Goal: Contribute content: Contribute content

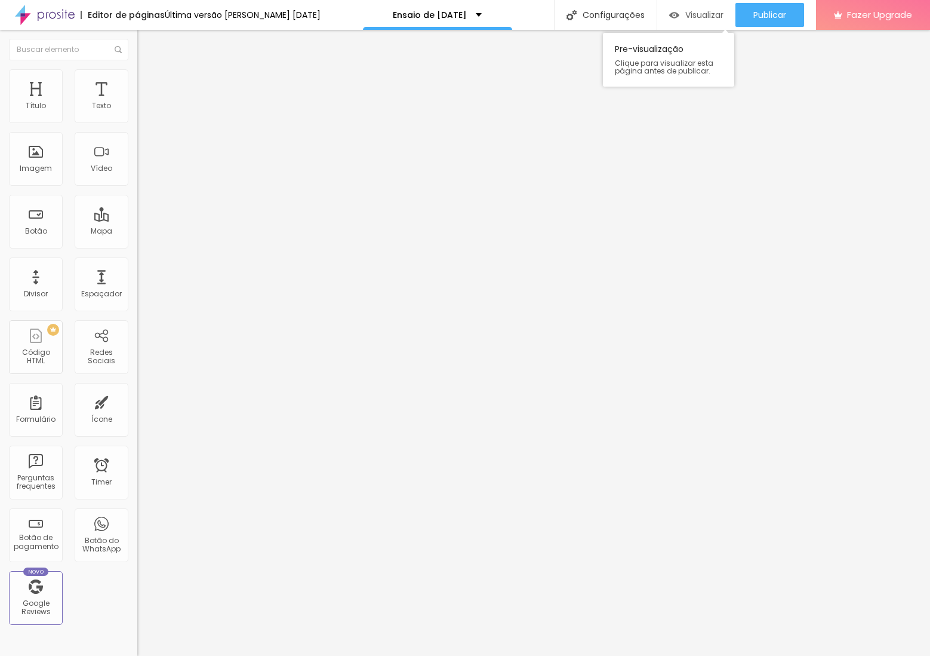
click at [718, 19] on span "Visualizar" at bounding box center [704, 15] width 38 height 10
click at [137, 72] on li "Avançado" at bounding box center [205, 75] width 137 height 12
click at [137, 69] on li "Estilo" at bounding box center [205, 63] width 137 height 12
click at [137, 112] on button "button" at bounding box center [145, 108] width 17 height 13
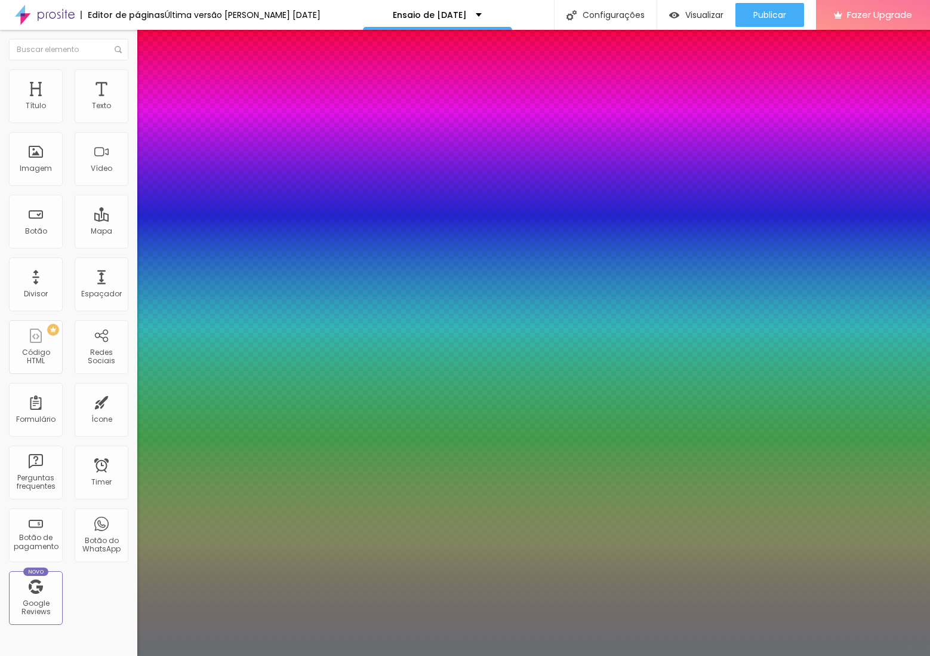
type input "1"
click at [128, 655] on select "AbrilFatface-Regular Actor-Regular Alegreya AlegreyaBlack [PERSON_NAME] [PERSON…" at bounding box center [64, 669] width 128 height 13
click at [418, 655] on div at bounding box center [465, 656] width 930 height 0
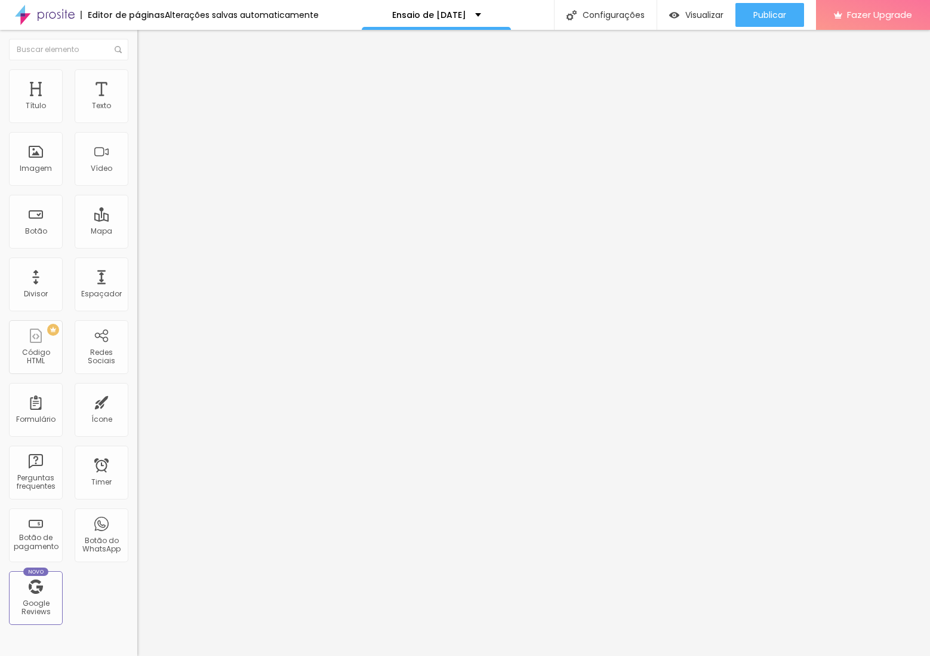
click at [143, 110] on icon "button" at bounding box center [145, 107] width 5 height 5
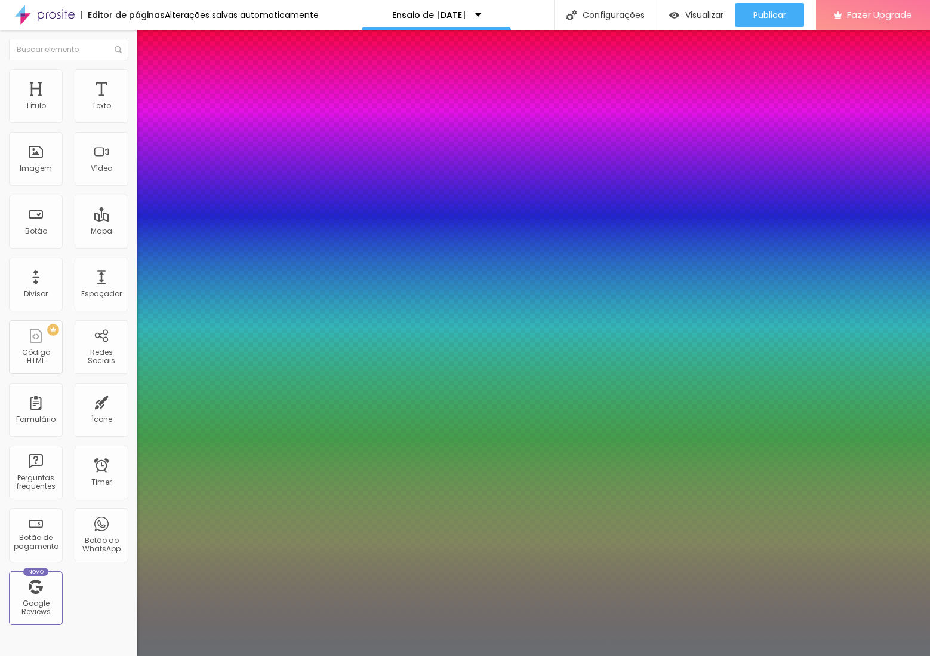
type input "1"
type input "20"
type input "1"
type input "19"
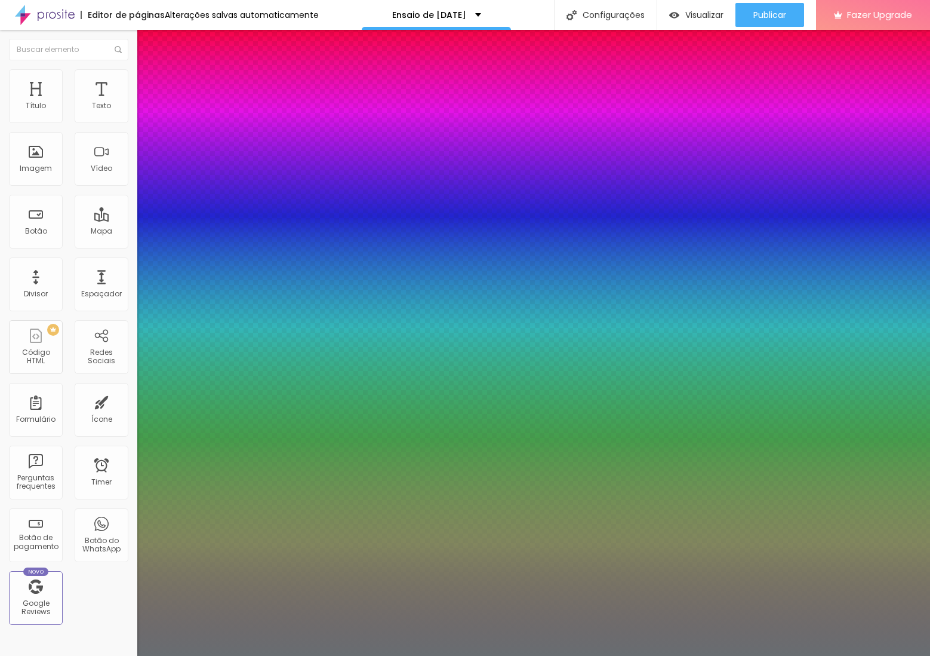
type input "19"
type input "1"
type input "19"
type input "1"
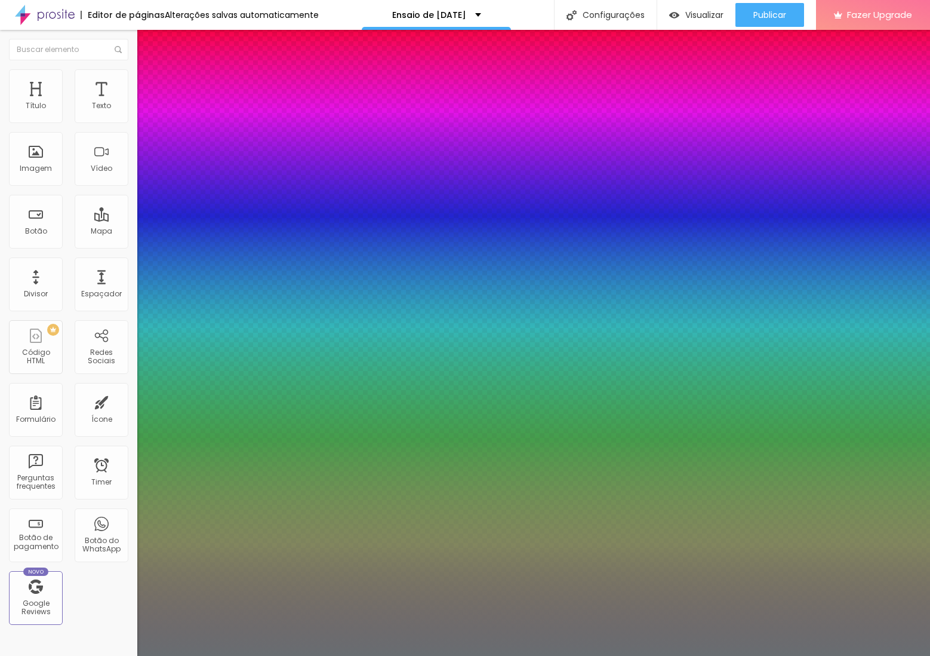
type input "1.4"
type input "1"
type input "1.3"
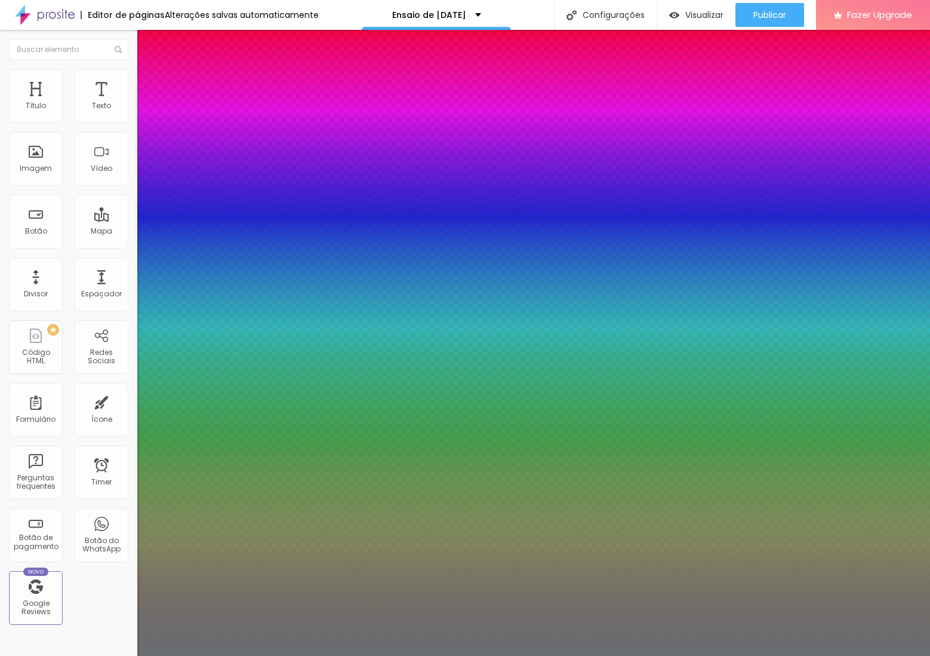
type input "1"
type input "1.2"
type input "1"
type input "1.1"
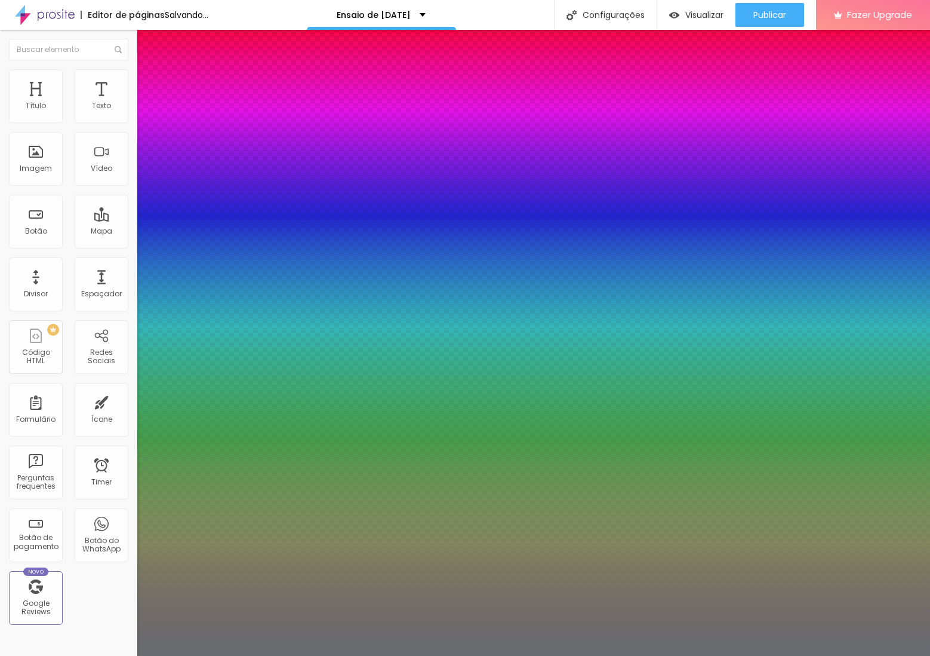
type input "1.1"
type input "1"
drag, startPoint x: 211, startPoint y: 285, endPoint x: 189, endPoint y: 292, distance: 23.8
type input "1.1"
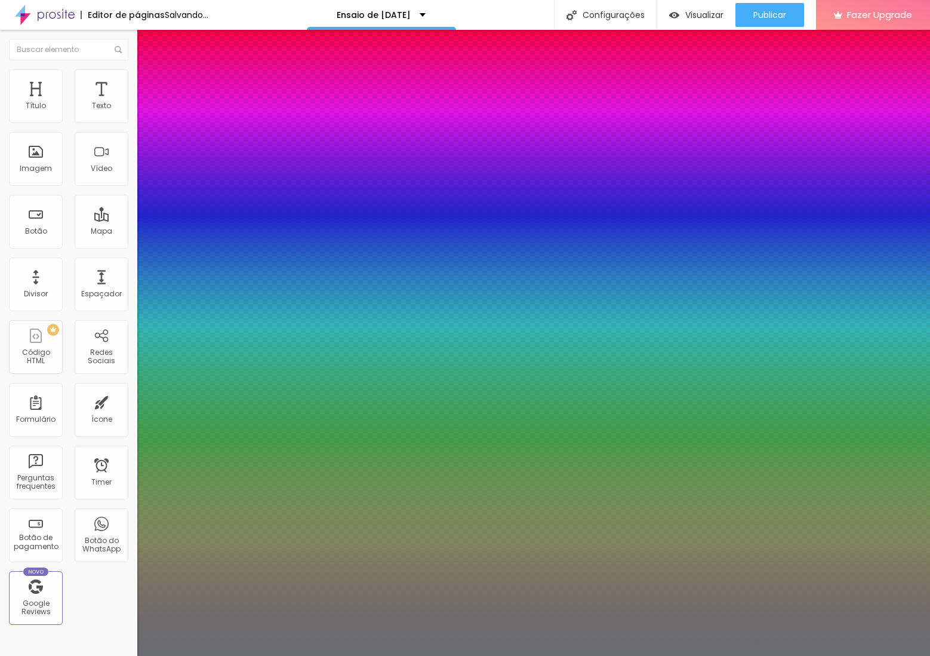
type input "1"
click at [530, 655] on div at bounding box center [465, 656] width 930 height 0
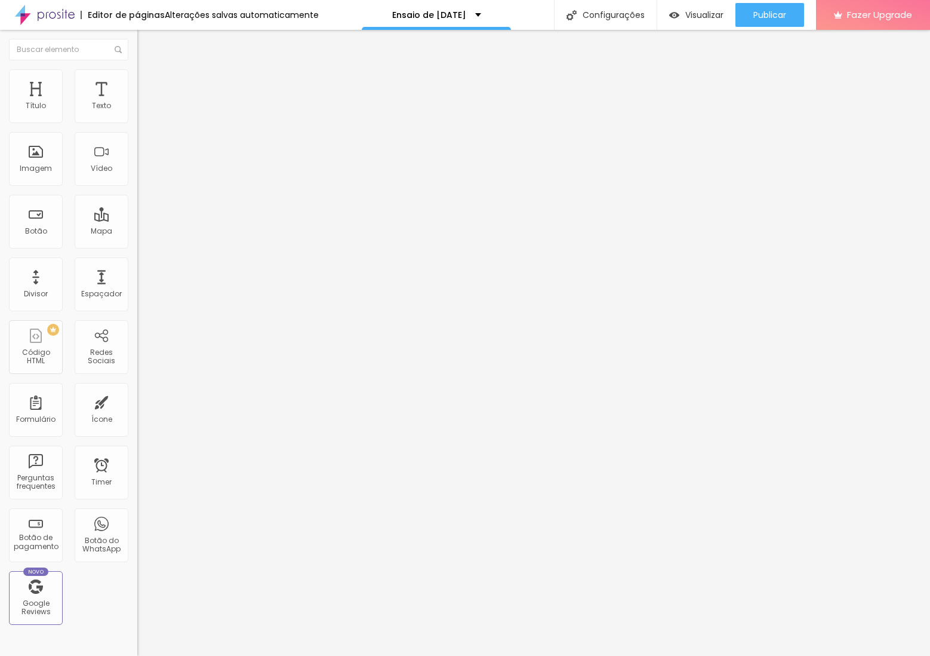
click at [137, 113] on span "Titulo 2" at bounding box center [156, 105] width 39 height 15
click at [137, 124] on span "Titulo 3" at bounding box center [153, 117] width 33 height 14
click at [147, 125] on span "Titulo 3" at bounding box center [163, 118] width 33 height 14
click at [137, 179] on button "button" at bounding box center [145, 173] width 17 height 13
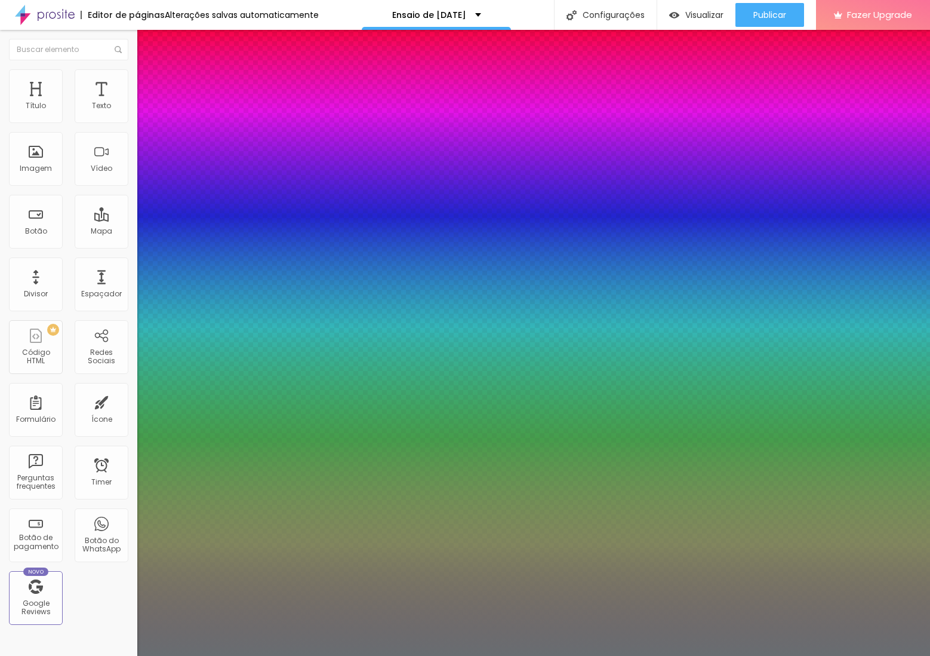
type input "1"
type input "36"
type input "1"
type input "35"
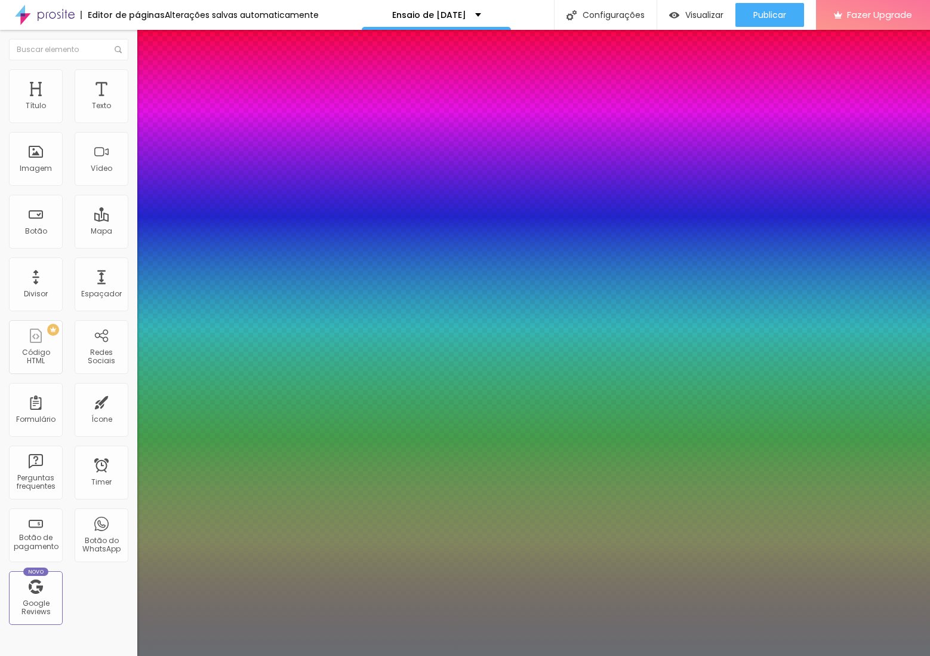
type input "35"
type input "1"
type input "34"
type input "1"
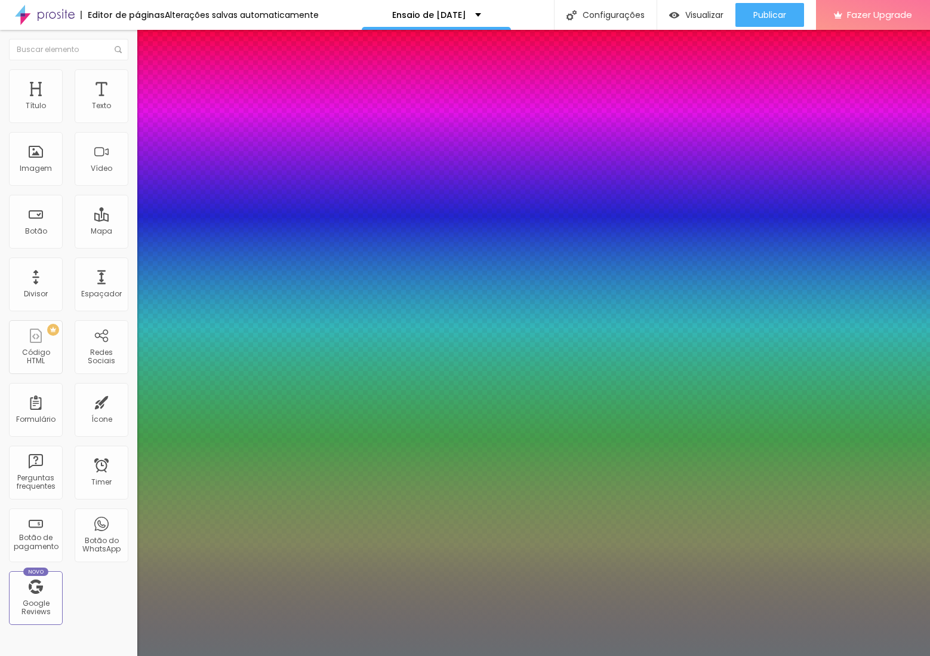
type input "33"
type input "1"
type input "32"
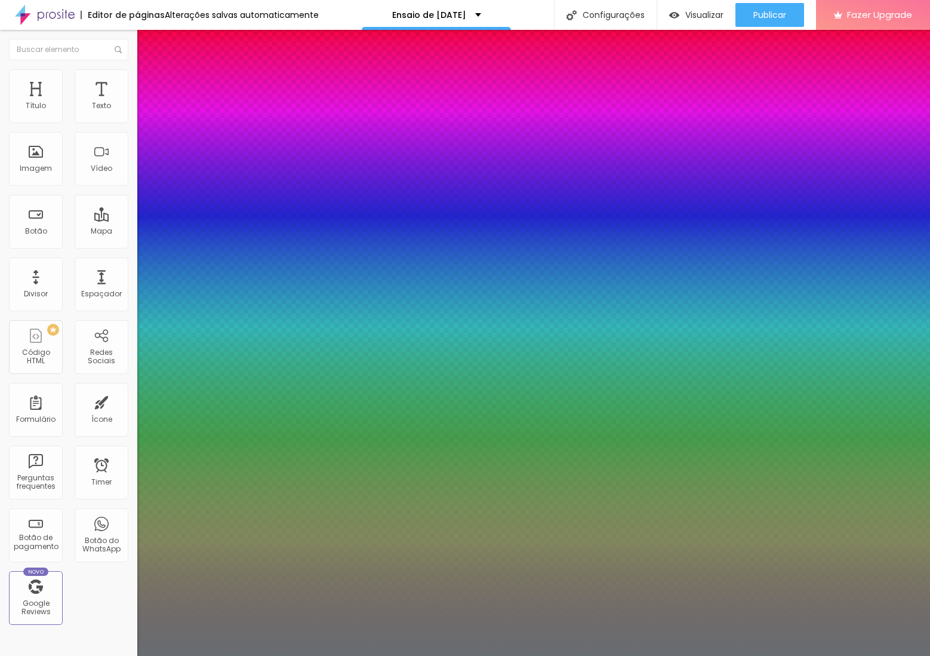
type input "1"
type input "31"
type input "1"
type input "31"
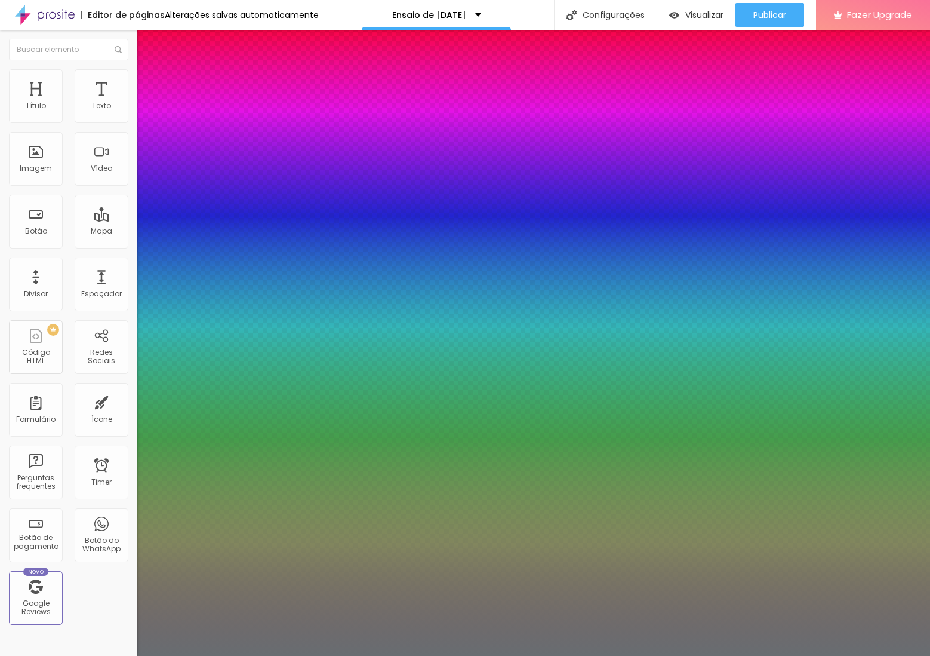
click at [625, 655] on div at bounding box center [465, 656] width 930 height 0
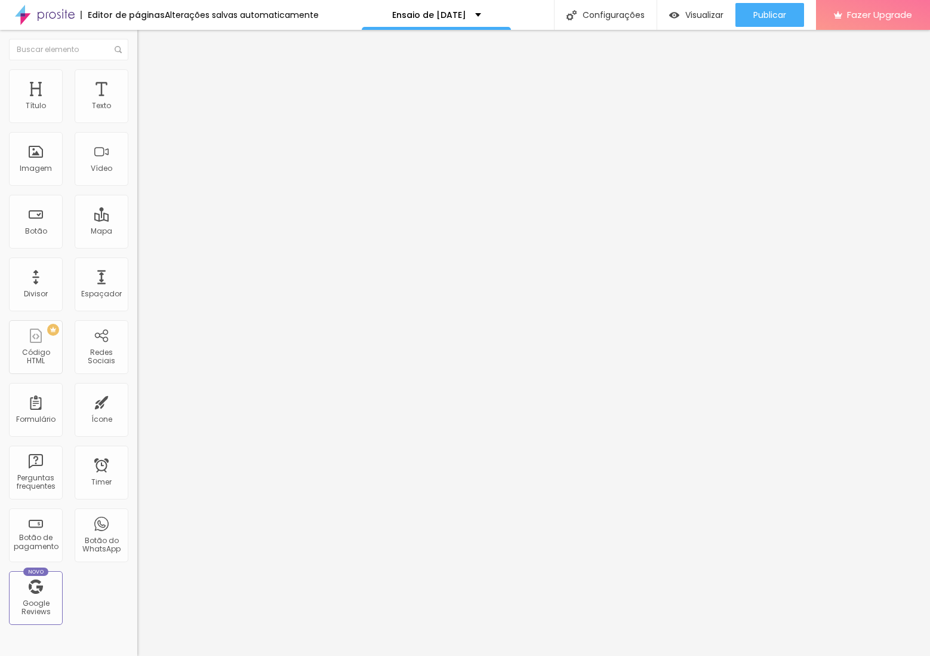
click at [137, 187] on span "1:1 Quadrado" at bounding box center [160, 182] width 47 height 10
click at [137, 220] on span "Original" at bounding box center [151, 215] width 29 height 10
click at [137, 194] on span "Cinema" at bounding box center [152, 189] width 30 height 10
click at [137, 211] on div "Quadrado 1:1" at bounding box center [205, 207] width 137 height 7
click at [137, 201] on span "Padrão" at bounding box center [150, 196] width 27 height 10
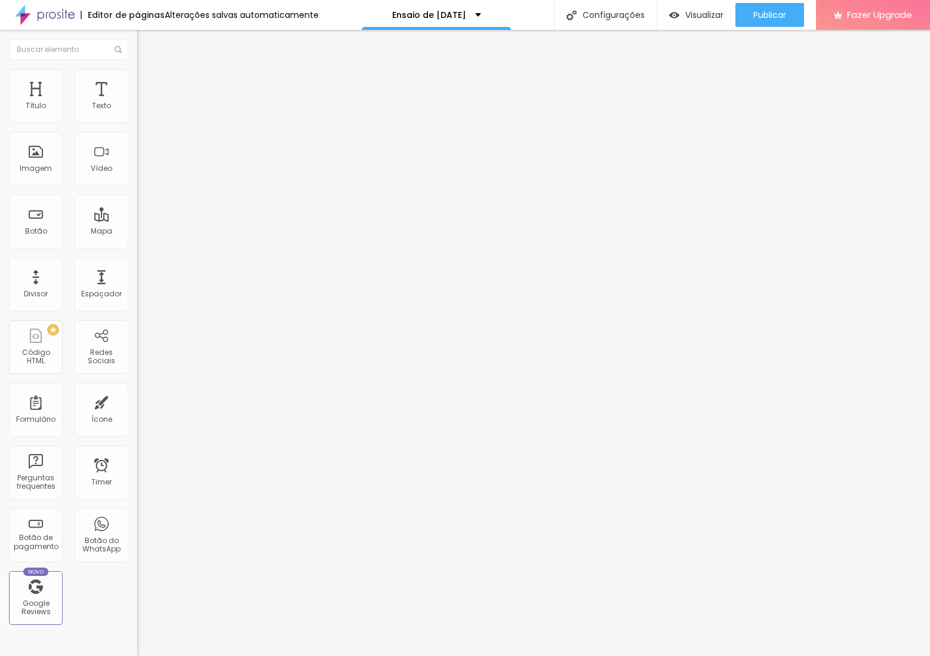
click at [137, 204] on li "Padrão 4:3" at bounding box center [205, 198] width 137 height 11
click at [137, 211] on div "Quadrado 1:1" at bounding box center [205, 207] width 137 height 7
click at [137, 177] on button "button" at bounding box center [145, 170] width 17 height 13
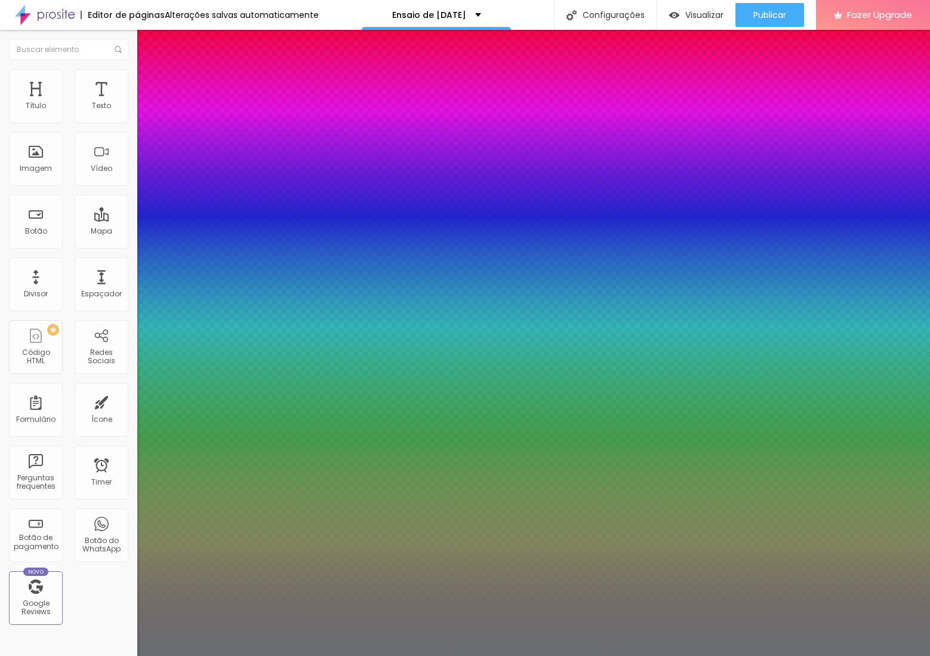
type input "1"
type input "0.5"
click at [82, 655] on div at bounding box center [465, 656] width 930 height 0
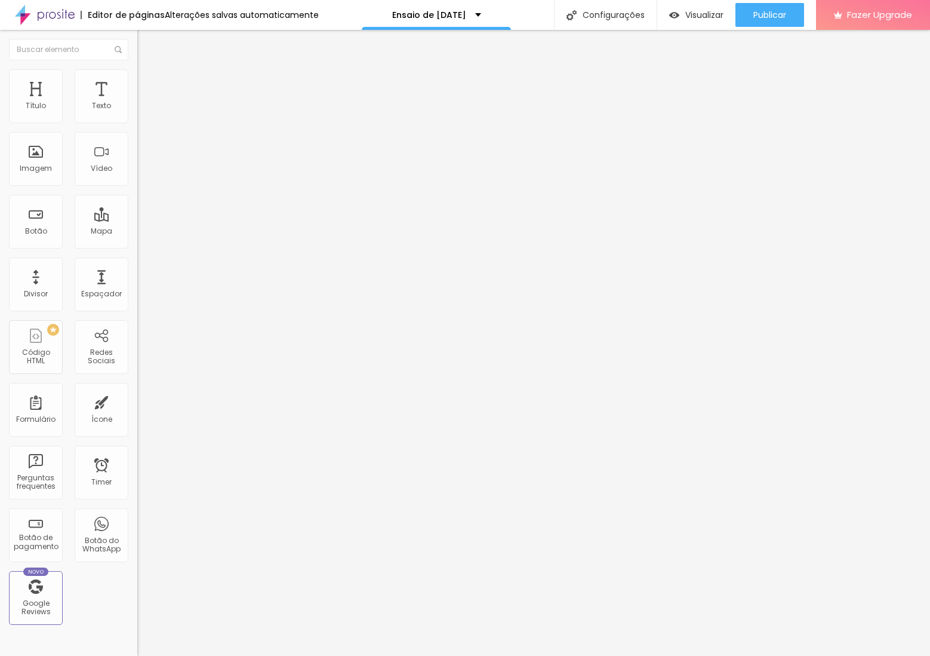
click at [137, 177] on button "button" at bounding box center [145, 170] width 17 height 13
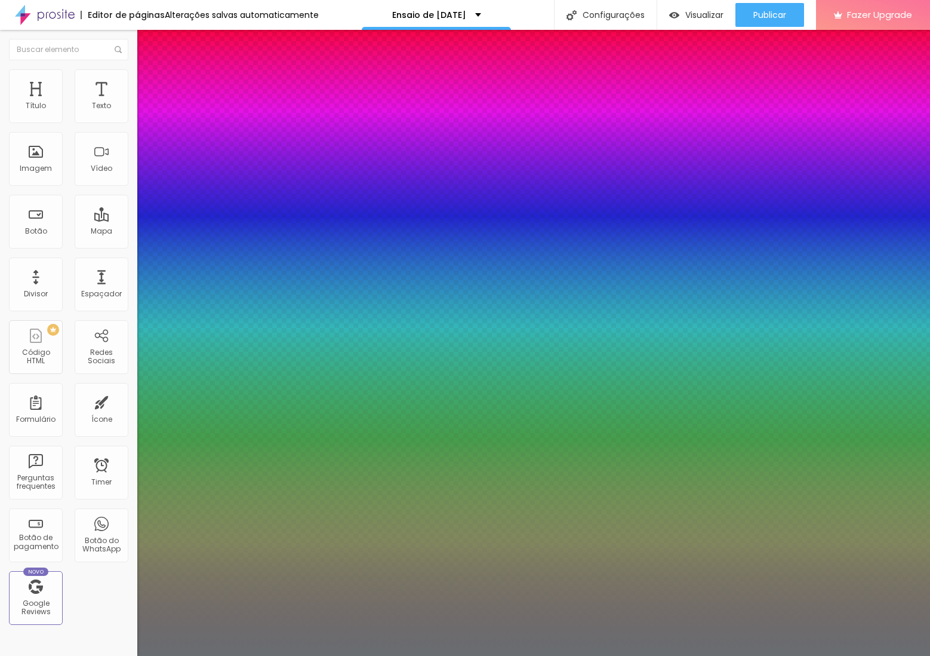
type input "1"
type input "0.5"
type input "52"
type input "1"
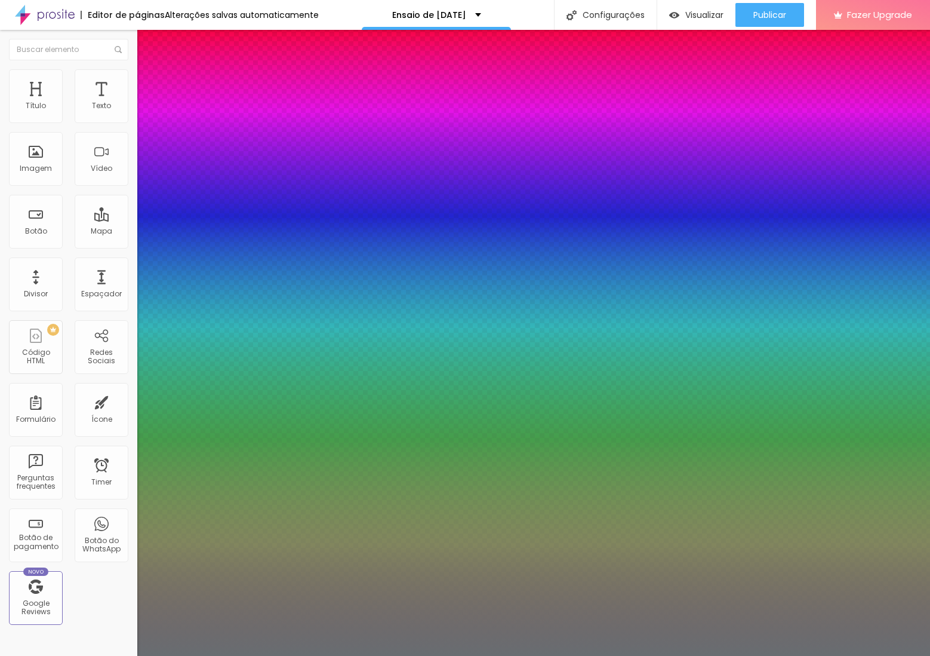
type input "0.5"
type input "50"
type input "1"
type input "0.5"
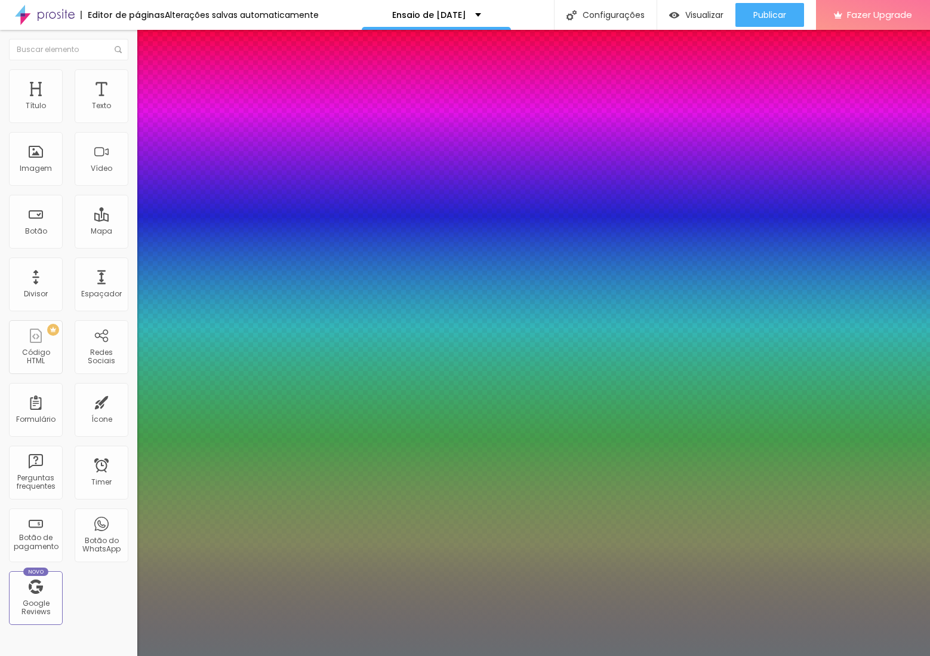
type input "48"
type input "1"
type input "0.5"
type input "47"
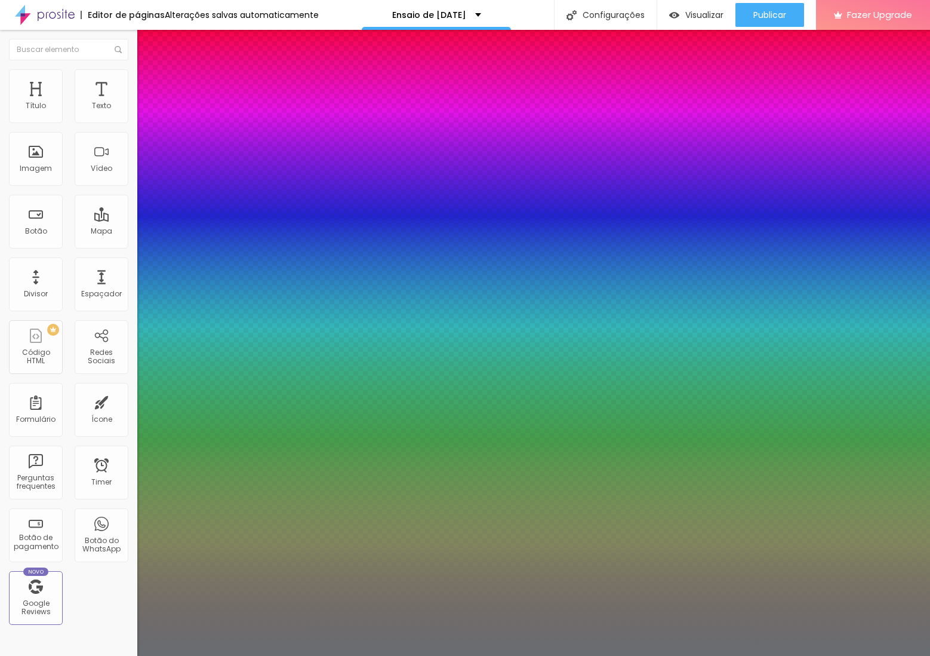
type input "47"
type input "1"
type input "0.5"
type input "46"
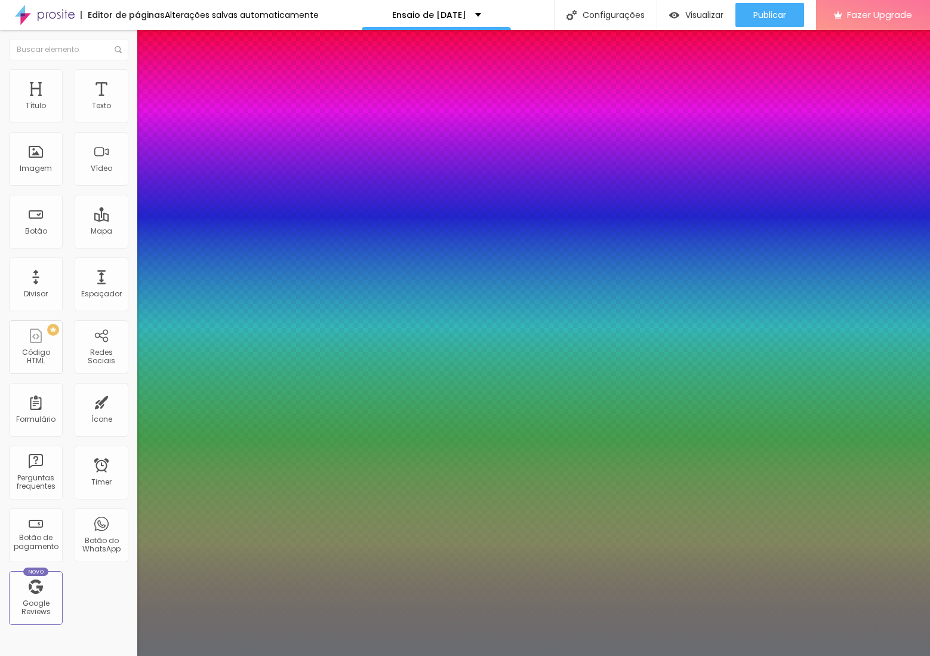
type input "1"
type input "0.5"
type input "45"
type input "1"
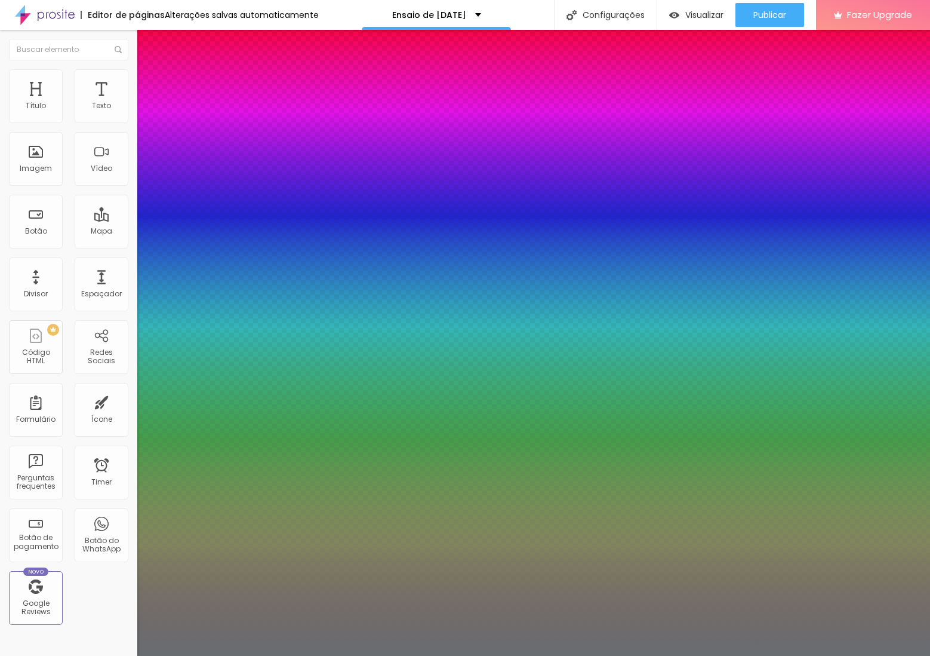
type input "0.5"
type input "44"
type input "1"
type input "0.5"
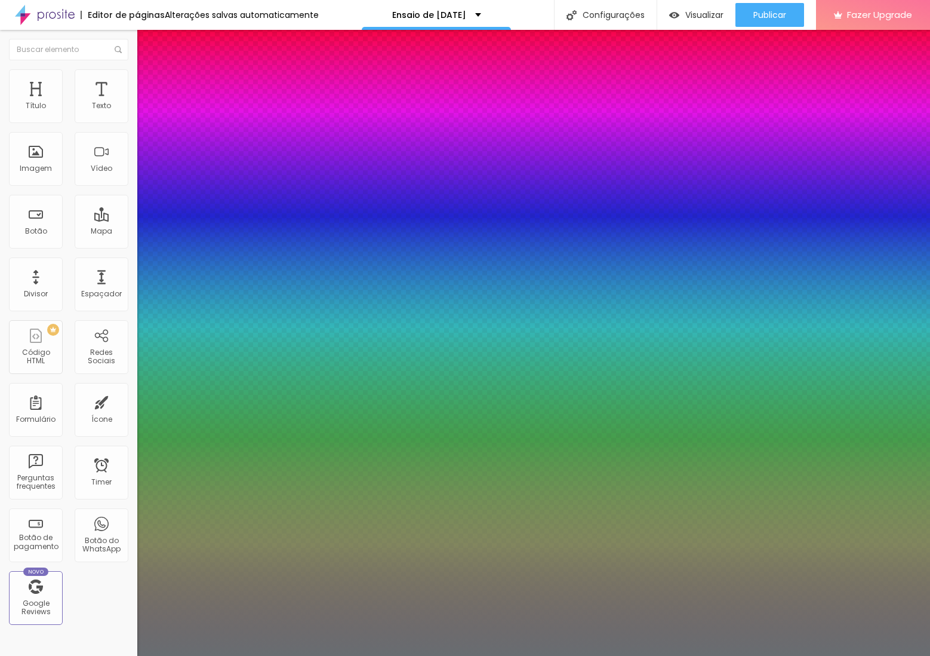
type input "1"
type input "0.5"
type input "1"
type input "0.5"
type input "45"
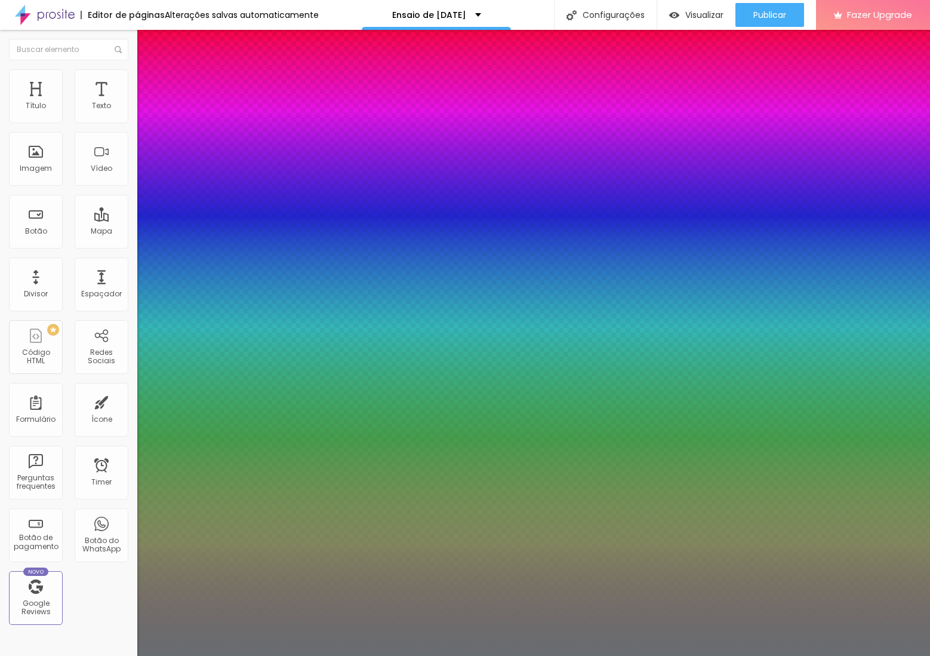
type input "45"
type input "1"
type input "0.5"
drag, startPoint x: 194, startPoint y: 337, endPoint x: 188, endPoint y: 340, distance: 7.0
type input "45"
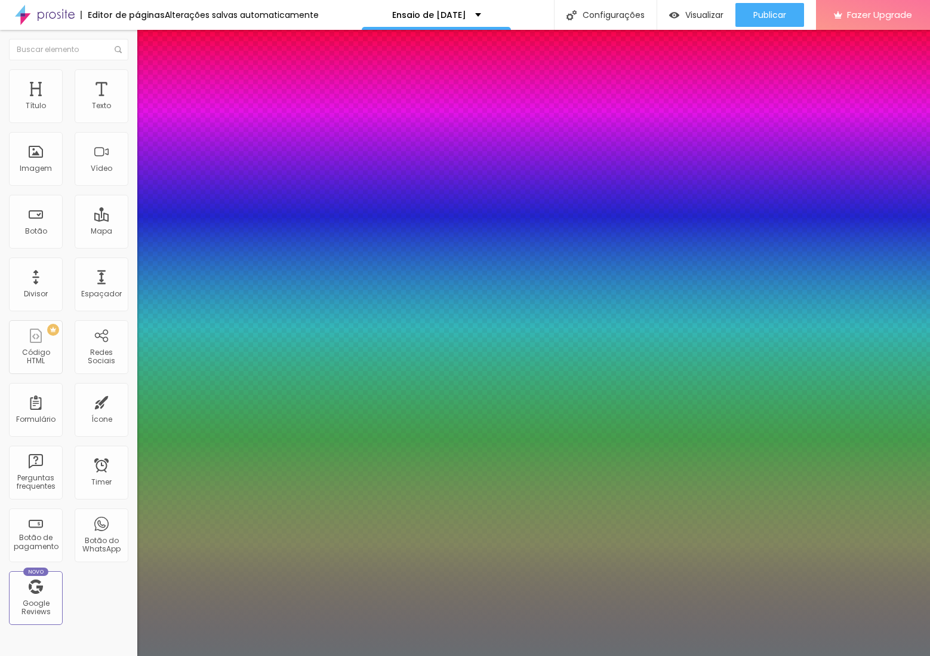
click at [506, 655] on div at bounding box center [465, 656] width 930 height 0
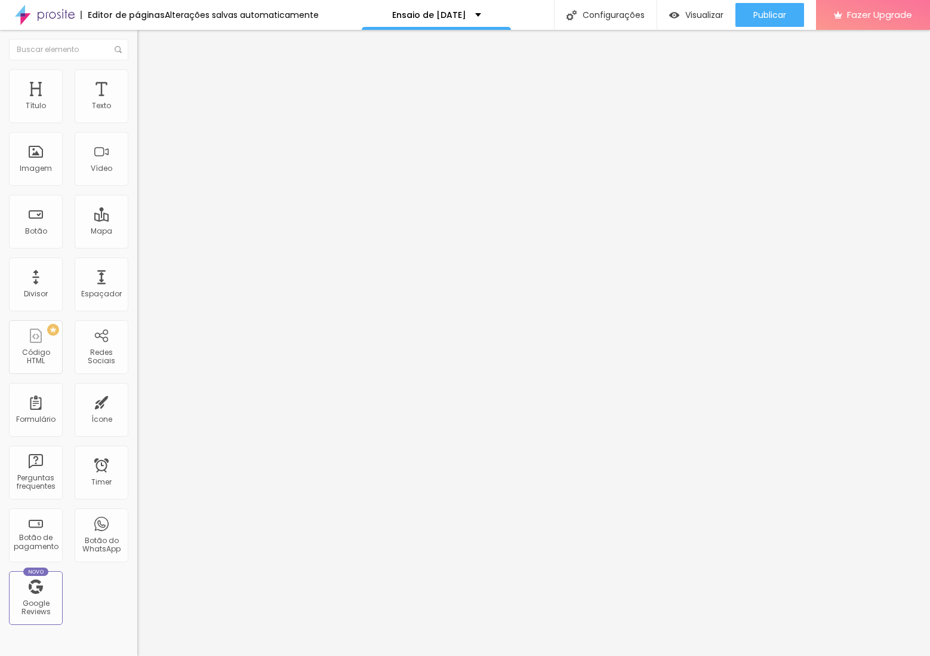
click at [137, 177] on button "button" at bounding box center [145, 170] width 17 height 13
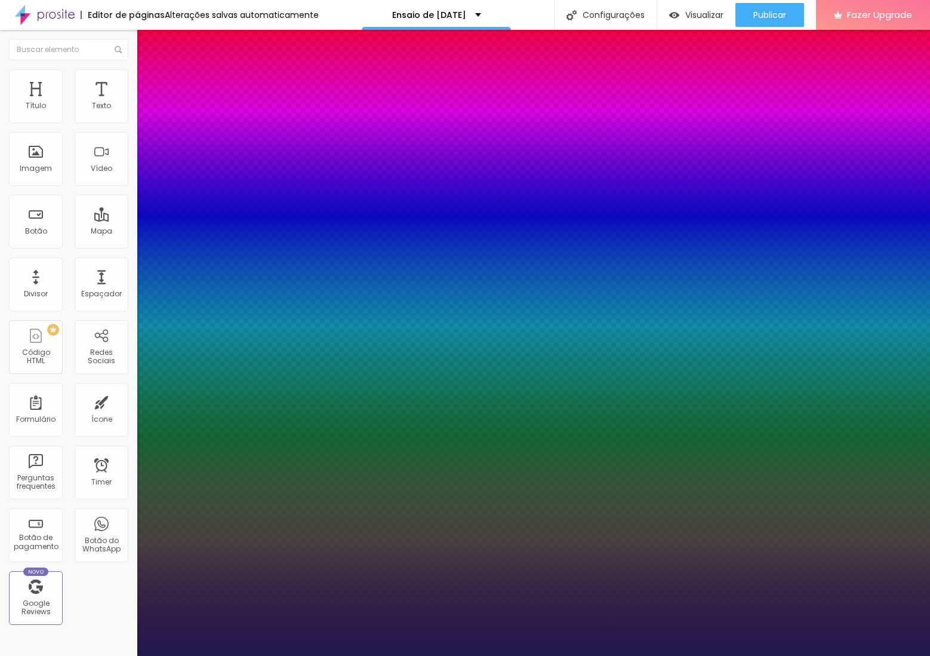
type input "1"
type input "47"
type input "1"
type input "45"
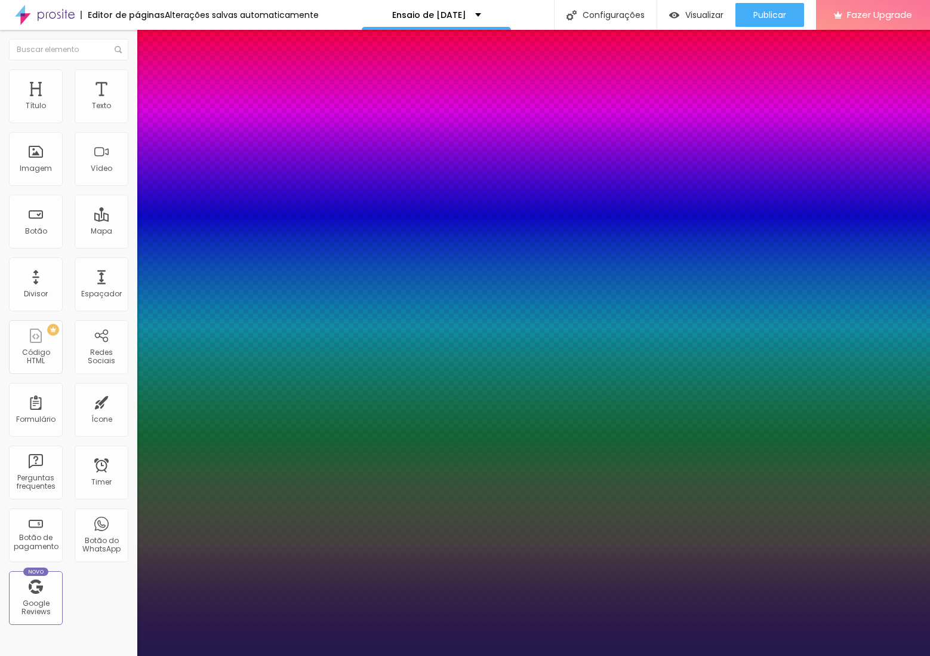
type input "45"
type input "1"
type input "44"
type input "1"
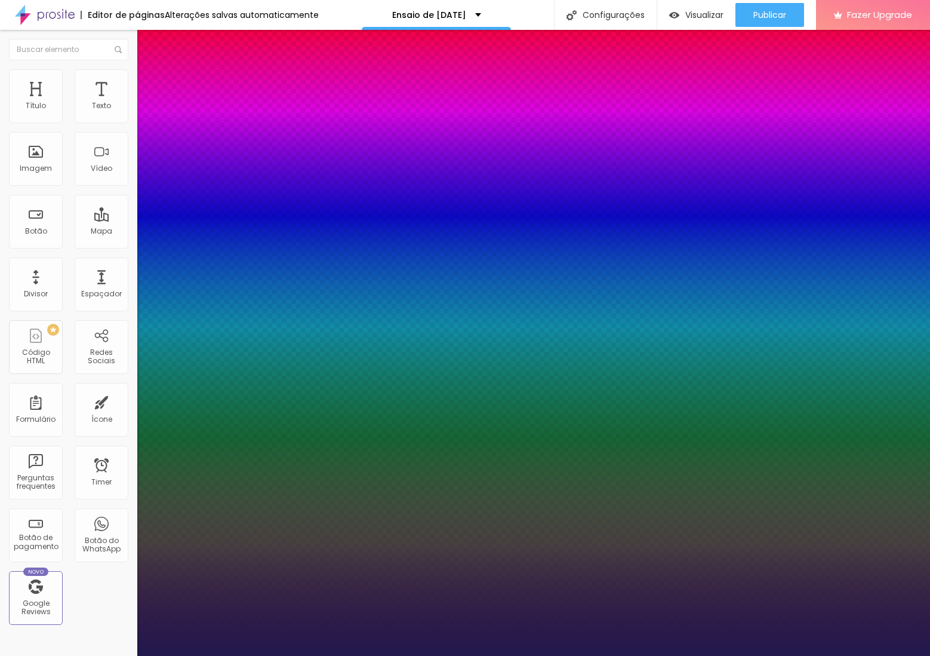
type input "43"
type input "1"
type input "44"
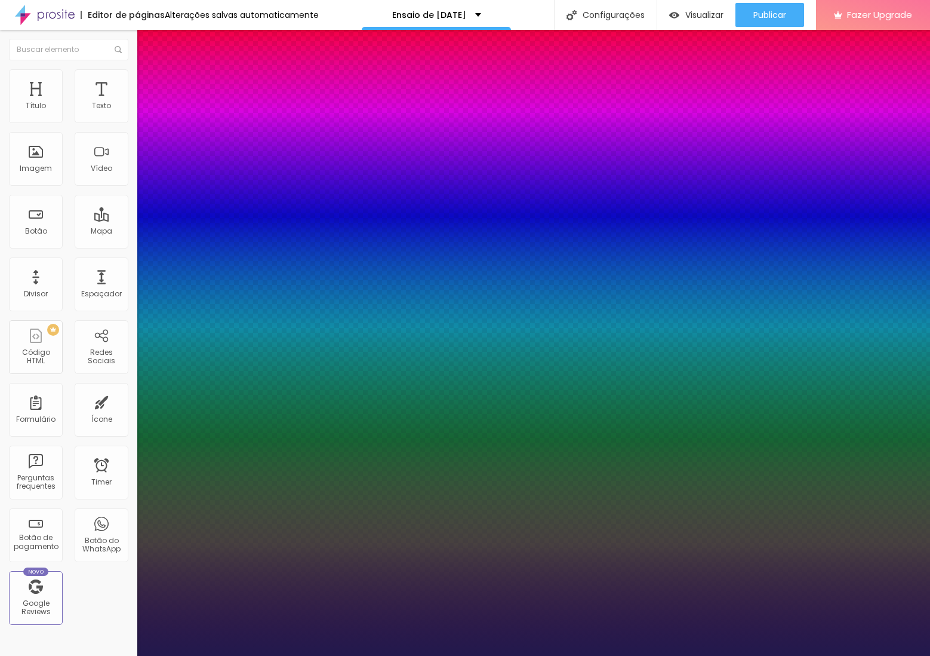
type input "1"
type input "45"
type input "1"
type input "45"
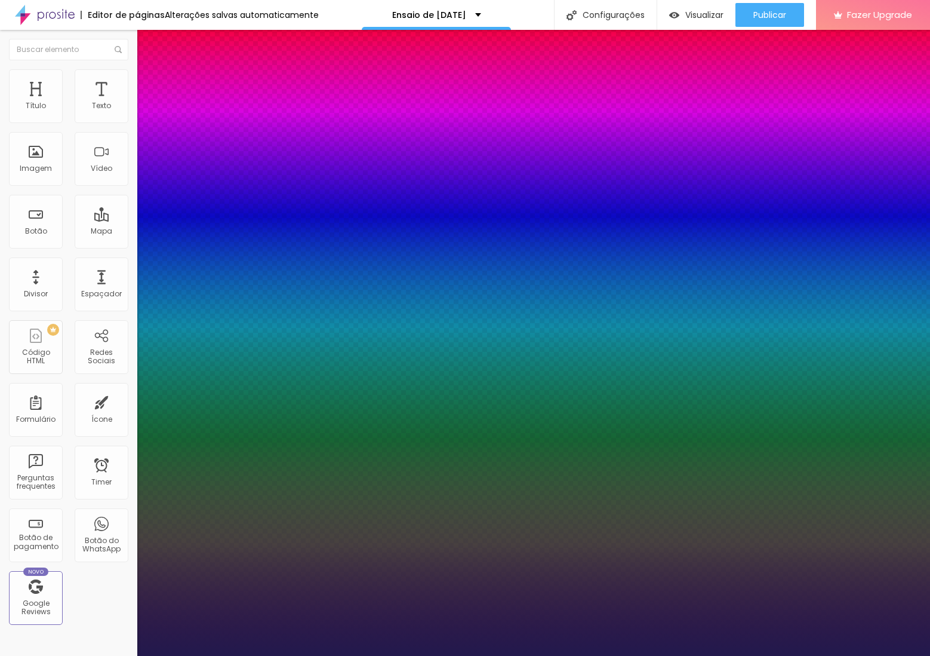
type input "1"
click at [460, 655] on div at bounding box center [465, 656] width 930 height 0
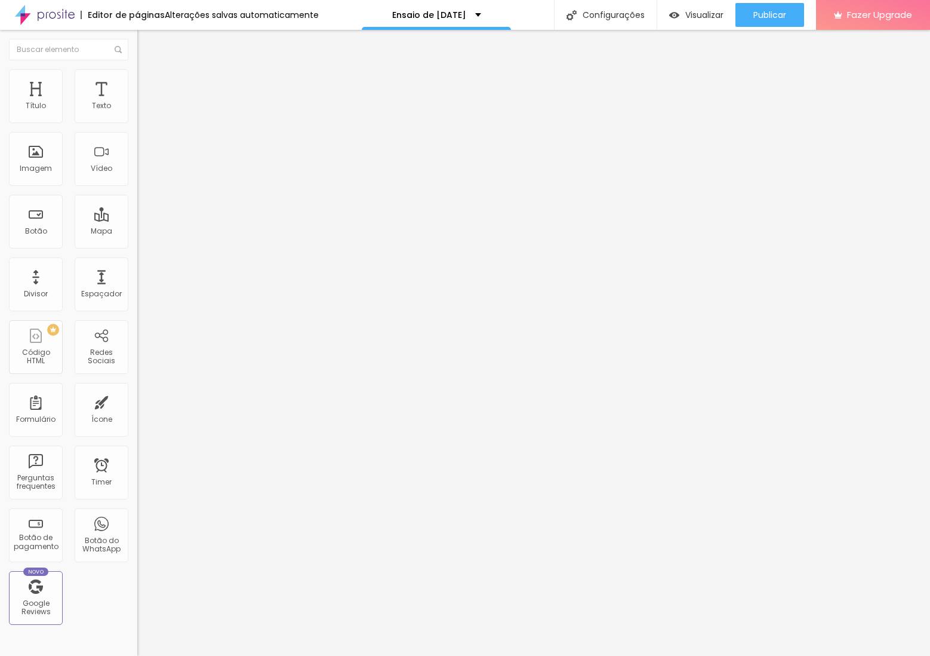
click at [137, 115] on button "button" at bounding box center [145, 108] width 17 height 13
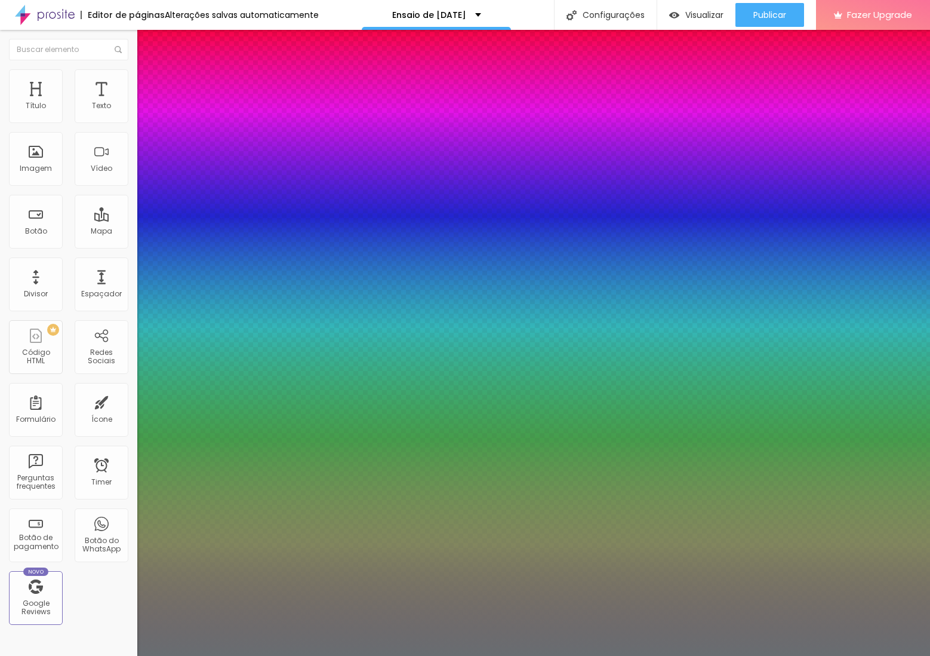
type input "1"
click at [380, 655] on div at bounding box center [465, 656] width 930 height 0
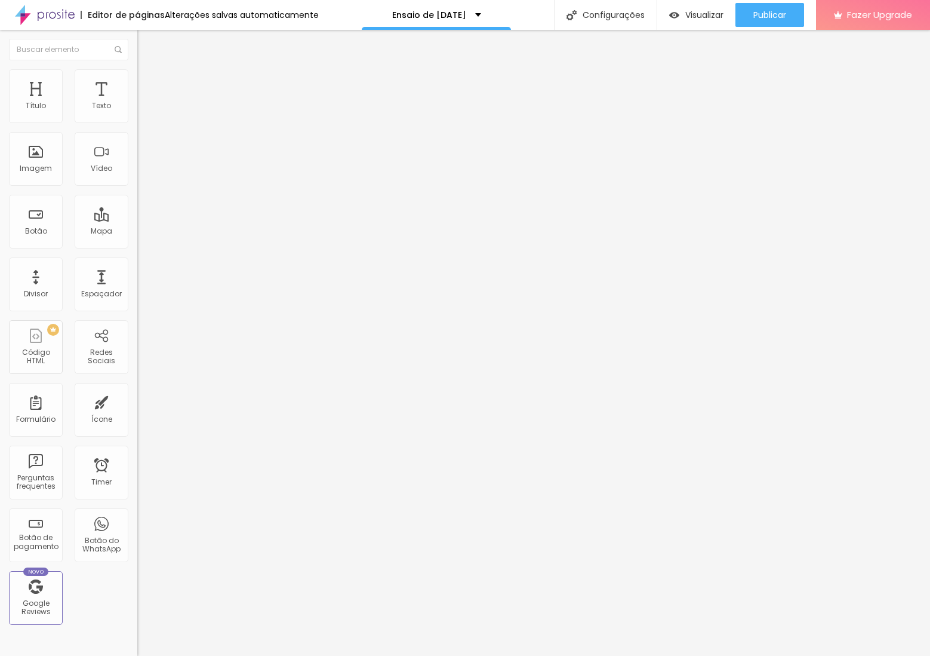
click at [137, 115] on button "button" at bounding box center [145, 108] width 17 height 13
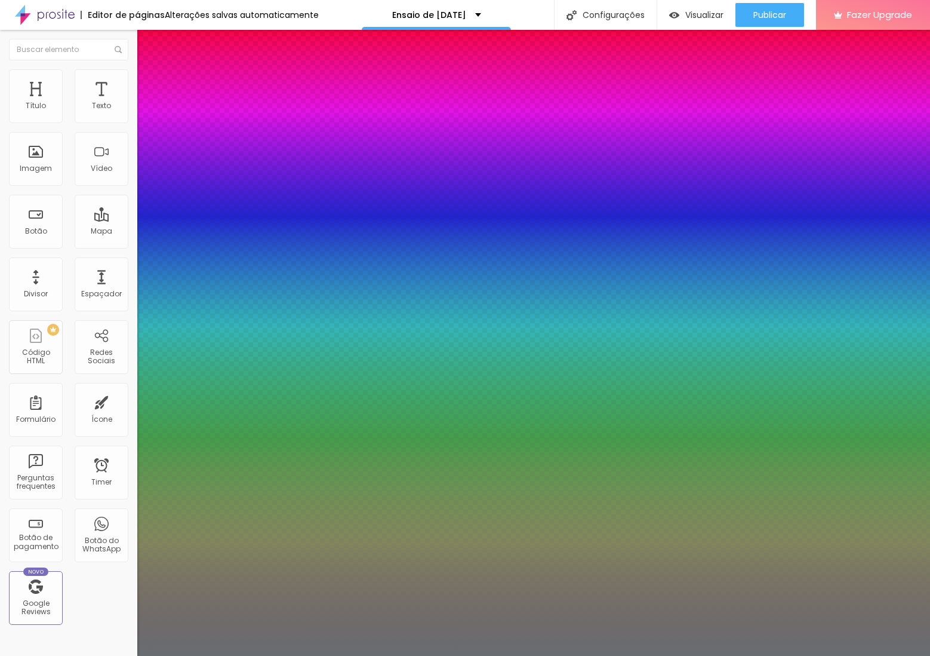
type input "1"
type input "21"
type input "1"
type input "20"
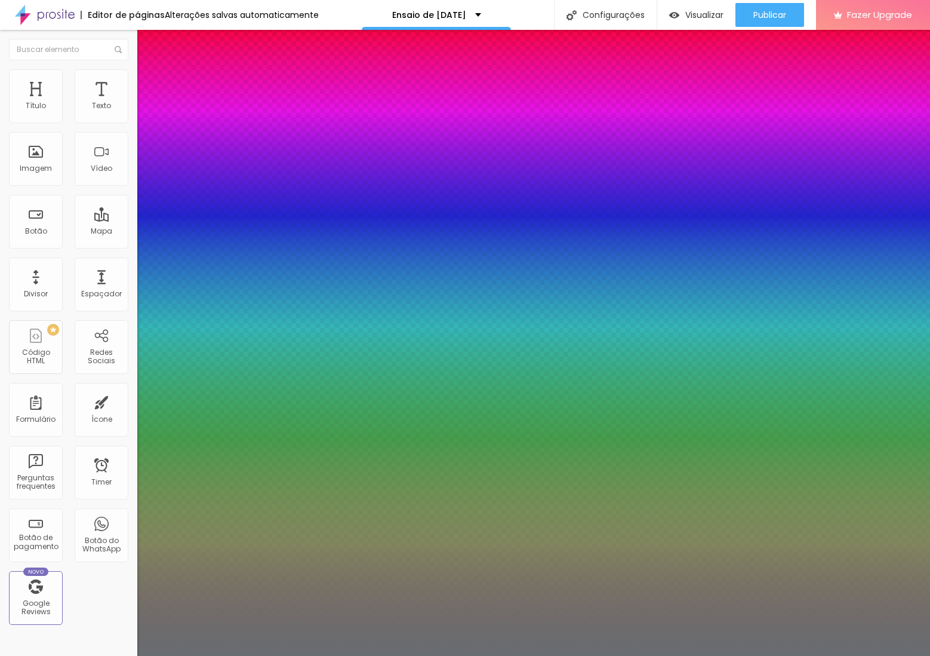
type input "20"
type input "1"
type input "19"
type input "1"
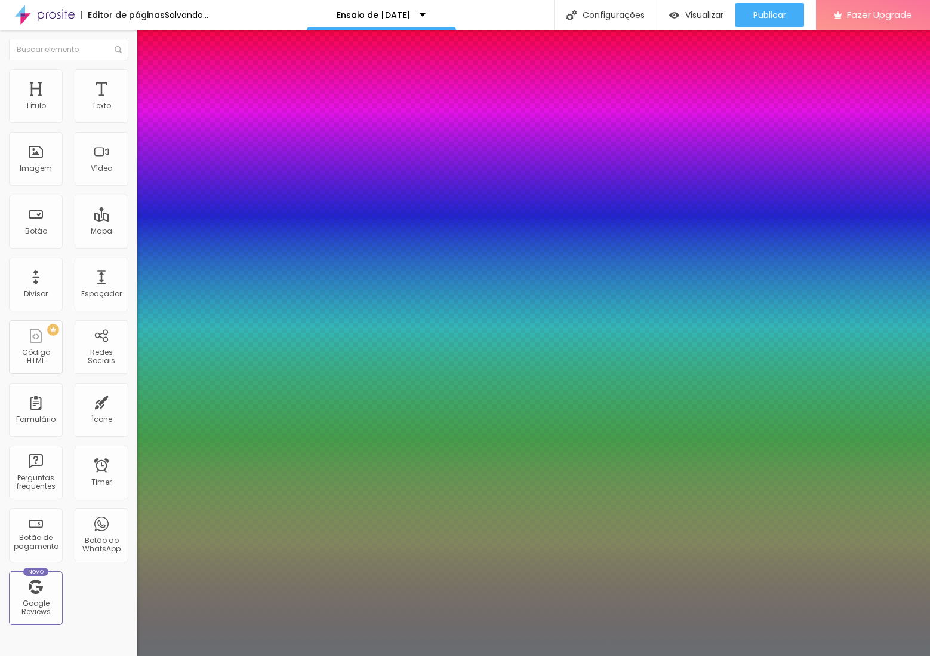
type input "19"
type input "1"
click at [257, 655] on div at bounding box center [465, 656] width 930 height 0
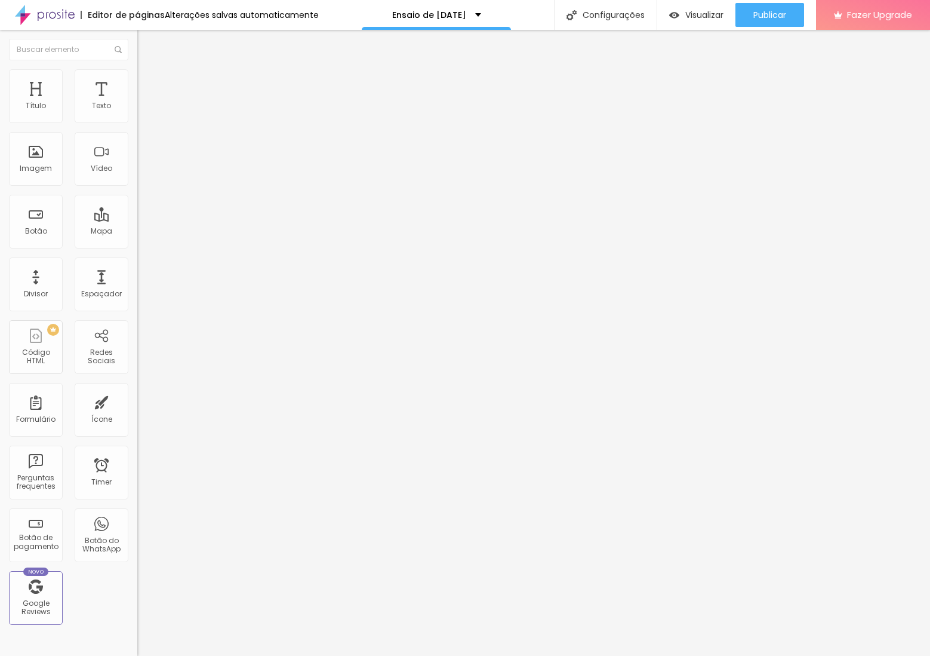
click at [143, 172] on icon "button" at bounding box center [145, 169] width 5 height 5
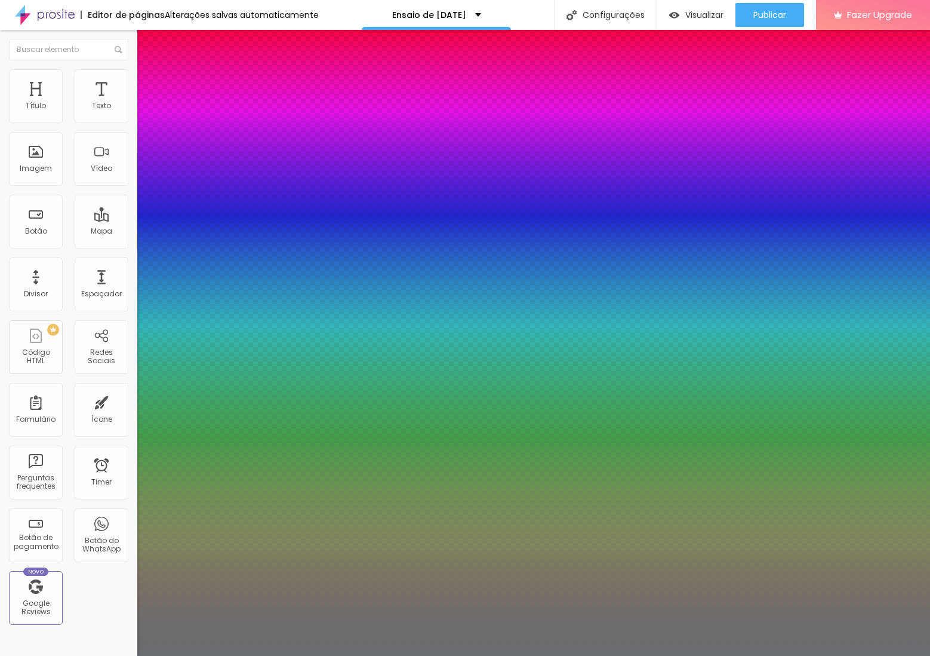
type input "1"
type input "0.5"
type input "49"
type input "1"
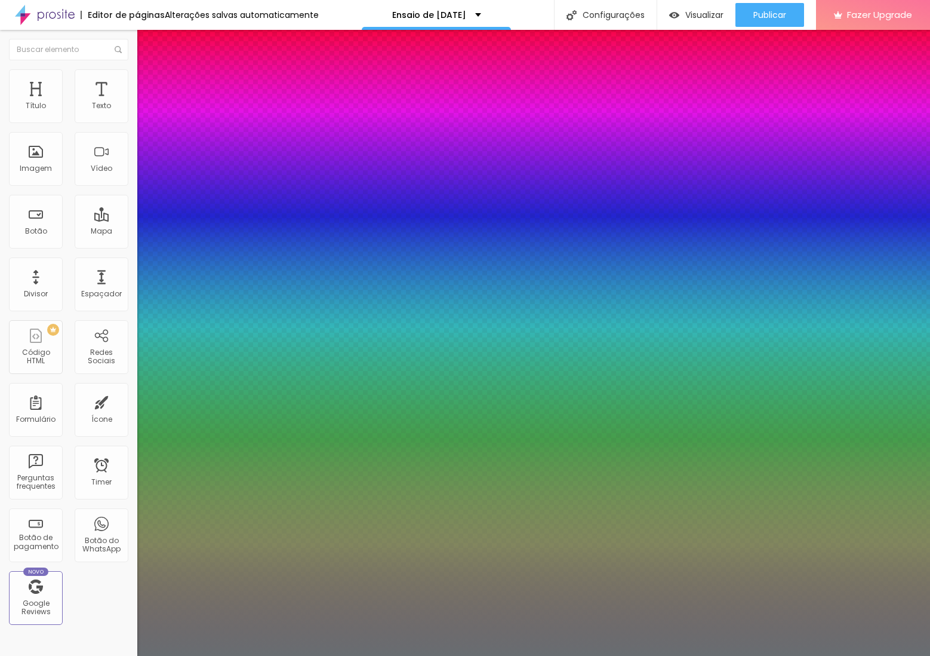
type input "0.5"
type input "48"
type input "1"
type input "0.5"
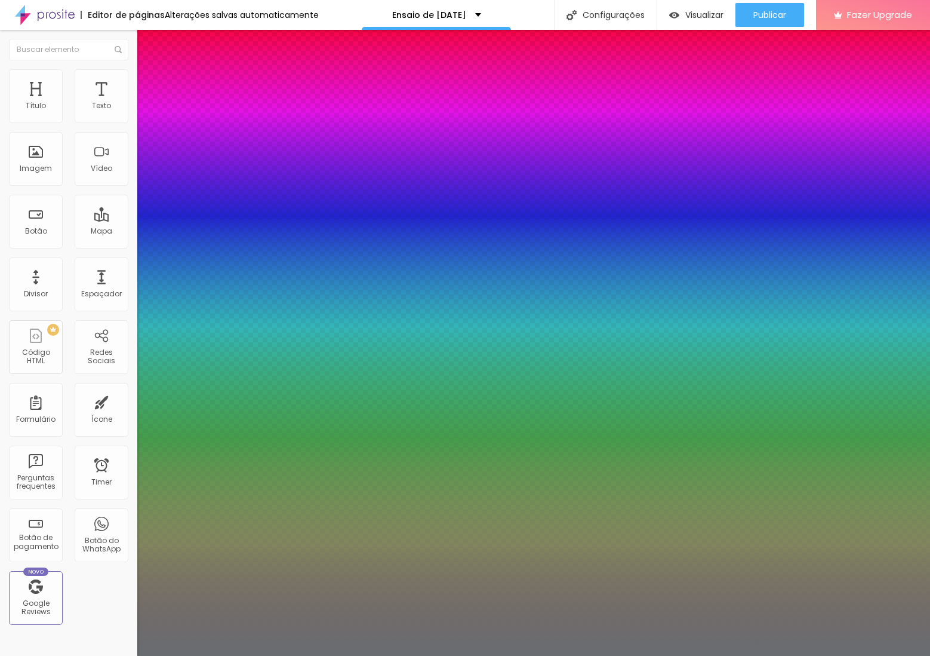
type input "47"
type input "1"
type input "0.5"
type input "46"
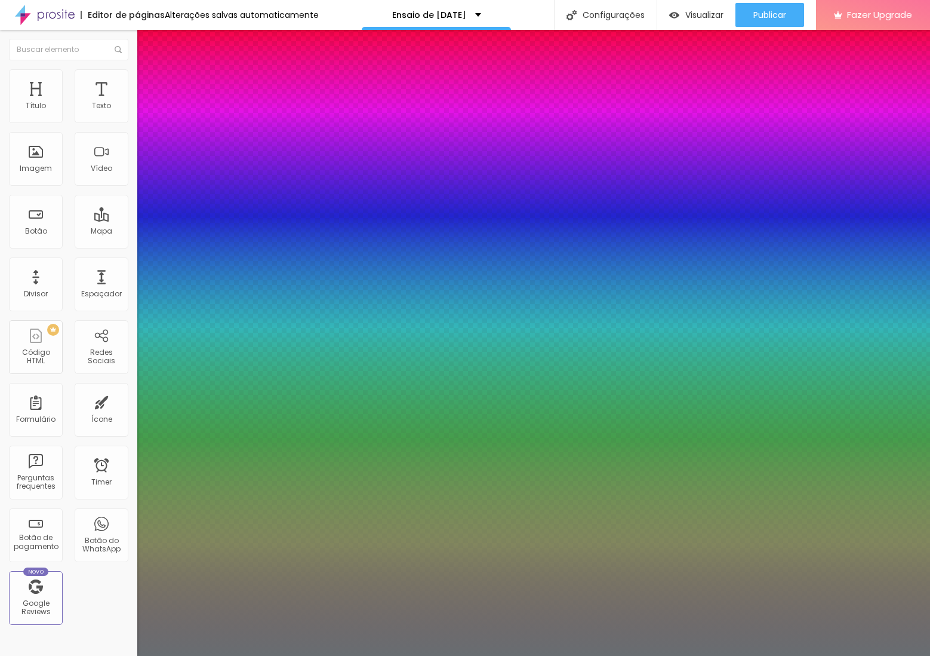
type input "46"
type input "1"
type input "0.5"
type input "1"
type input "0.5"
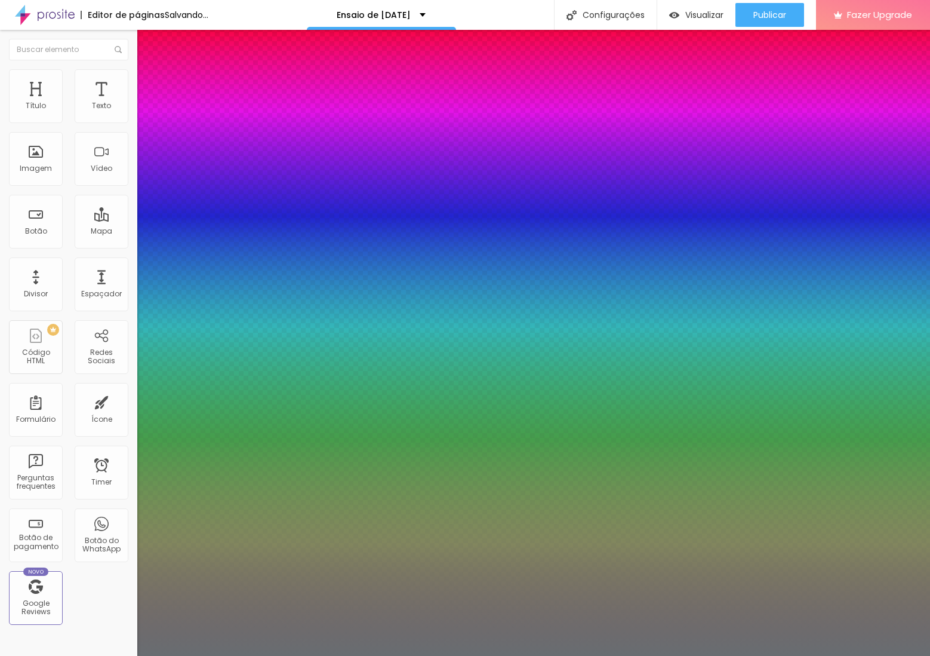
type input "45"
type input "1"
type input "0.5"
drag, startPoint x: 192, startPoint y: 336, endPoint x: 187, endPoint y: 342, distance: 7.2
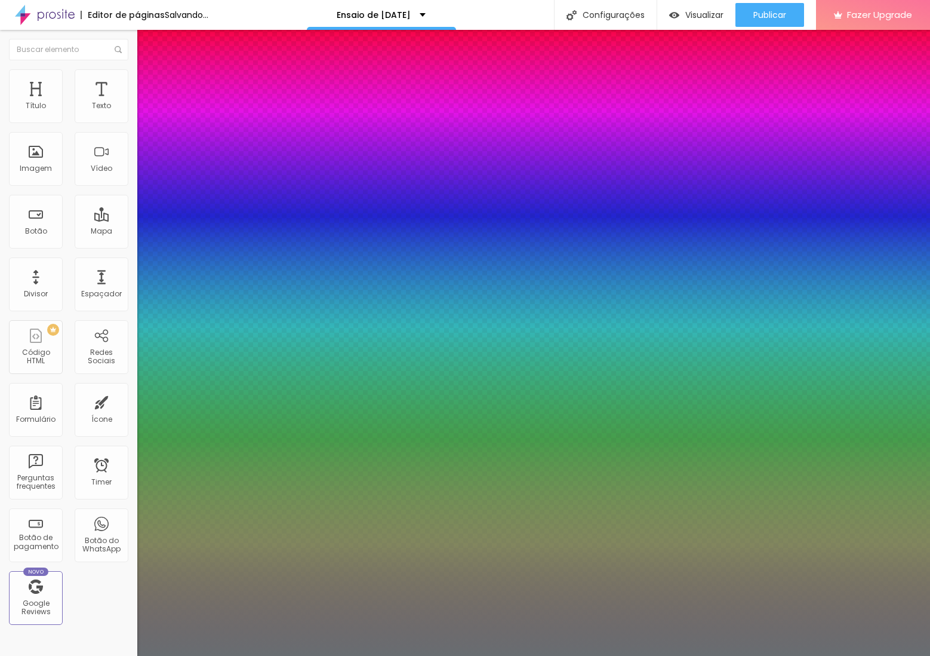
type input "45"
type input "1"
type input "0.5"
click at [481, 655] on div at bounding box center [465, 656] width 930 height 0
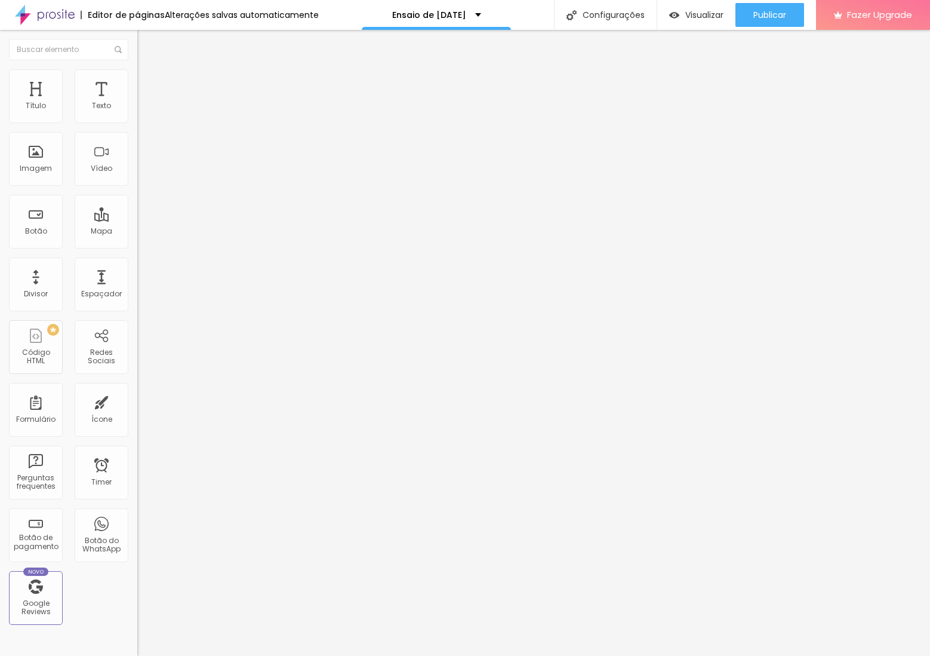
click at [146, 44] on img "button" at bounding box center [151, 44] width 10 height 10
click at [37, 158] on div "Imagem" at bounding box center [36, 159] width 54 height 54
click at [137, 75] on img at bounding box center [142, 74] width 11 height 11
click at [137, 81] on img at bounding box center [142, 86] width 11 height 11
click at [137, 69] on li "Conteúdo" at bounding box center [205, 63] width 137 height 12
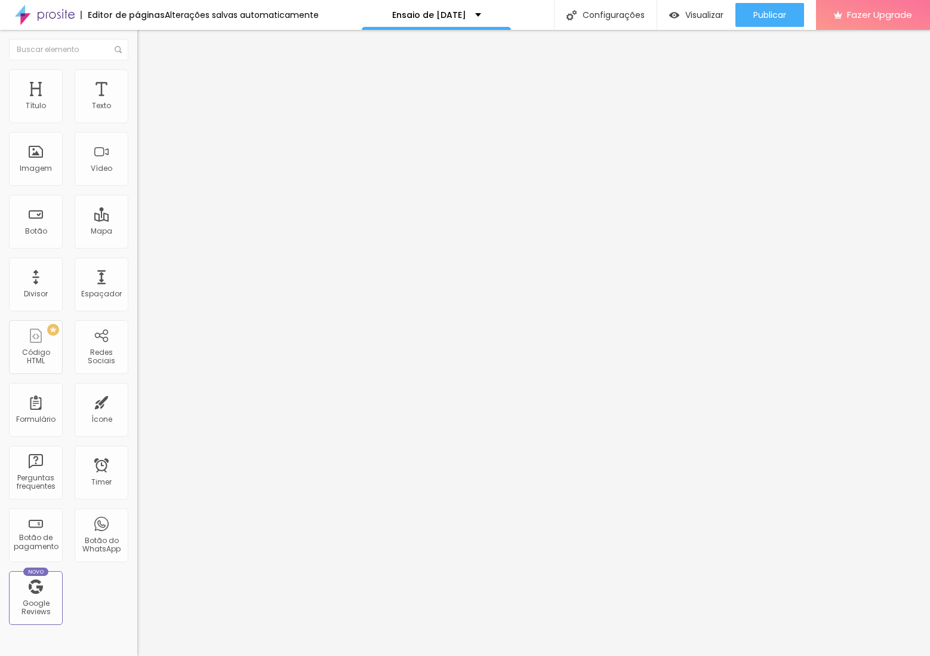
click at [137, 81] on img at bounding box center [142, 86] width 11 height 11
click at [146, 39] on img "button" at bounding box center [151, 44] width 10 height 10
click at [137, 219] on div "Proporção Original Cinema 16:9 Padrão 4:3 Quadrado 1:1 Original" at bounding box center [205, 194] width 137 height 47
click at [137, 187] on span "Original" at bounding box center [151, 182] width 29 height 10
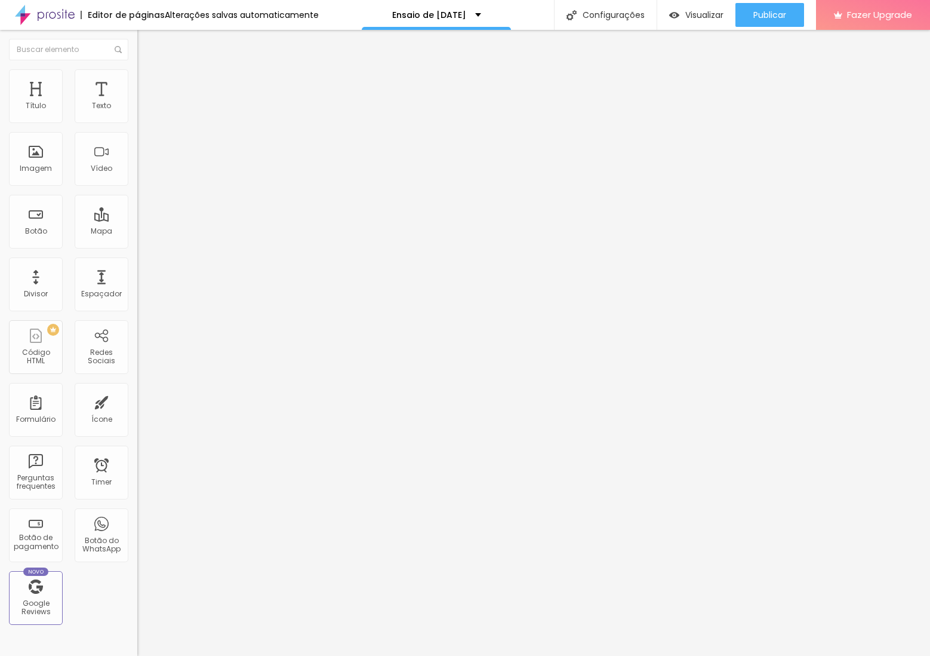
click at [137, 200] on div "Padrão 4:3" at bounding box center [205, 196] width 137 height 7
click at [137, 103] on span "Adicionar imagem" at bounding box center [175, 98] width 77 height 10
click at [137, 81] on img at bounding box center [142, 86] width 11 height 11
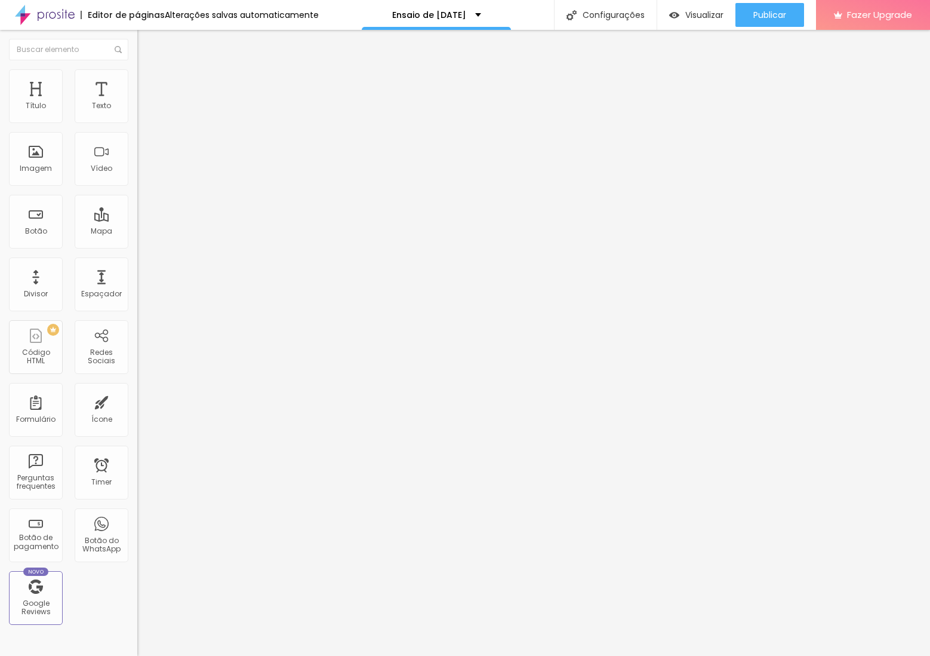
click at [137, 69] on li "Estilo" at bounding box center [205, 75] width 137 height 12
type input "95"
type input "80"
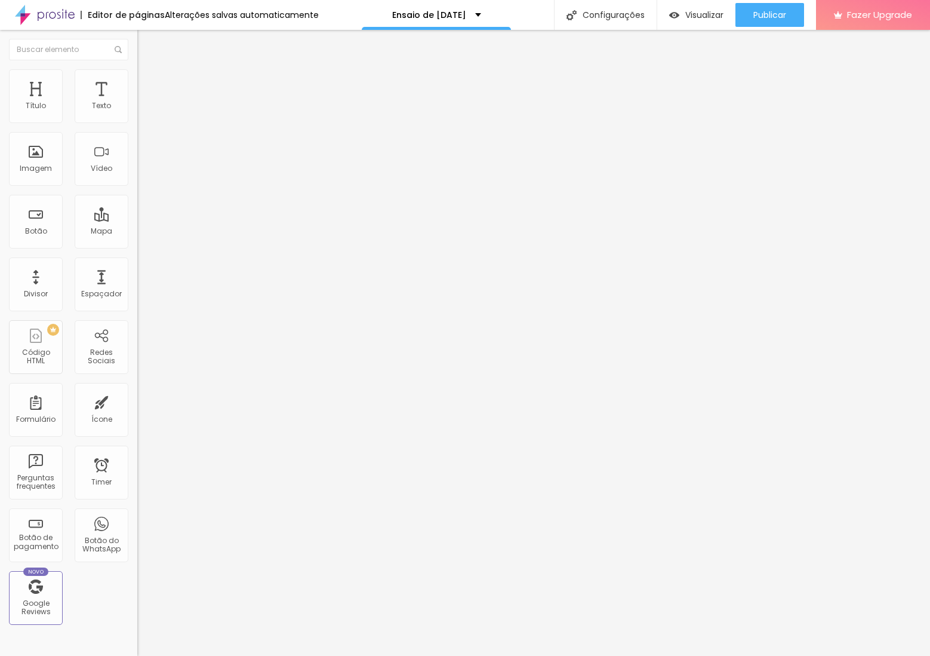
type input "75"
type input "70"
type input "65"
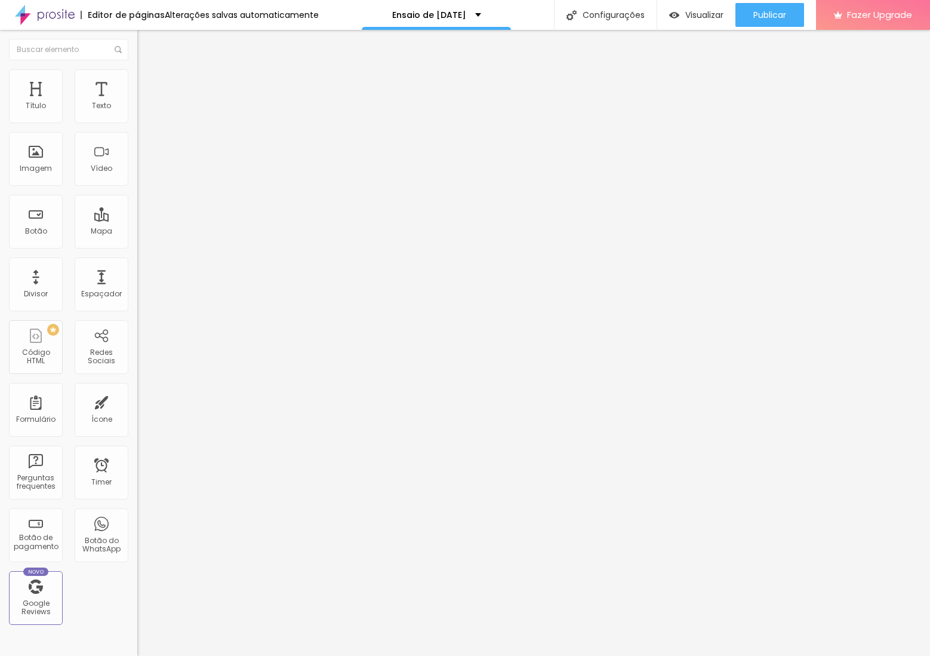
type input "65"
type input "55"
type input "50"
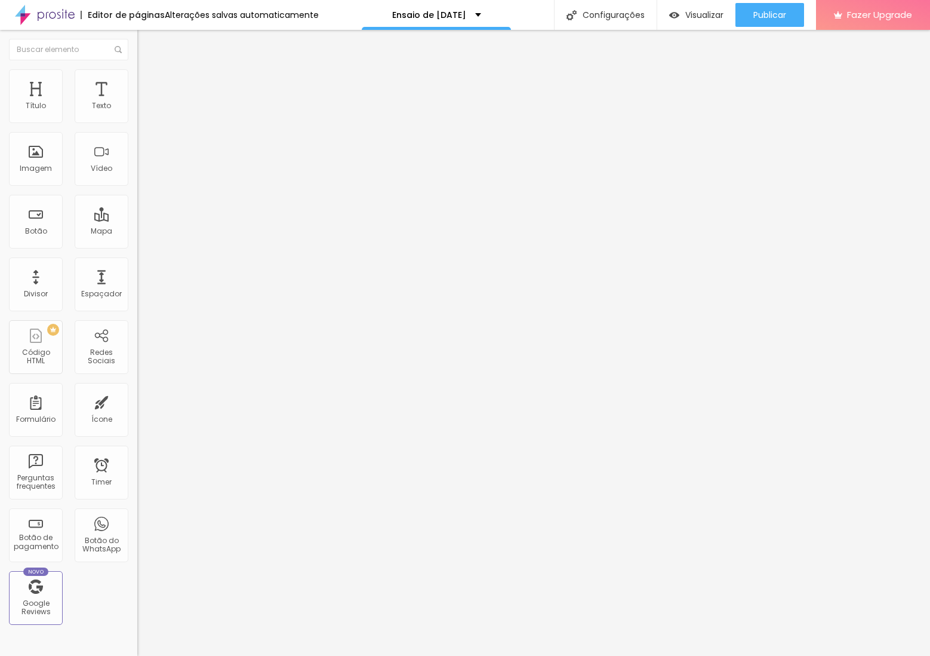
type input "45"
type input "40"
type input "35"
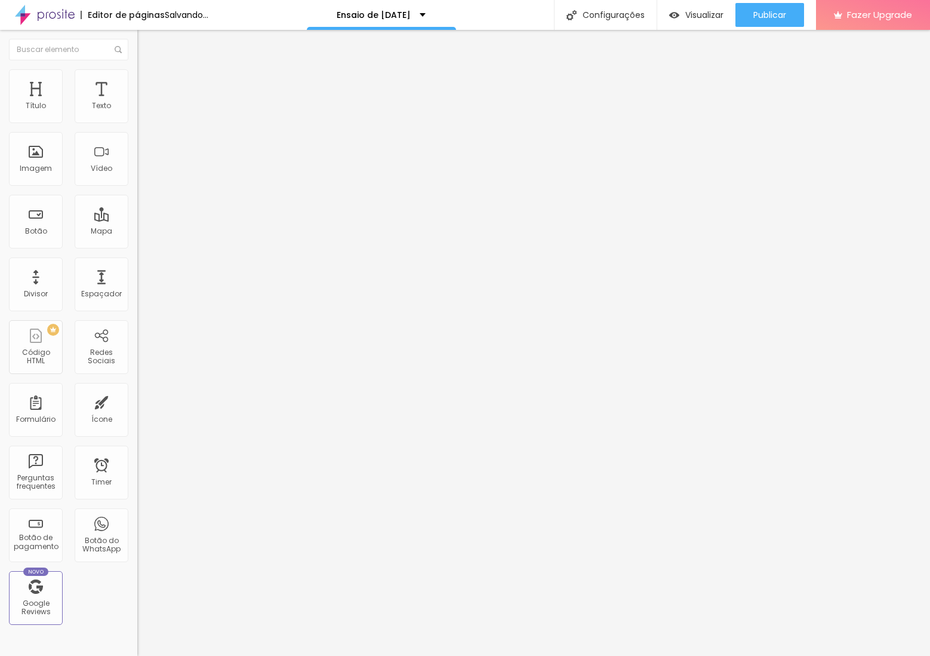
type input "35"
type input "30"
type input "35"
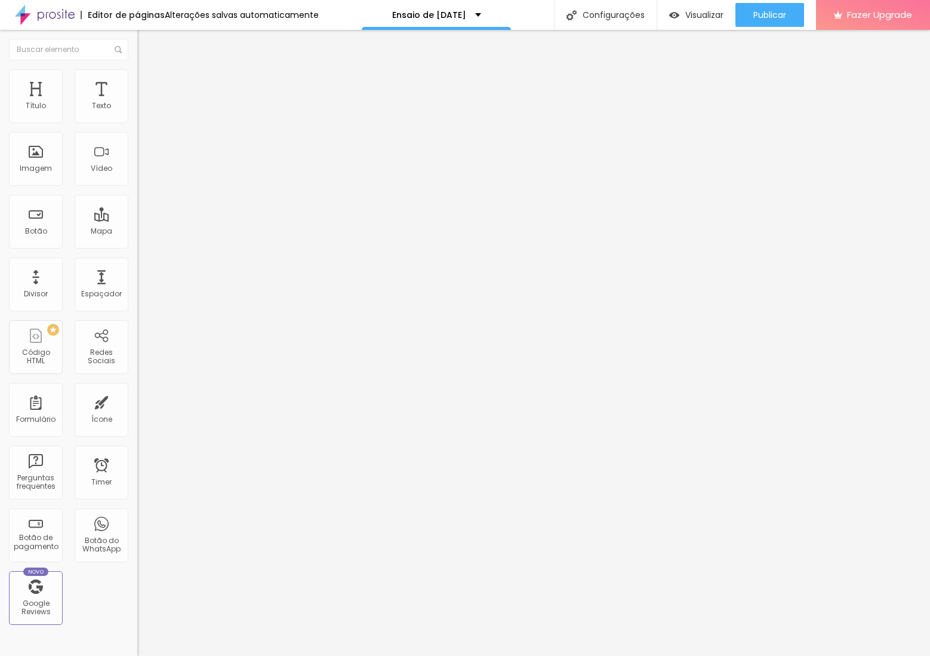
type input "45"
type input "40"
type input "35"
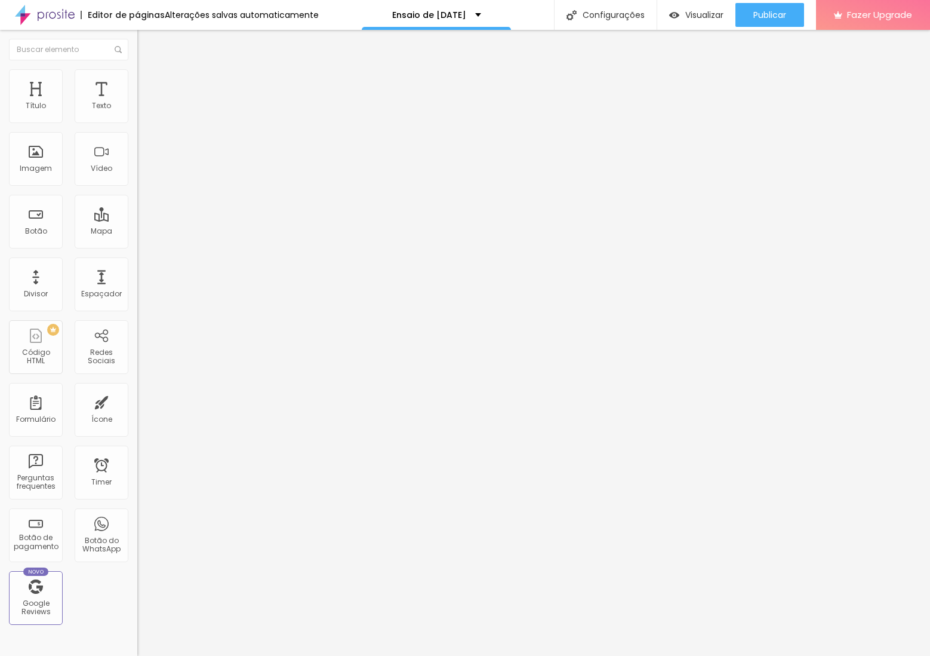
drag, startPoint x: 123, startPoint y: 125, endPoint x: 44, endPoint y: 131, distance: 79.0
type input "35"
click at [137, 122] on input "range" at bounding box center [175, 118] width 77 height 10
click at [137, 78] on li "Estilo" at bounding box center [205, 75] width 137 height 12
type input "45"
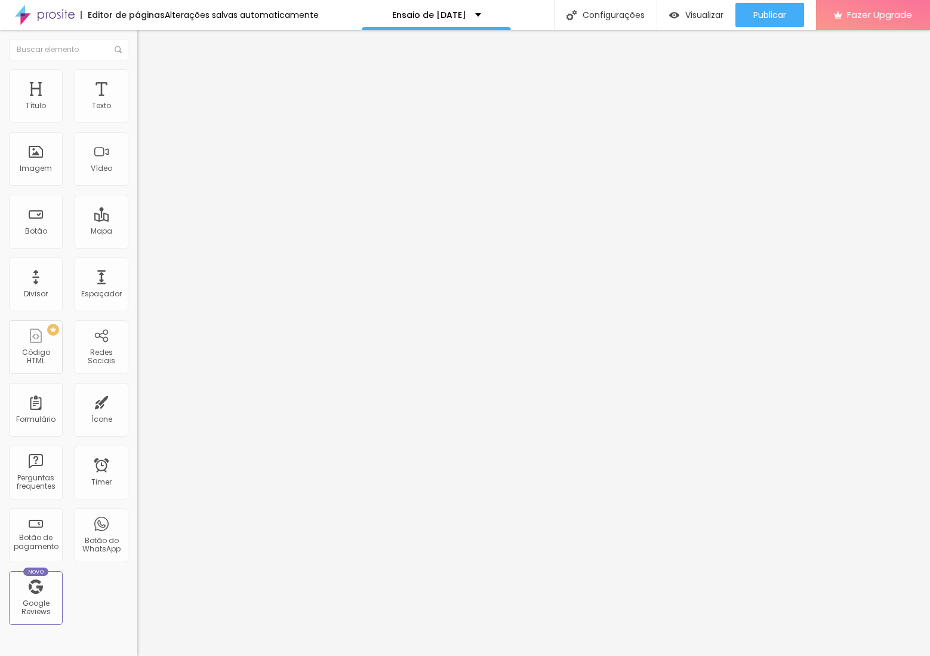
type input "45"
type input "80"
type input "100"
drag, startPoint x: 45, startPoint y: 129, endPoint x: 135, endPoint y: 130, distance: 89.6
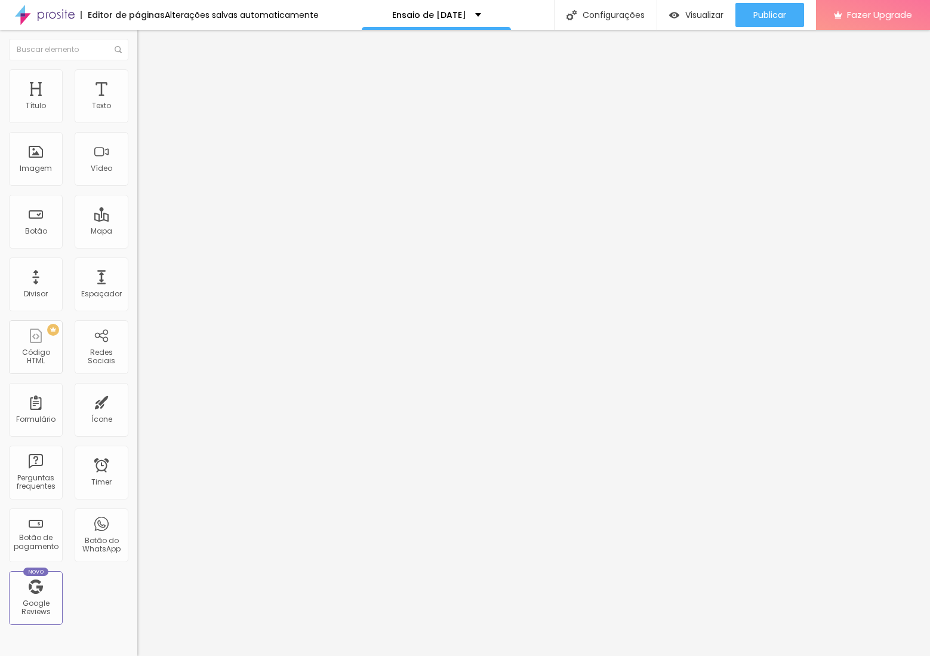
type input "100"
click at [137, 122] on input "range" at bounding box center [175, 118] width 77 height 10
click at [85, 449] on div "Timer" at bounding box center [102, 472] width 54 height 54
click at [41, 50] on input "text" at bounding box center [68, 49] width 119 height 21
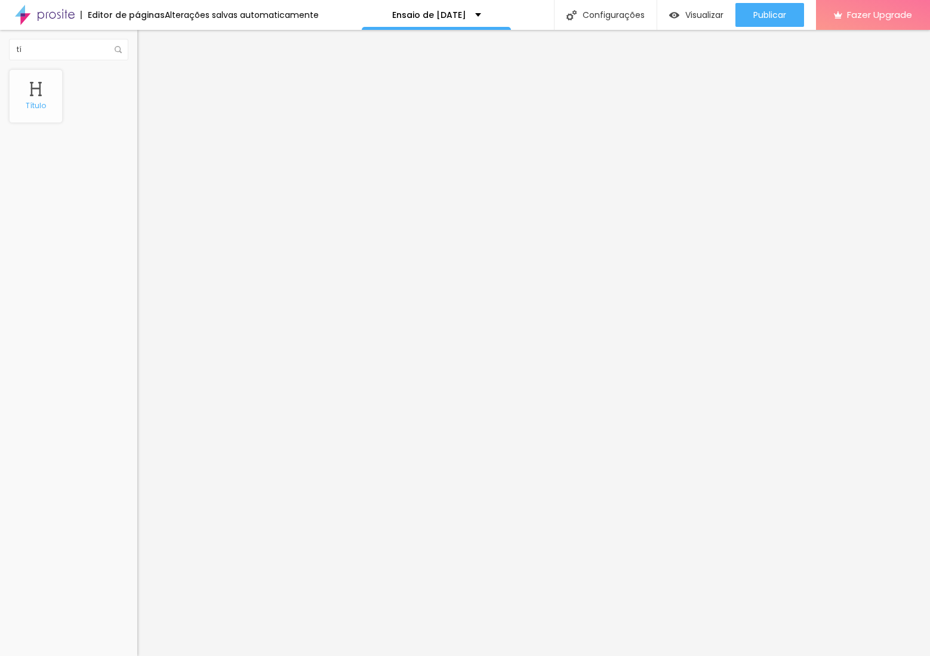
click at [29, 91] on div "Título" at bounding box center [36, 96] width 54 height 54
click at [72, 45] on input "tí" at bounding box center [68, 49] width 119 height 21
type input "t"
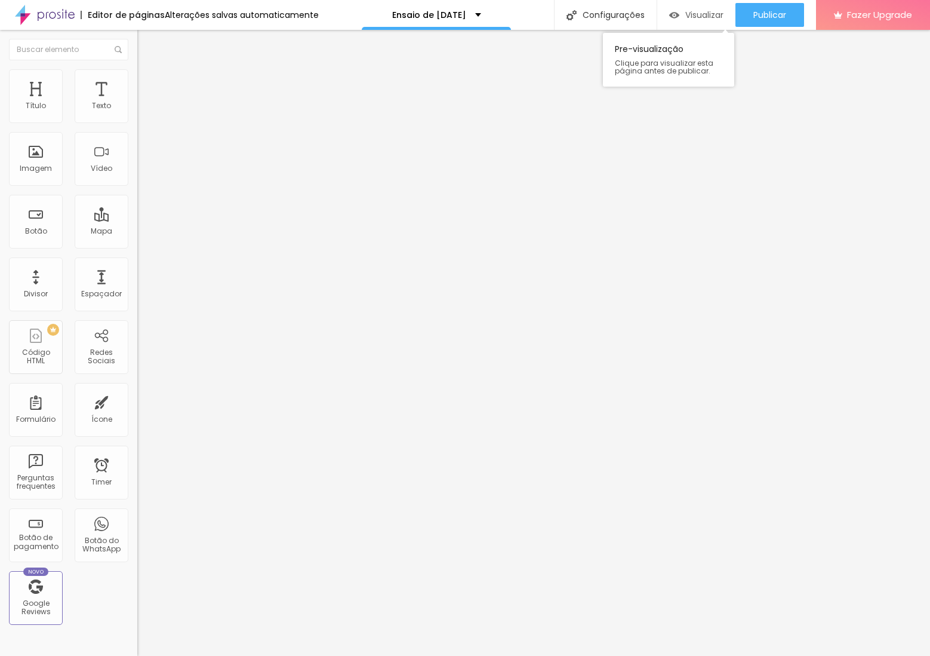
click at [692, 14] on span "Visualizar" at bounding box center [704, 15] width 38 height 10
click at [463, 16] on p "Ensaio de [DATE]" at bounding box center [429, 15] width 74 height 8
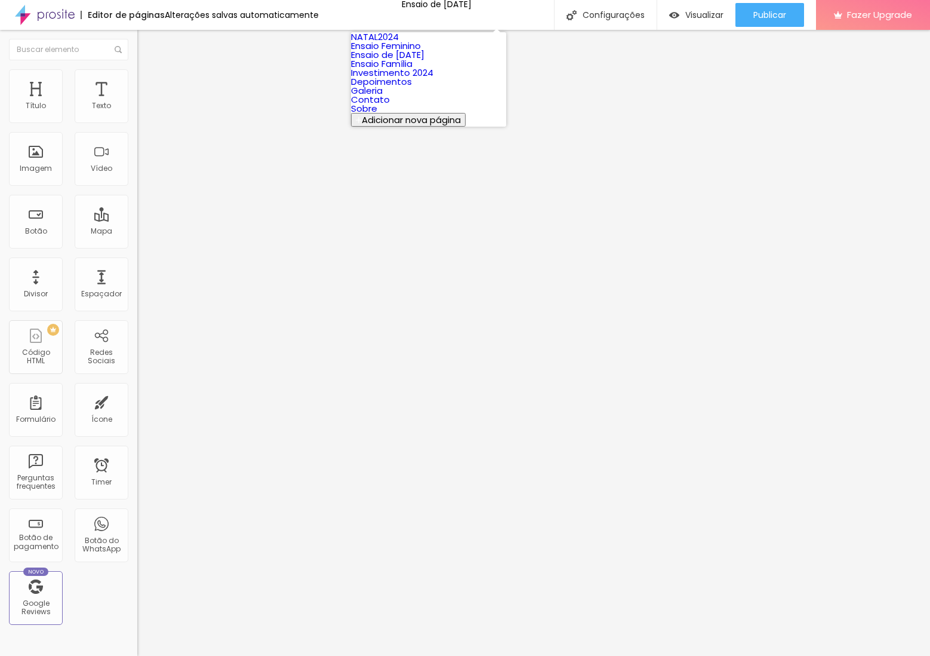
click at [399, 43] on link "NATAL2024" at bounding box center [375, 36] width 48 height 13
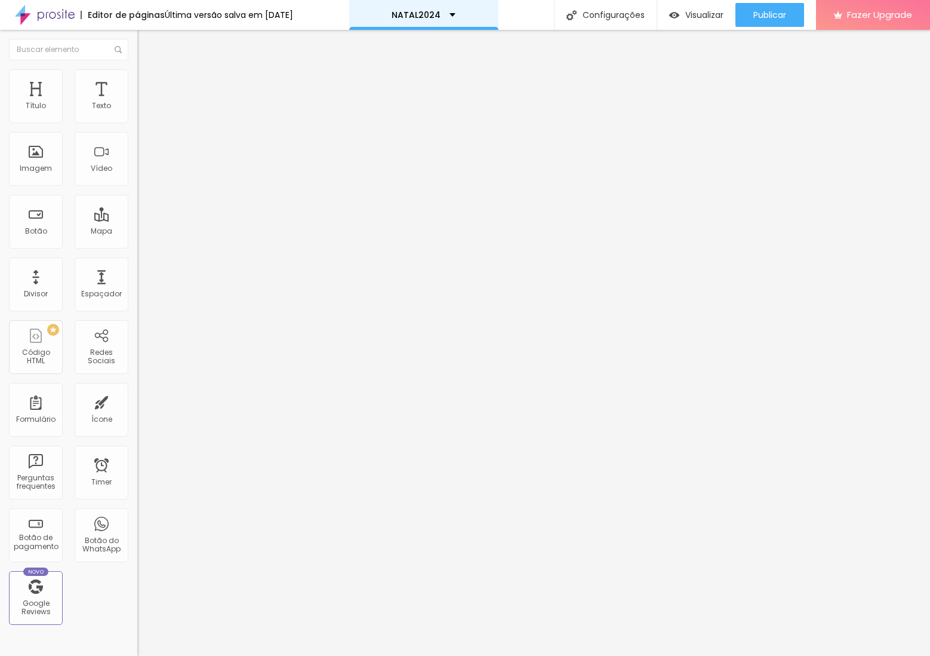
click at [450, 9] on div "NATAL2024" at bounding box center [423, 15] width 149 height 30
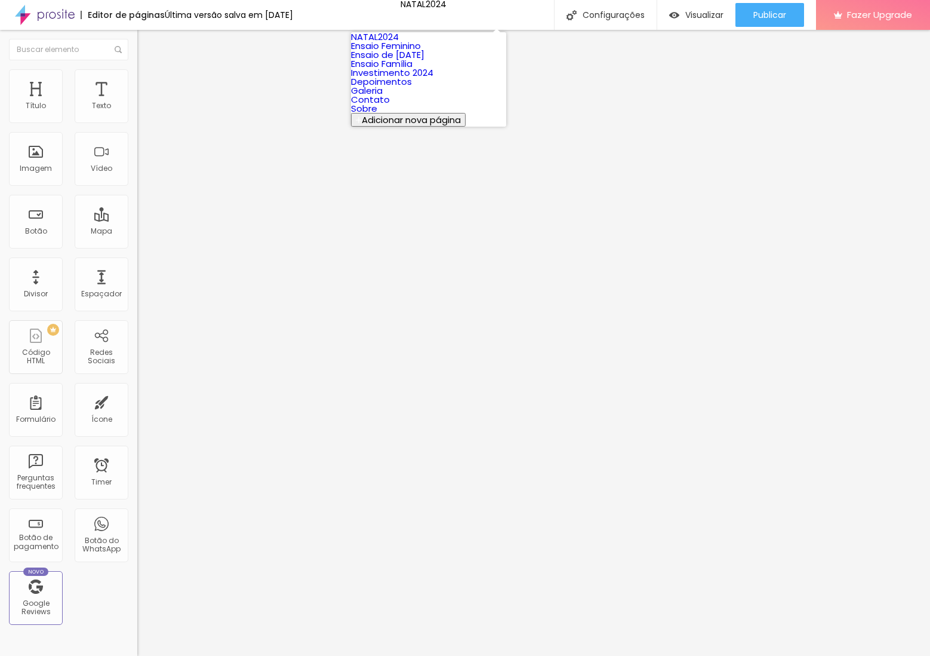
scroll to position [42, 0]
click at [418, 48] on link "Ensaio de [DATE]" at bounding box center [387, 54] width 73 height 13
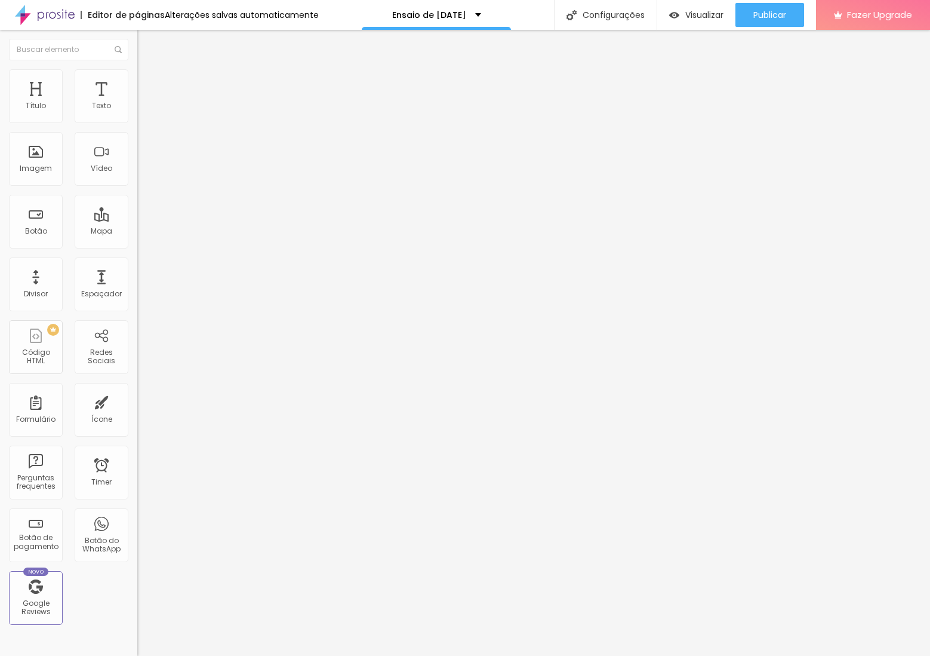
click at [146, 41] on img "button" at bounding box center [151, 44] width 10 height 10
click at [137, 70] on img at bounding box center [142, 74] width 11 height 11
click at [148, 70] on span "Estilo" at bounding box center [157, 65] width 19 height 10
type input "70"
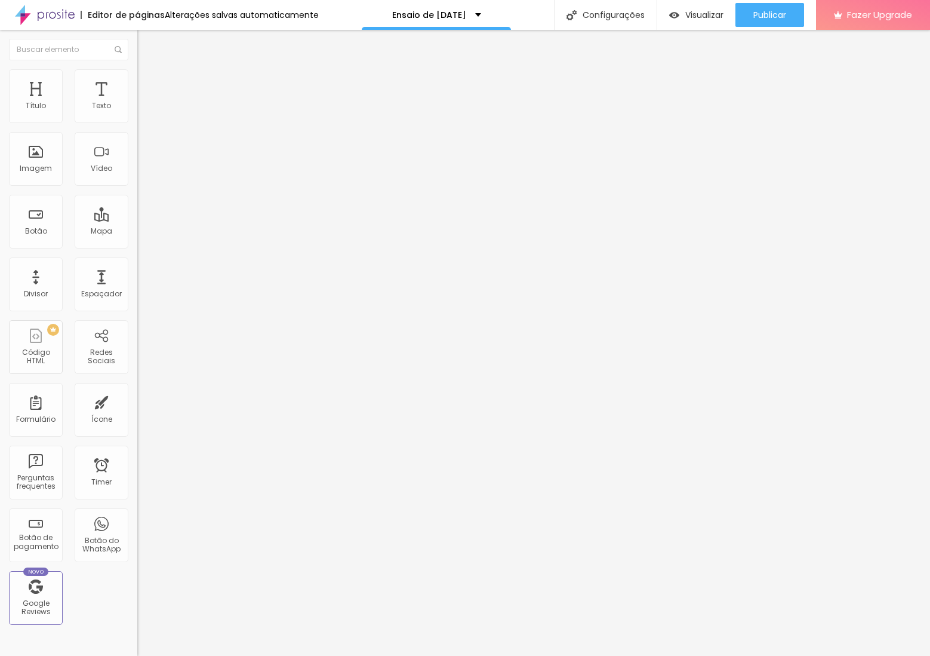
type input "69"
type input "60"
type input "55"
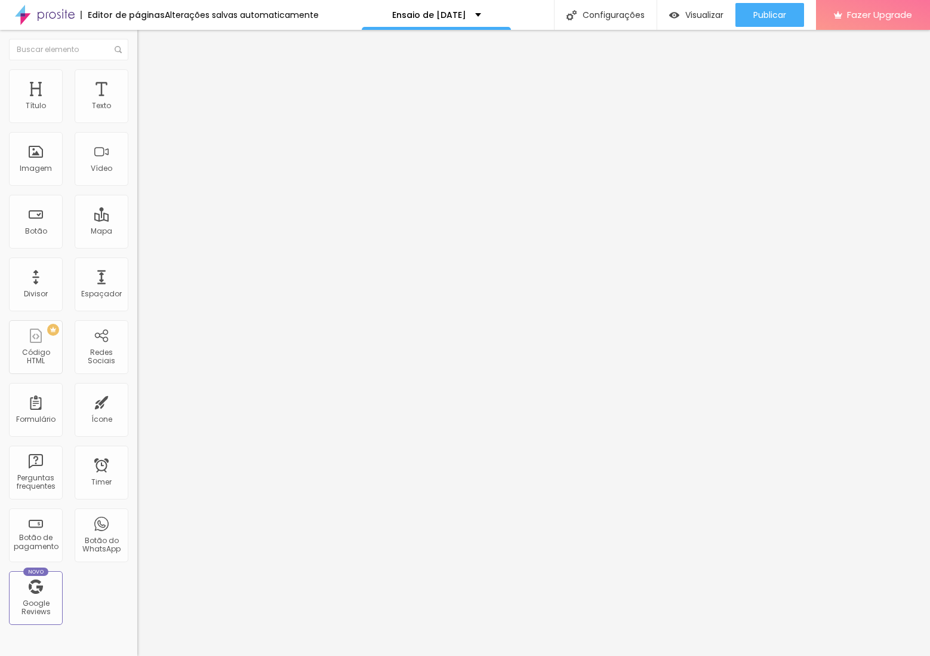
type input "55"
type input "54"
type input "53"
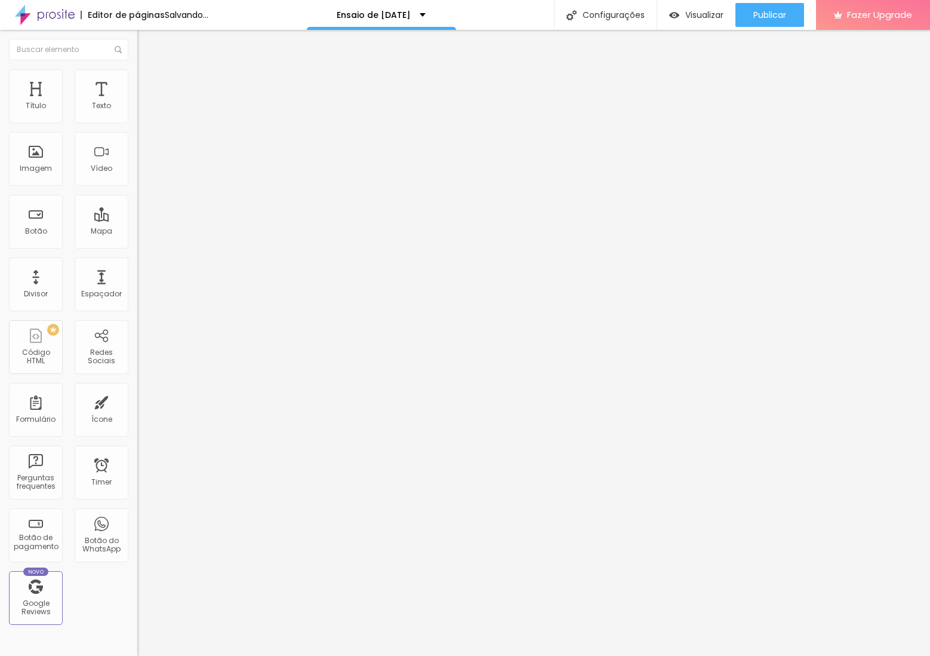
type input "52"
type input "51"
type input "50"
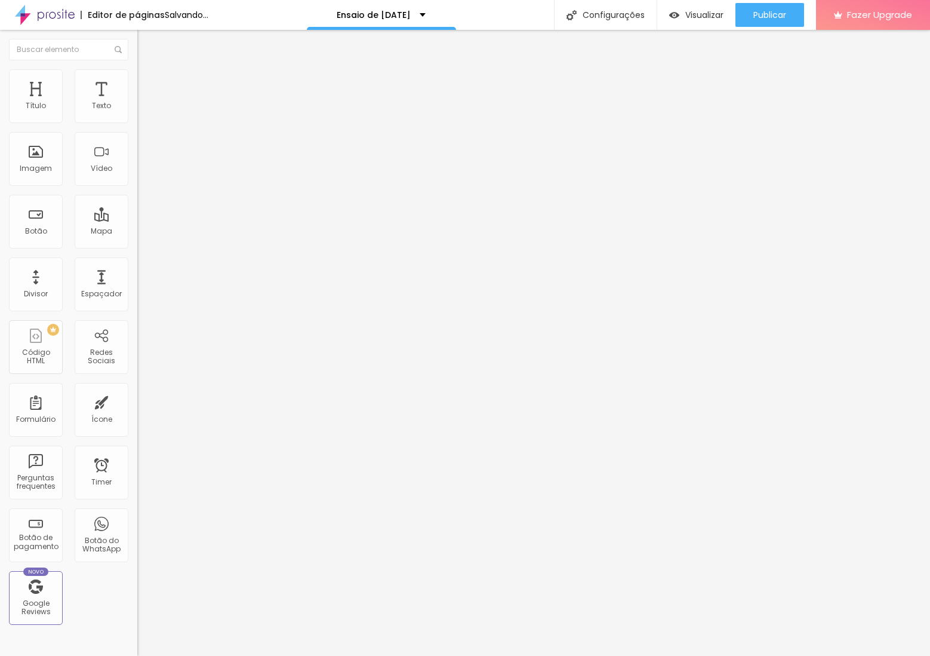
type input "50"
type input "49"
type input "48"
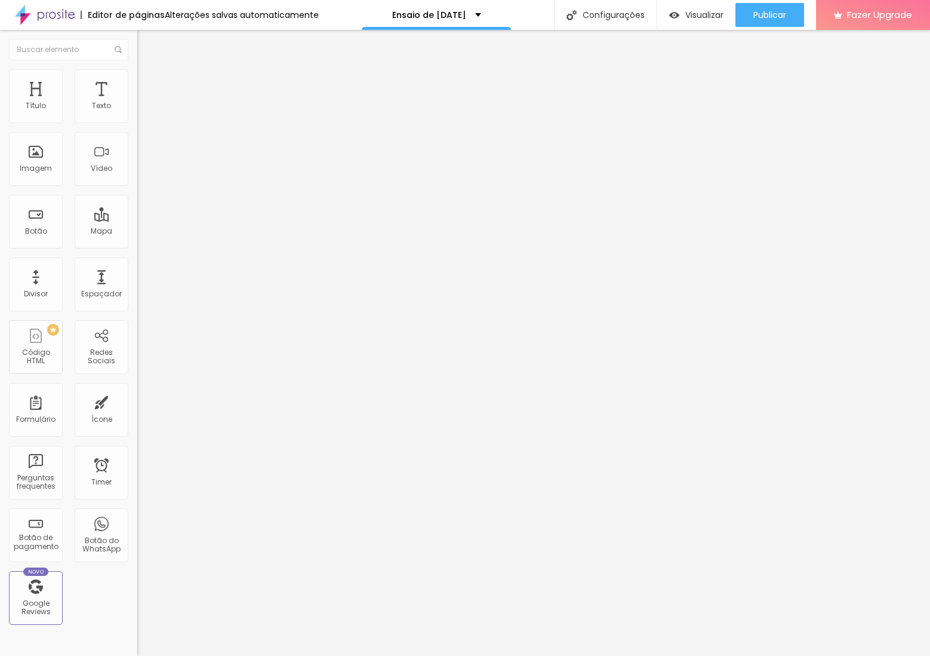
type input "50"
type input "49"
type input "48"
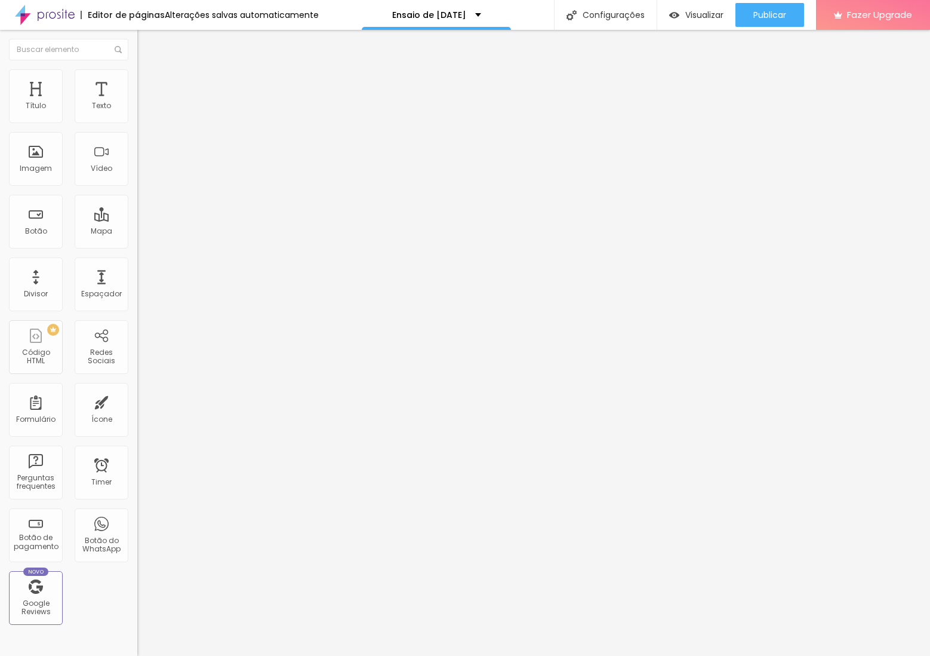
type input "48"
type input "47"
type input "46"
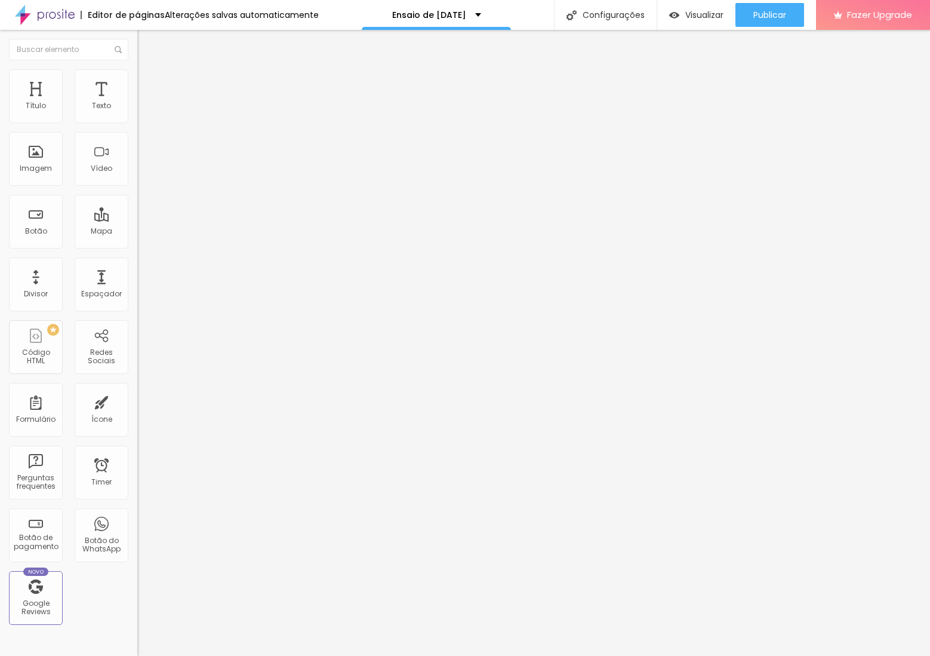
type input "45"
type input "44"
type input "45"
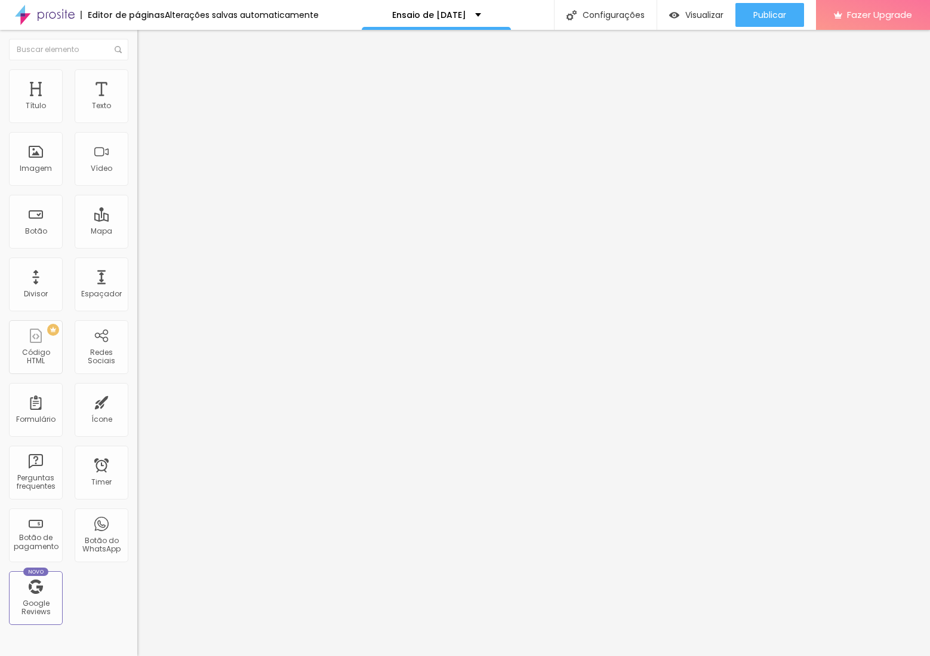
type input "45"
drag, startPoint x: 75, startPoint y: 252, endPoint x: 54, endPoint y: 261, distance: 22.7
type input "45"
click at [137, 282] on input "range" at bounding box center [175, 287] width 77 height 10
type input "47"
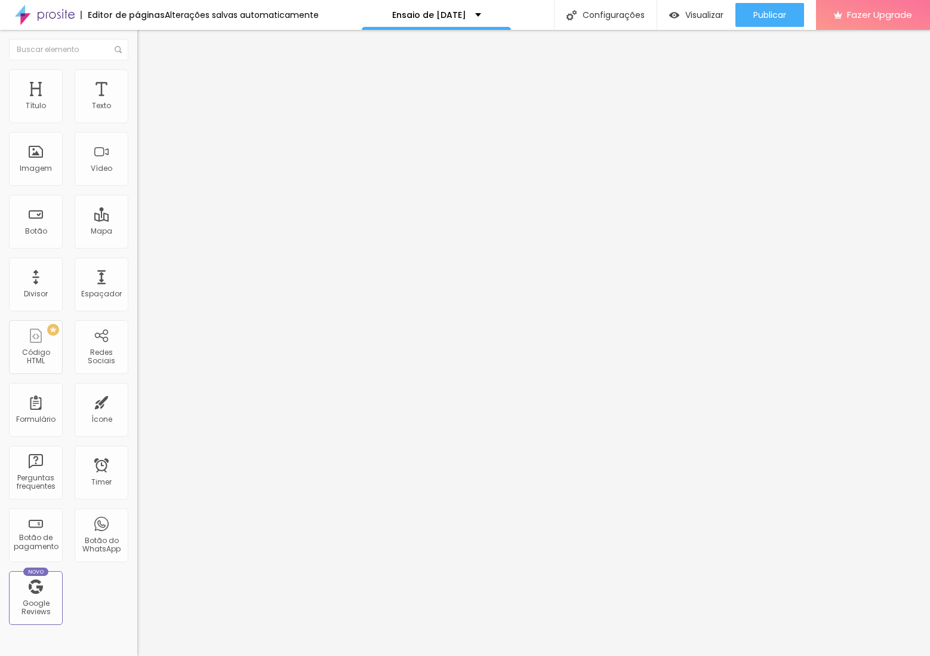
type input "47"
type input "46"
type input "45"
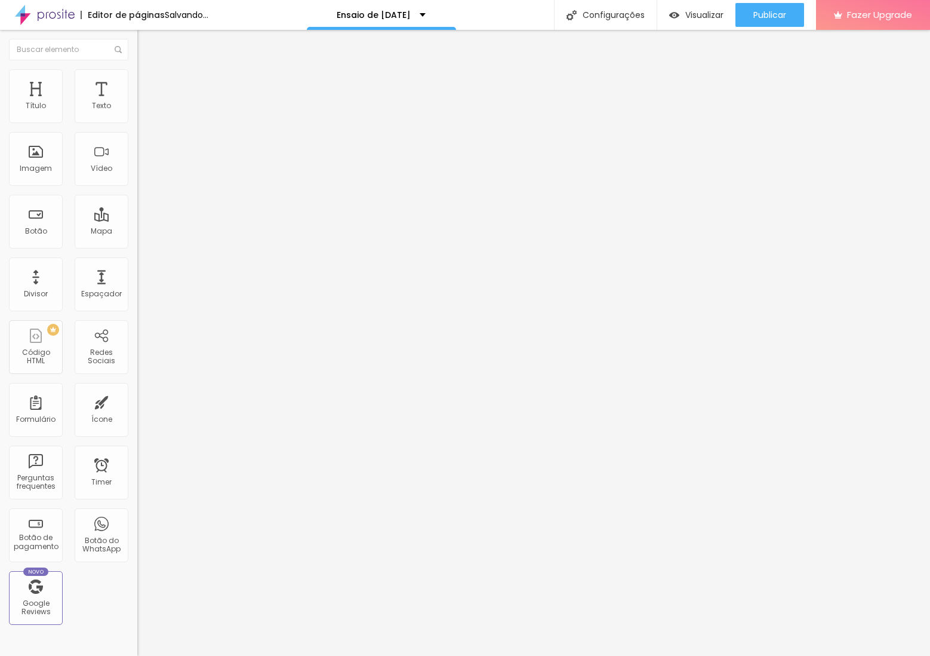
type input "44"
type input "43"
type input "42"
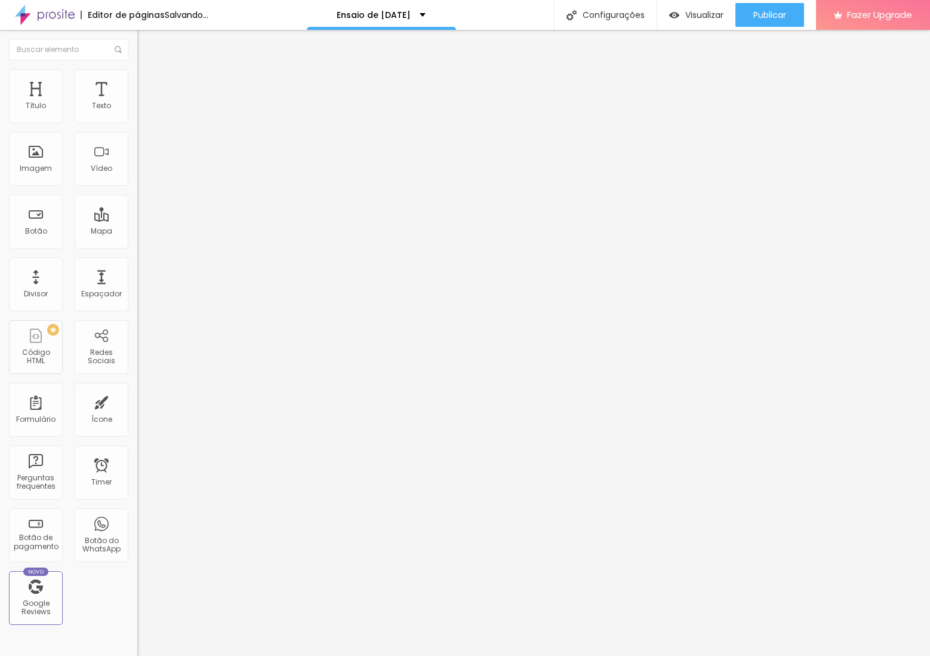
type input "42"
type input "41"
type input "40"
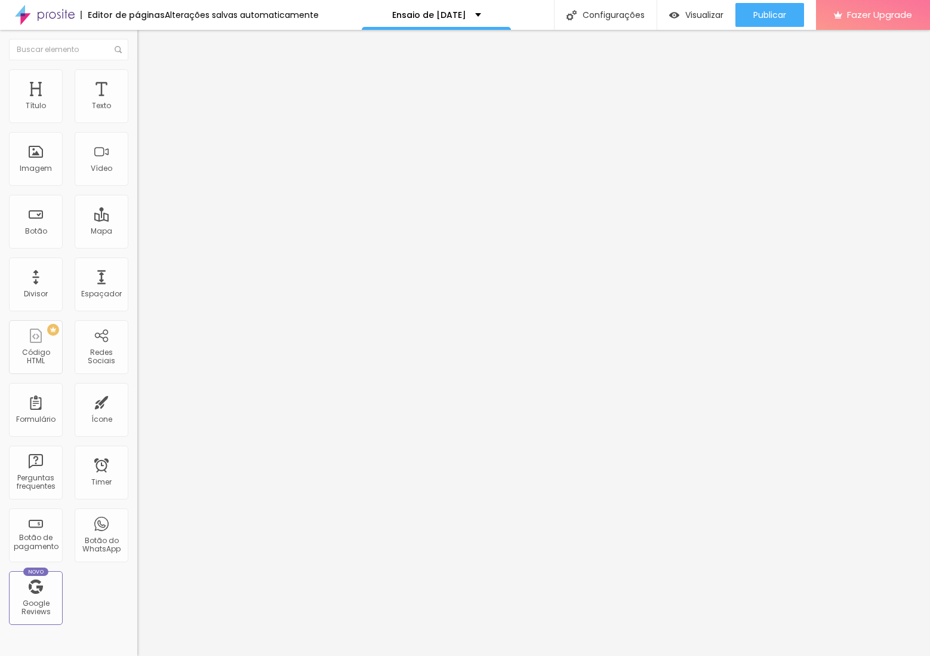
drag, startPoint x: 56, startPoint y: 250, endPoint x: 50, endPoint y: 252, distance: 6.4
type input "40"
click at [137, 282] on input "range" at bounding box center [175, 287] width 77 height 10
click at [601, 23] on div "Configurações" at bounding box center [605, 15] width 103 height 30
click at [688, 655] on div at bounding box center [465, 668] width 930 height 11
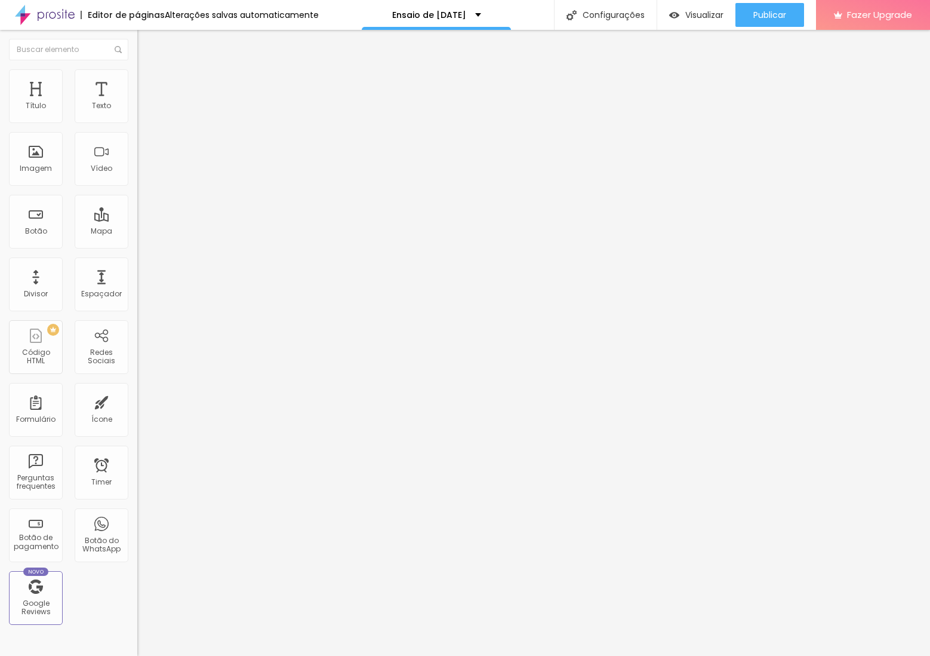
type input "17"
type input "18"
type input "19"
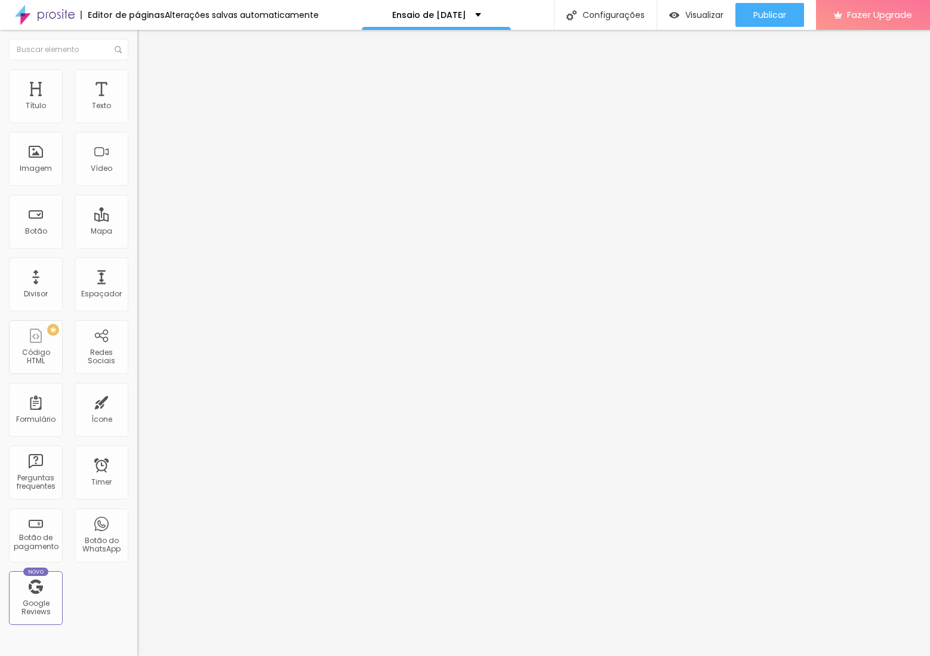
type input "19"
type input "20"
type input "21"
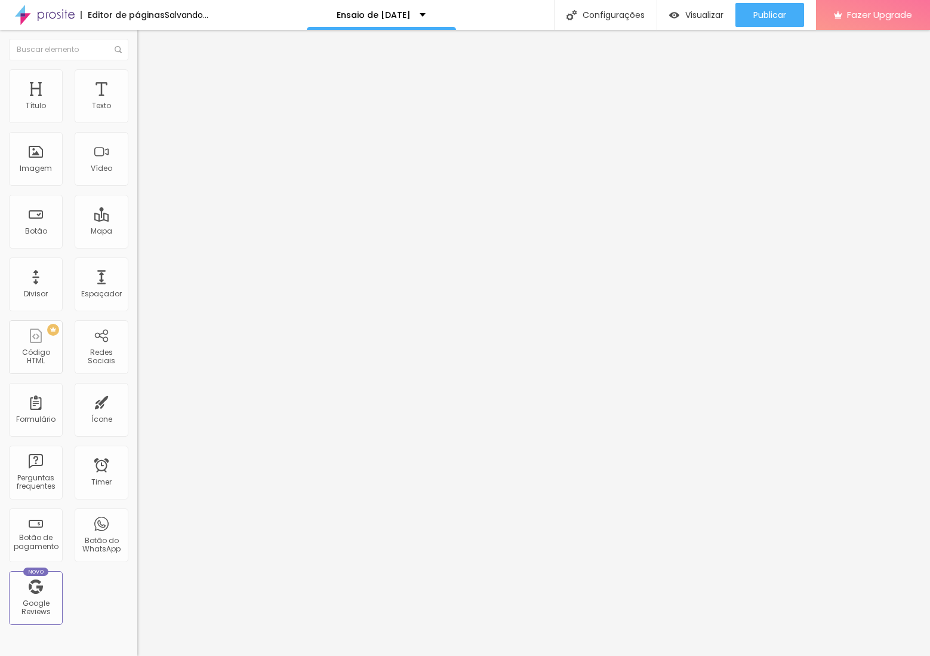
type input "23"
type input "24"
type input "25"
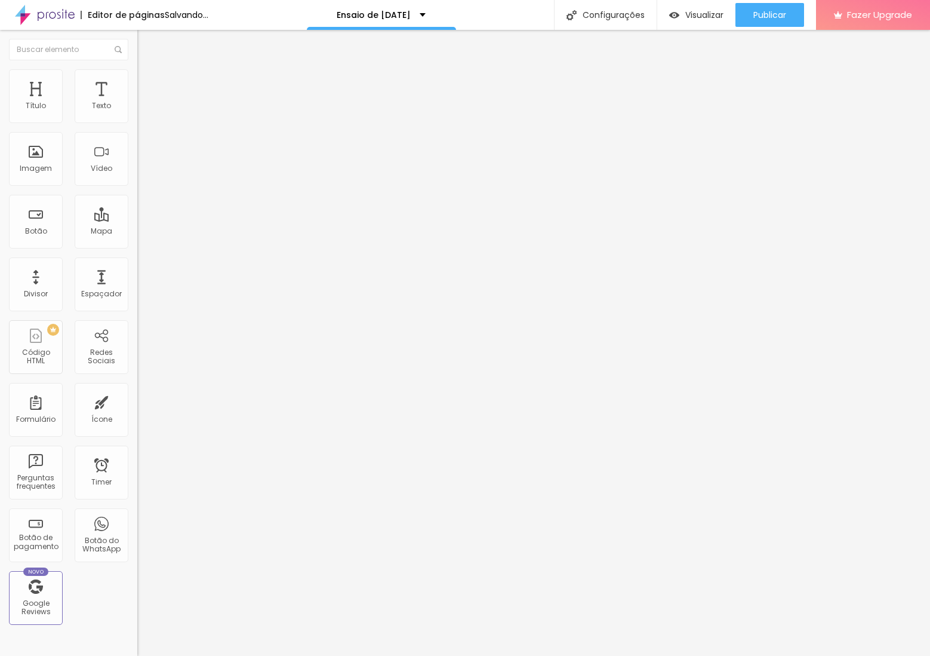
type input "25"
drag, startPoint x: 54, startPoint y: 115, endPoint x: 78, endPoint y: 112, distance: 24.0
type input "25"
click at [137, 220] on input "range" at bounding box center [175, 225] width 77 height 10
click at [137, 81] on img at bounding box center [142, 86] width 11 height 11
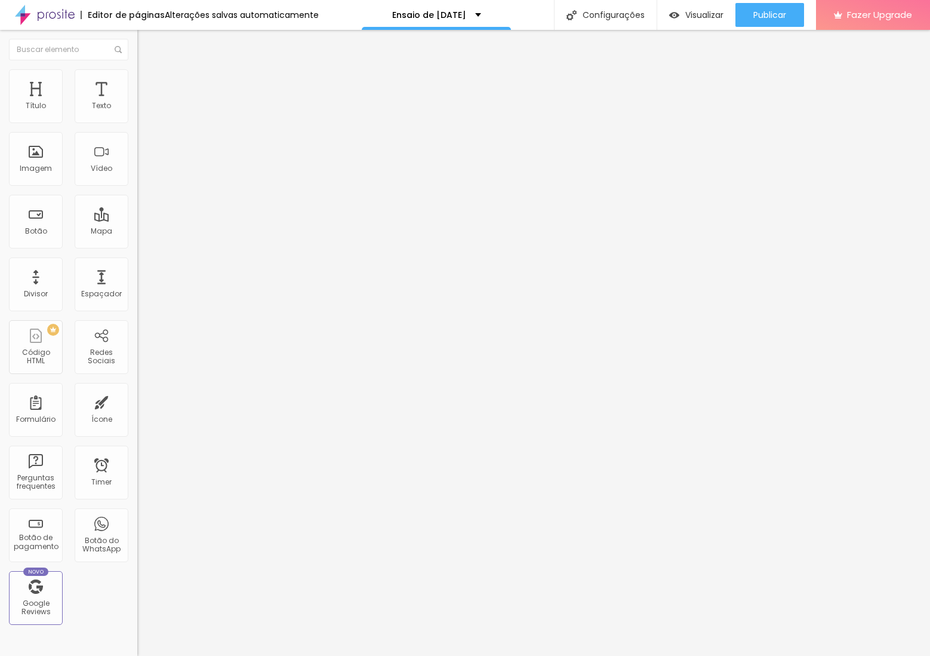
click at [137, 78] on ul "Conteúdo Estilo Avançado" at bounding box center [205, 75] width 137 height 36
click at [148, 82] on span "Estilo" at bounding box center [157, 77] width 19 height 10
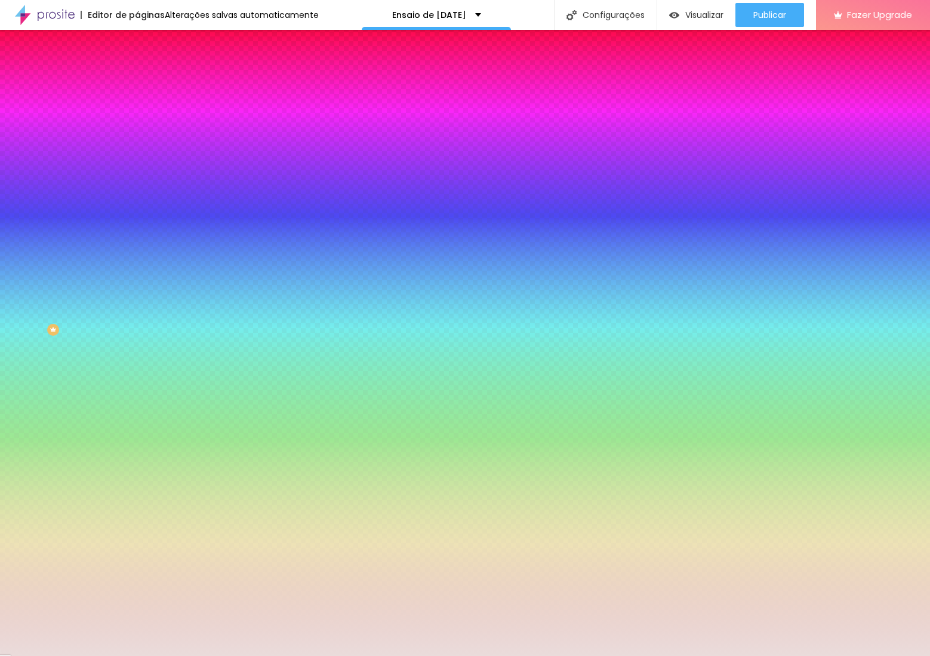
click at [137, 114] on div at bounding box center [205, 114] width 137 height 0
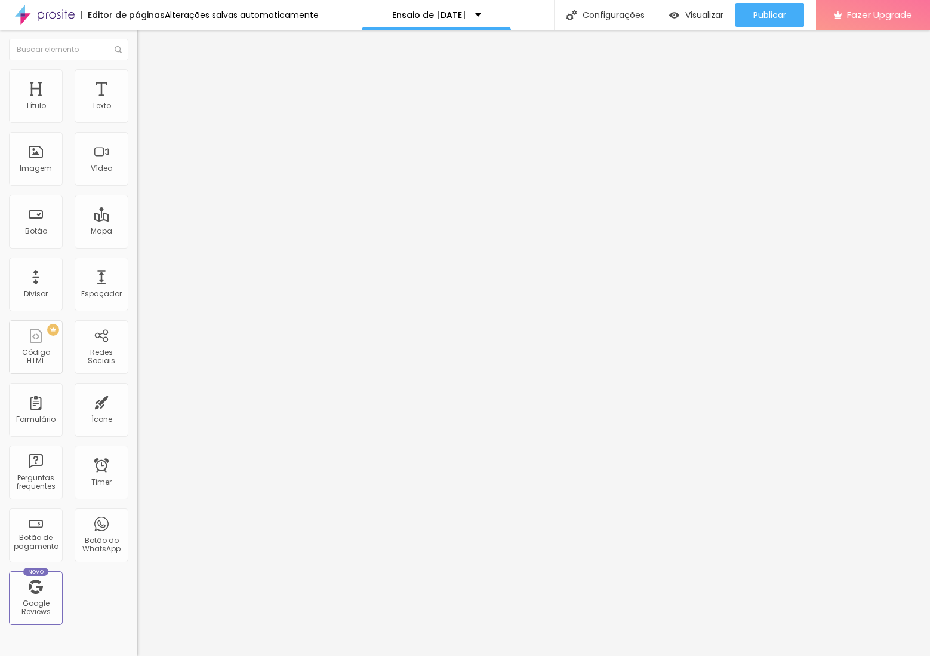
click at [137, 72] on li "Estilo" at bounding box center [205, 75] width 137 height 12
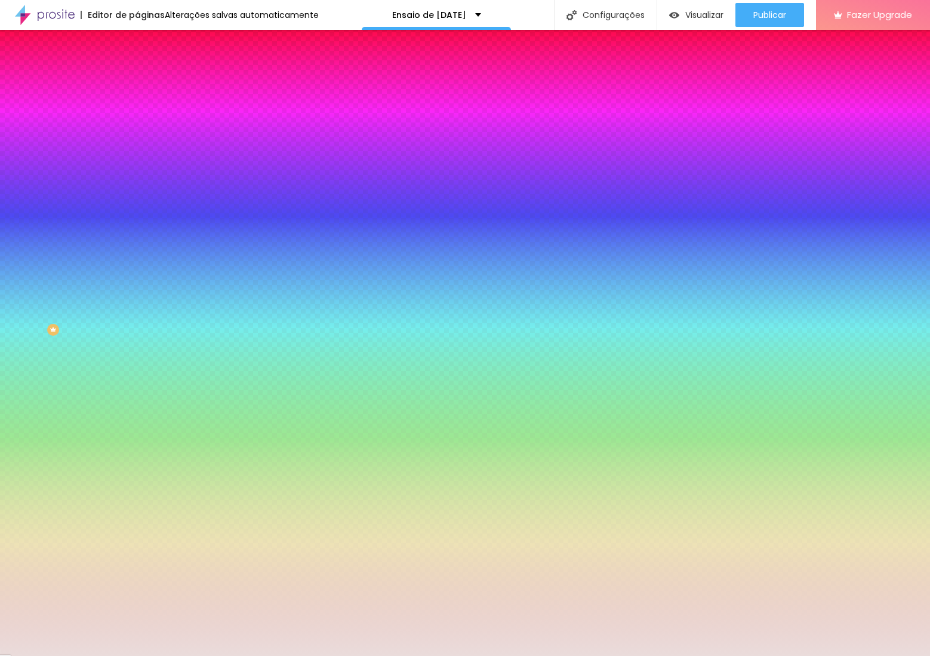
click at [137, 114] on div at bounding box center [205, 114] width 137 height 0
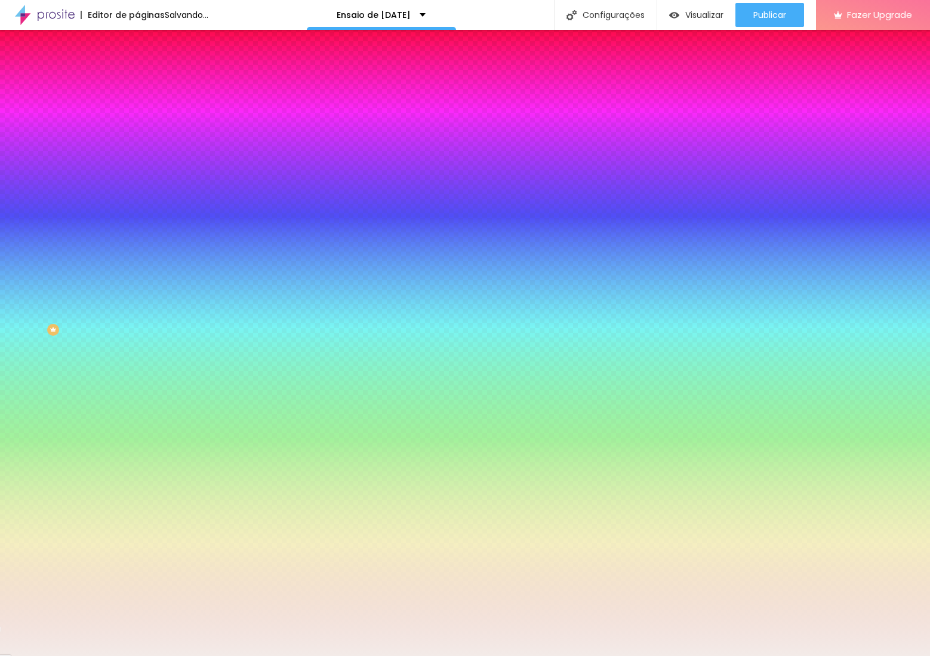
click at [41, 32] on div at bounding box center [42, 31] width 2 height 2
click at [137, 116] on input "#F5EDEA" at bounding box center [208, 120] width 143 height 12
click at [137, 119] on input "#F5EDEA" at bounding box center [208, 120] width 143 height 12
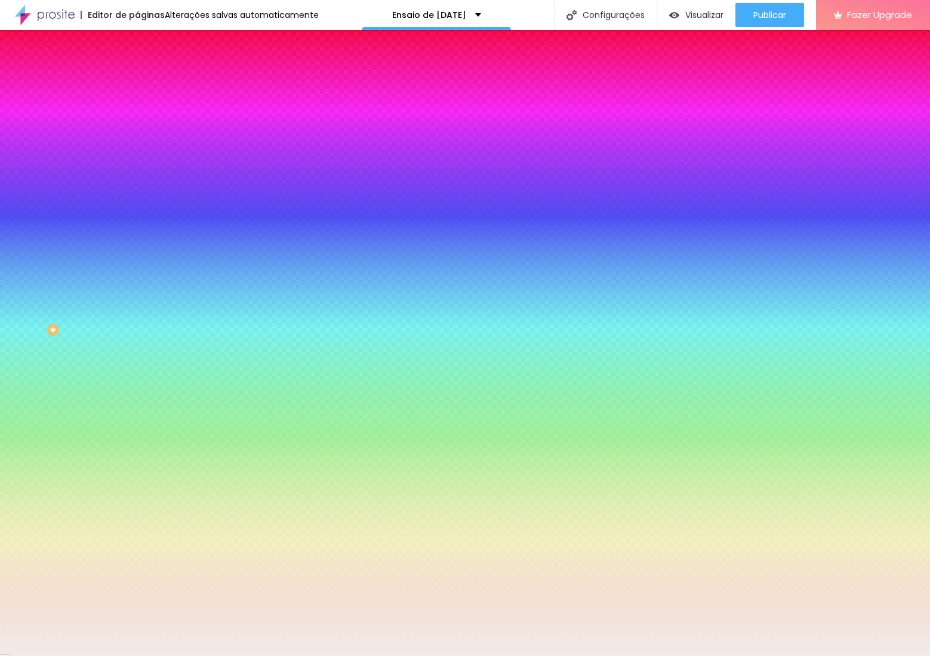
click at [137, 119] on input "#F5EDEA" at bounding box center [208, 120] width 143 height 12
paste input "BDAA9F"
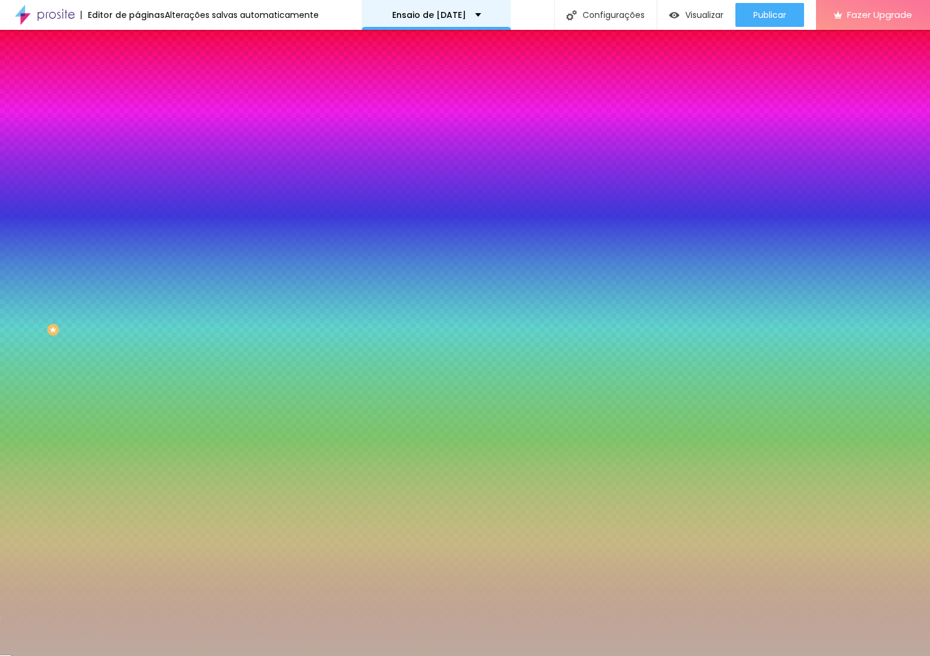
scroll to position [0, 0]
click at [137, 118] on input "#BDAA9F" at bounding box center [208, 120] width 143 height 12
paste input "D5B99"
click at [137, 114] on div at bounding box center [205, 114] width 137 height 0
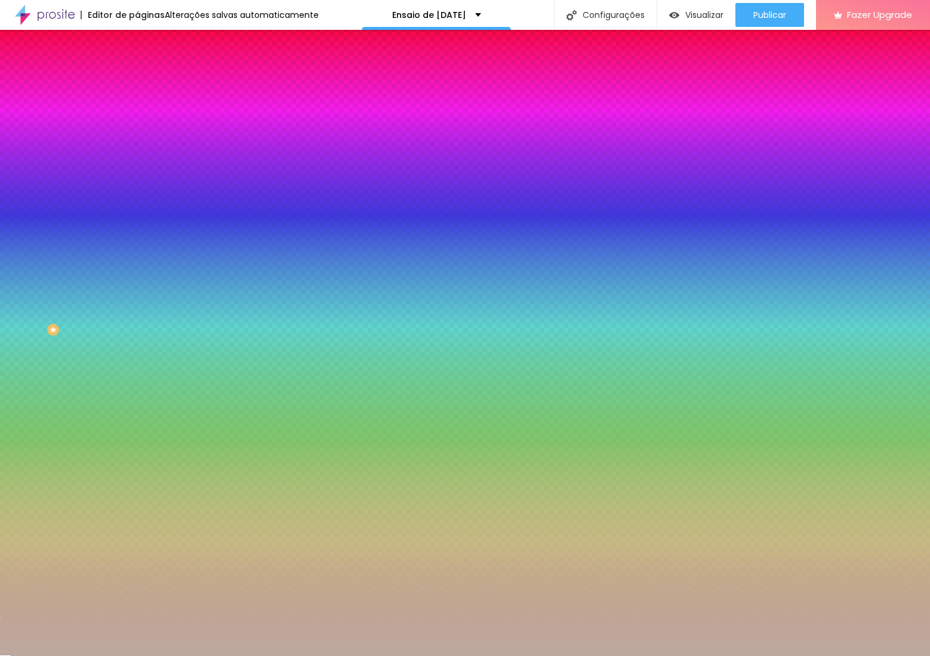
click at [137, 126] on input "#D5B99" at bounding box center [208, 120] width 143 height 12
paste input "EEE5D"
type input "#EEE5D"
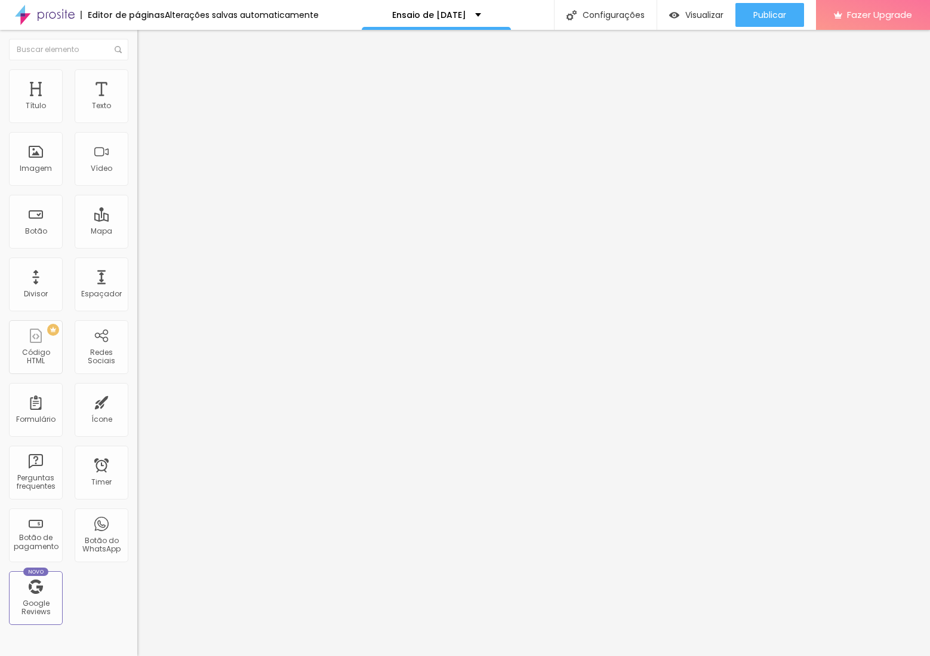
click at [137, 74] on img at bounding box center [142, 74] width 11 height 11
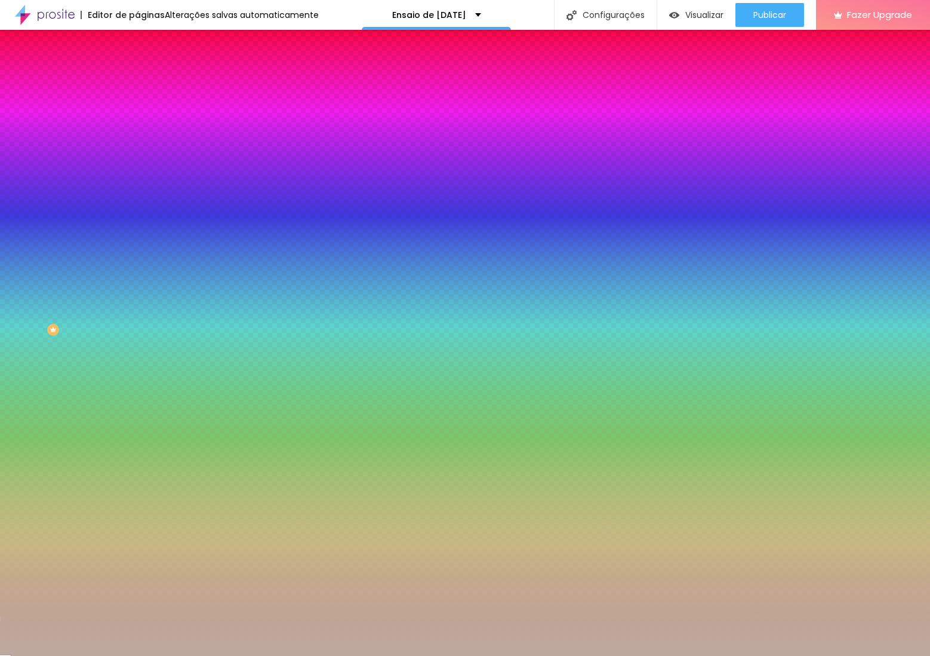
click at [137, 122] on input "#BDAA9F" at bounding box center [208, 120] width 143 height 12
click at [137, 118] on div "Cor de fundo Voltar ao padrão #BDAA9F 0 Borda arredondada" at bounding box center [205, 194] width 137 height 202
click at [137, 118] on input "#BDAA9F" at bounding box center [208, 120] width 143 height 12
paste input "EEE5D"
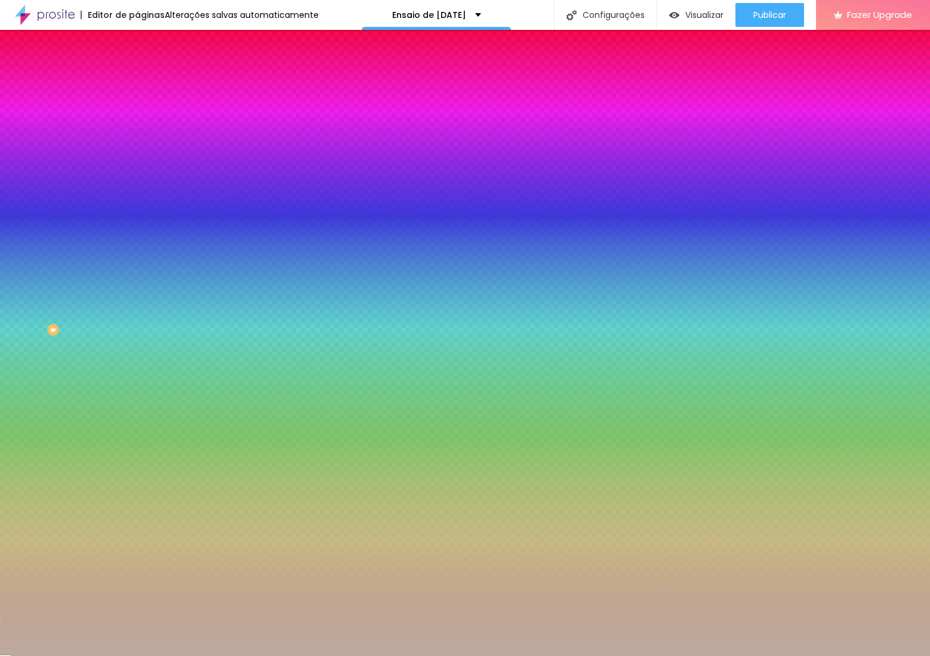
type input "#EEE5D"
click at [142, 110] on icon "button" at bounding box center [146, 106] width 8 height 8
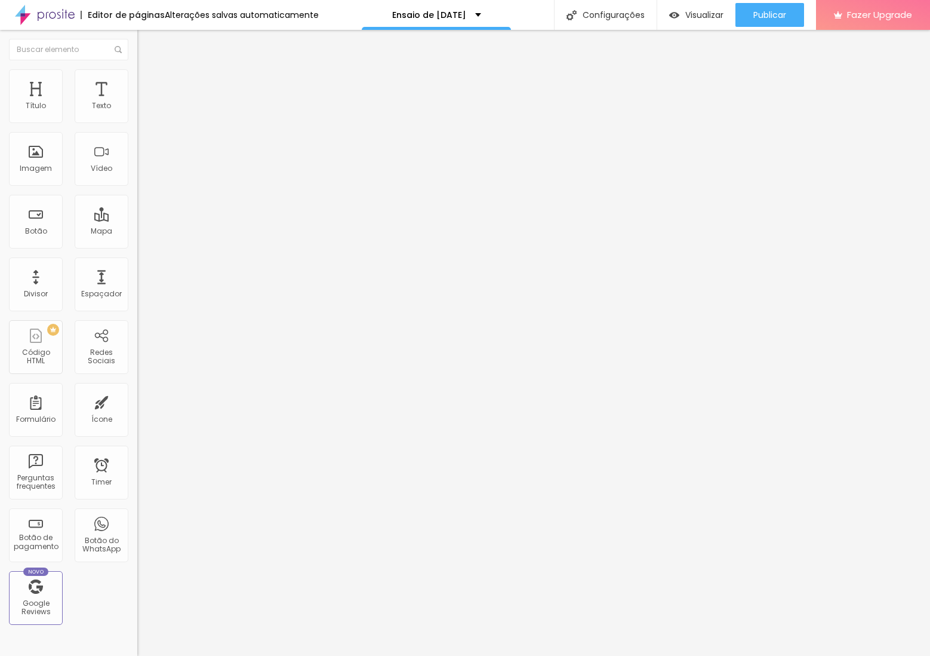
click at [148, 81] on span "Estilo" at bounding box center [157, 77] width 19 height 10
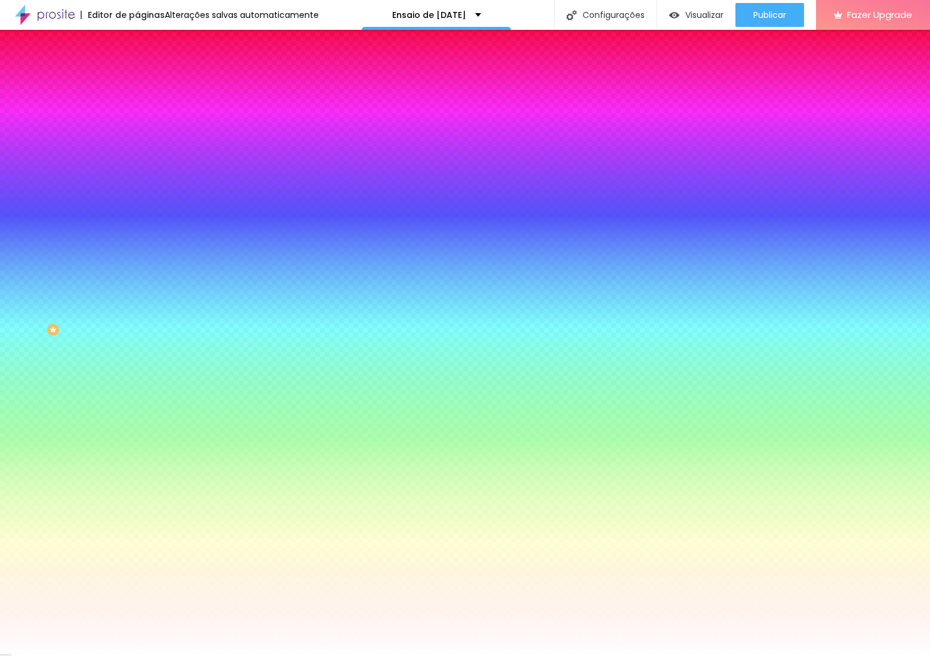
click at [137, 81] on img at bounding box center [142, 86] width 11 height 11
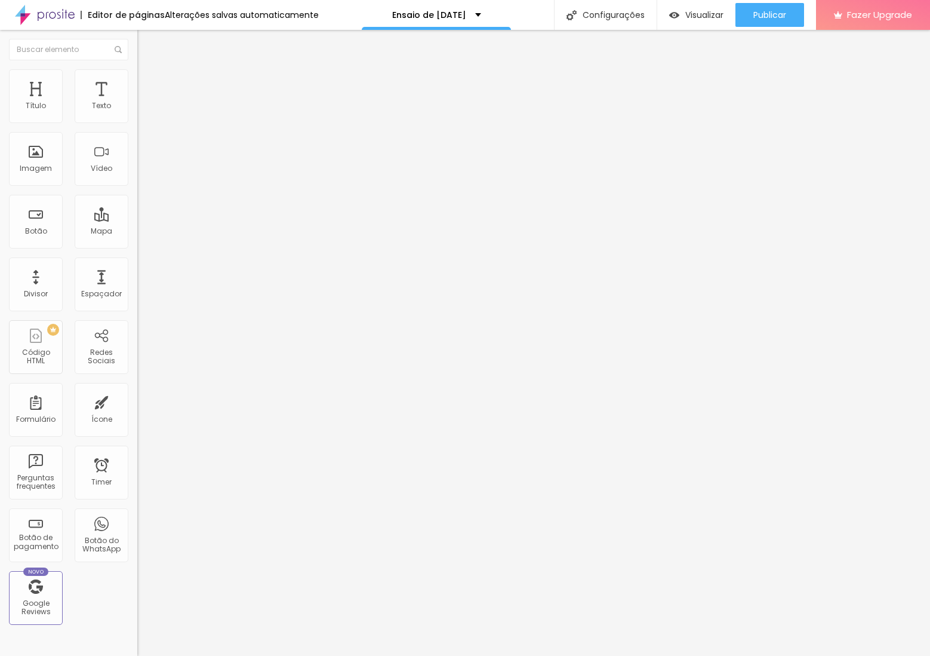
type input "0"
drag, startPoint x: 26, startPoint y: 139, endPoint x: 12, endPoint y: 140, distance: 13.8
type input "0"
click at [137, 401] on input "range" at bounding box center [175, 406] width 77 height 10
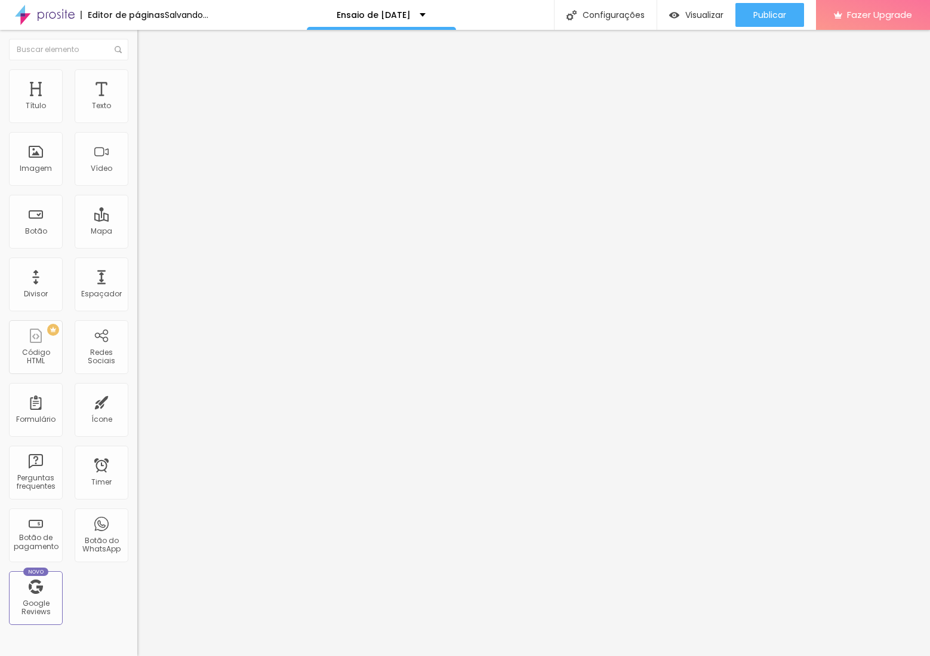
type input "10"
type input "5"
type input "0"
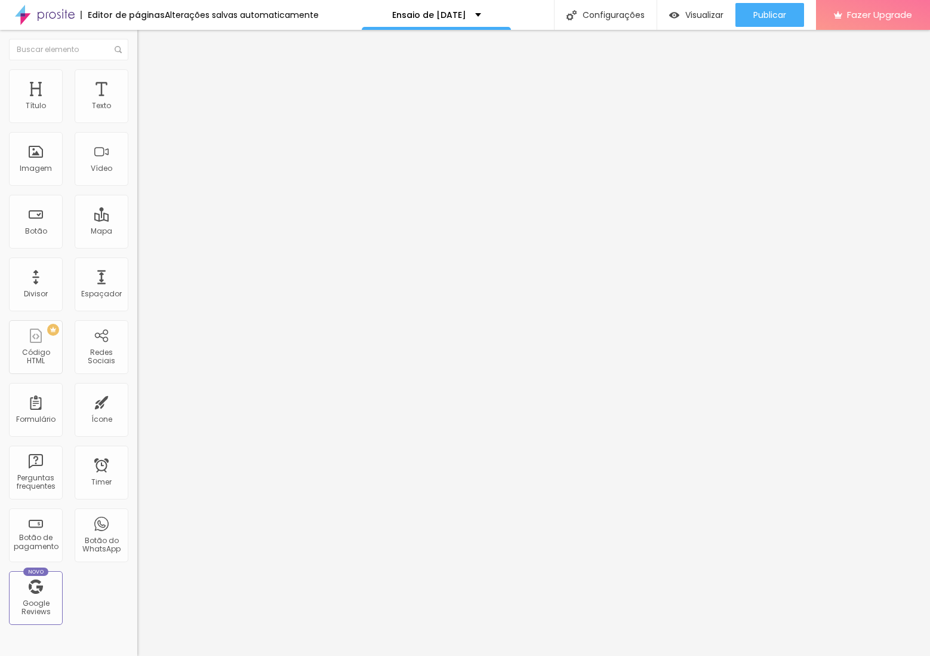
type input "0"
type input "5"
type input "10"
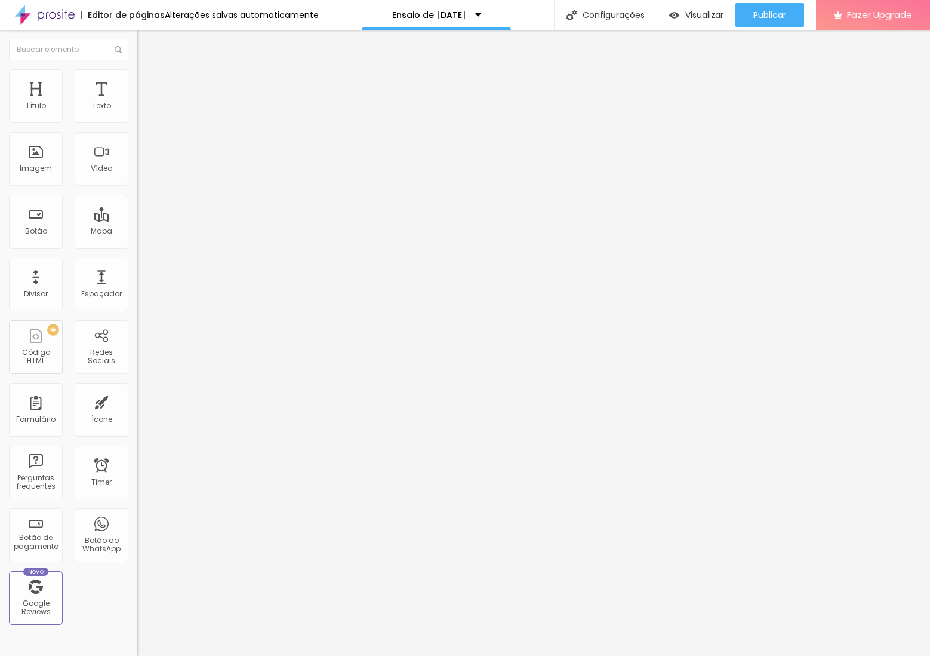
type input "15"
type input "20"
type input "30"
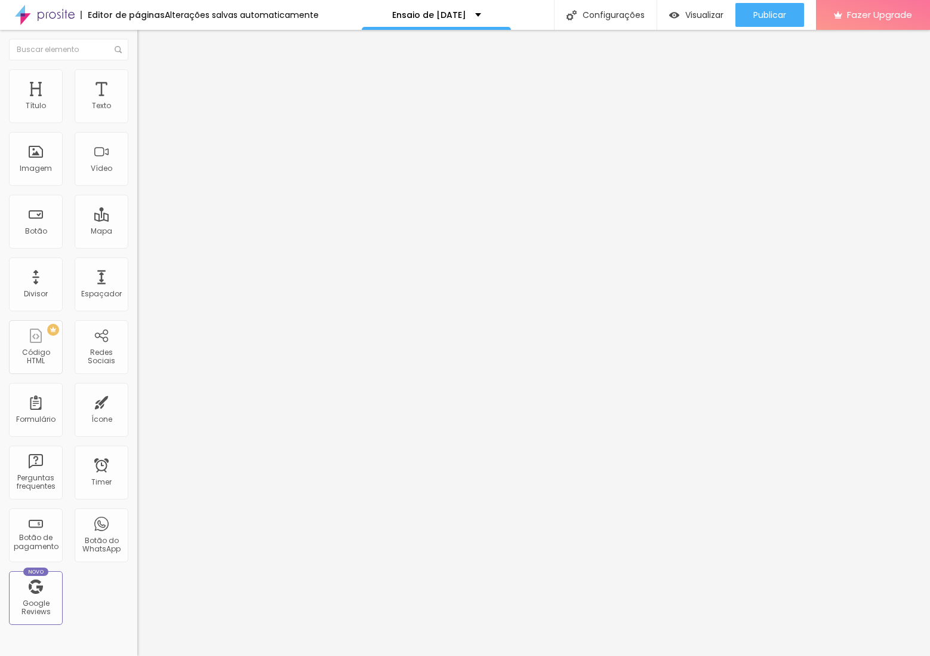
type input "30"
type input "5"
type input "10"
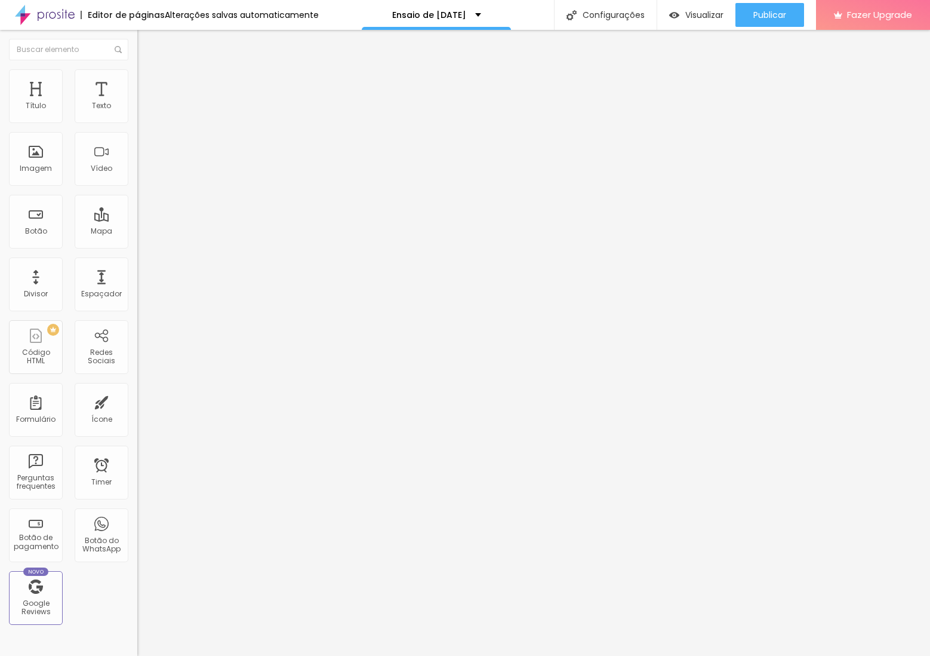
type input "15"
type input "20"
click at [137, 232] on input "range" at bounding box center [175, 237] width 77 height 10
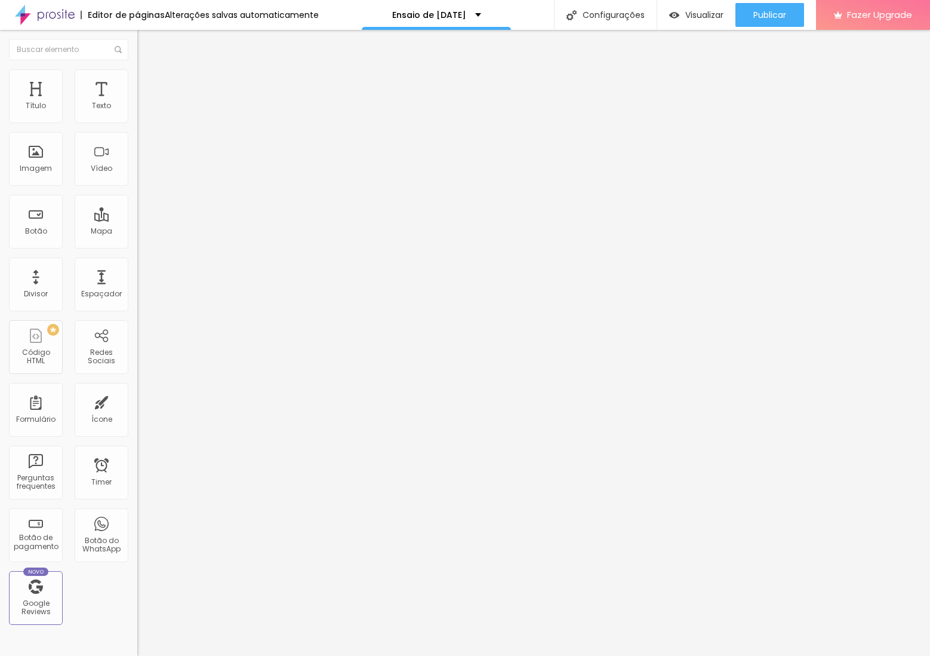
click at [137, 70] on img at bounding box center [142, 74] width 11 height 11
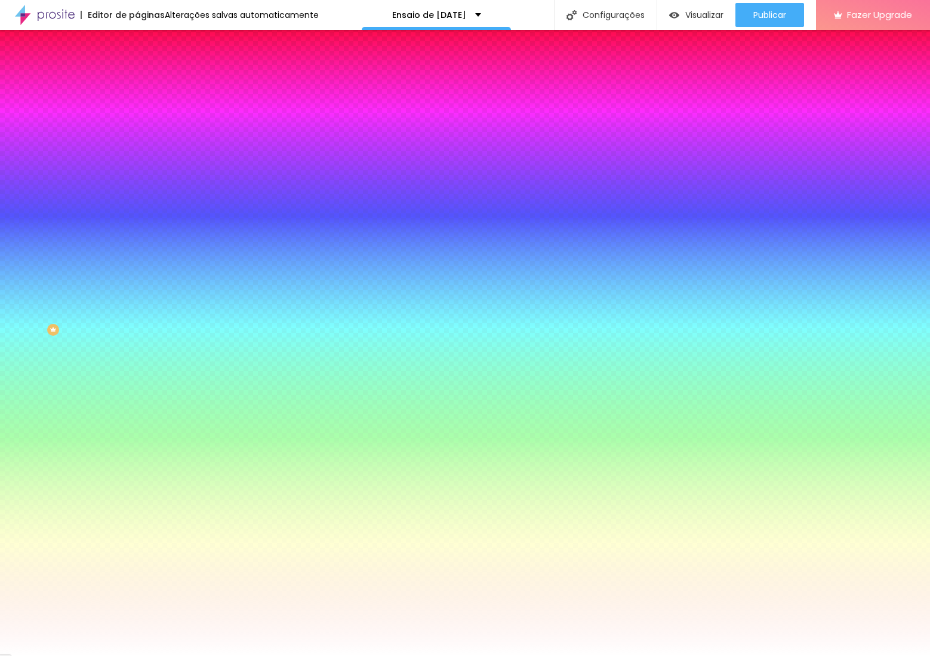
click at [137, 68] on img at bounding box center [142, 62] width 11 height 11
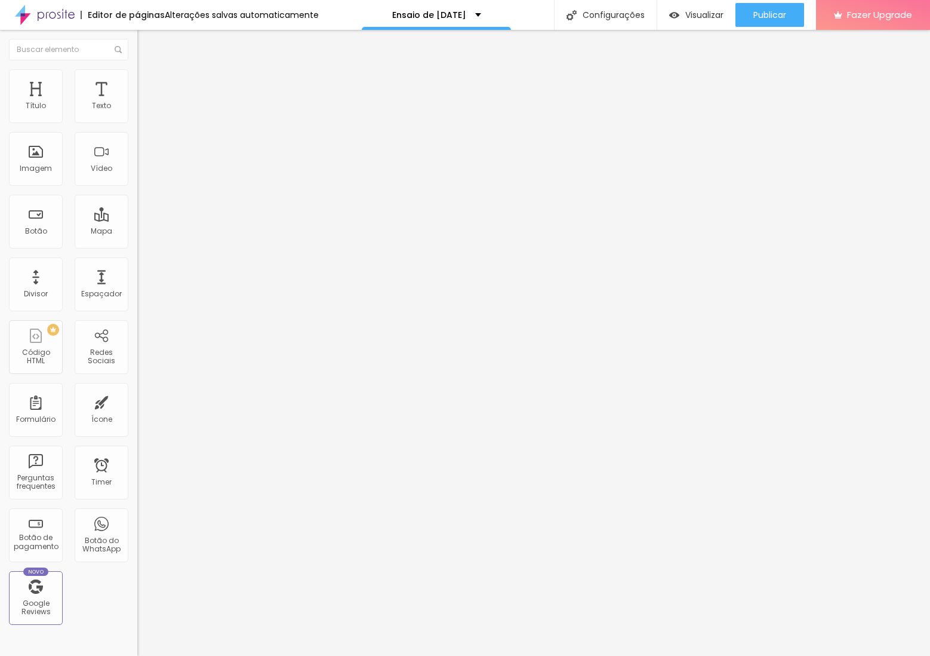
click at [137, 109] on span "Encaixotado" at bounding box center [160, 104] width 47 height 10
click at [137, 127] on span "Completo" at bounding box center [155, 122] width 36 height 10
click at [137, 116] on span "Encaixotado" at bounding box center [160, 111] width 47 height 10
click at [137, 73] on li "Avançado" at bounding box center [205, 75] width 137 height 12
click at [137, 122] on span "Titulo 3" at bounding box center [153, 116] width 33 height 14
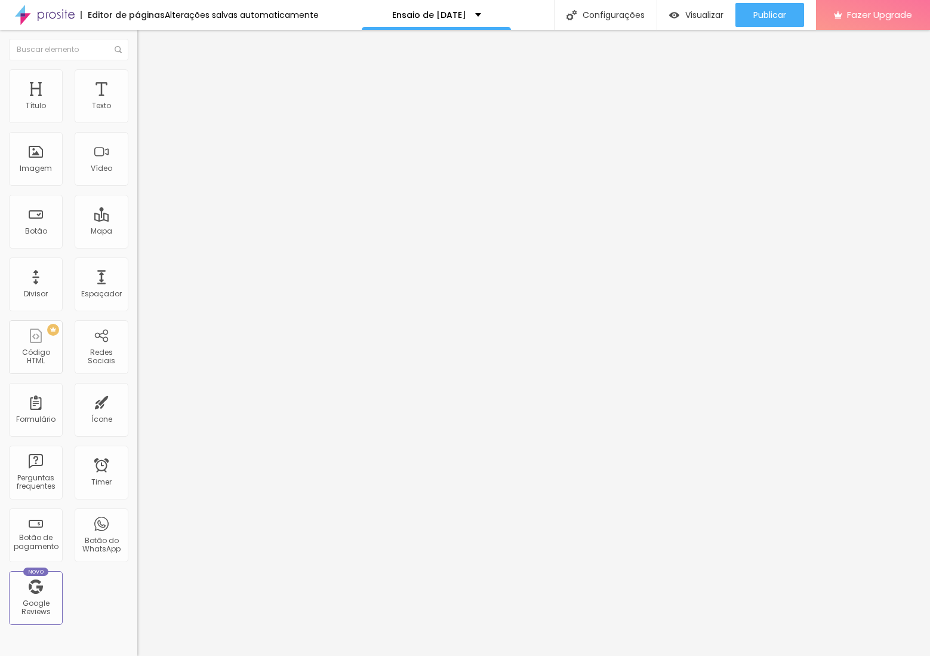
click at [143, 172] on icon "button" at bounding box center [145, 169] width 5 height 5
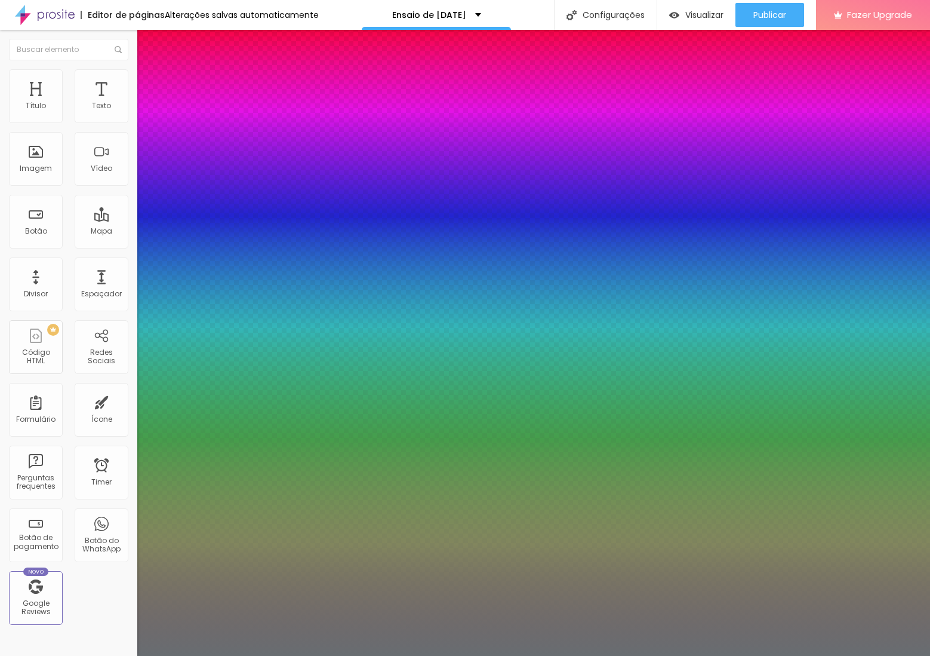
type input "1"
type input "0.5"
click at [393, 655] on div at bounding box center [465, 656] width 930 height 0
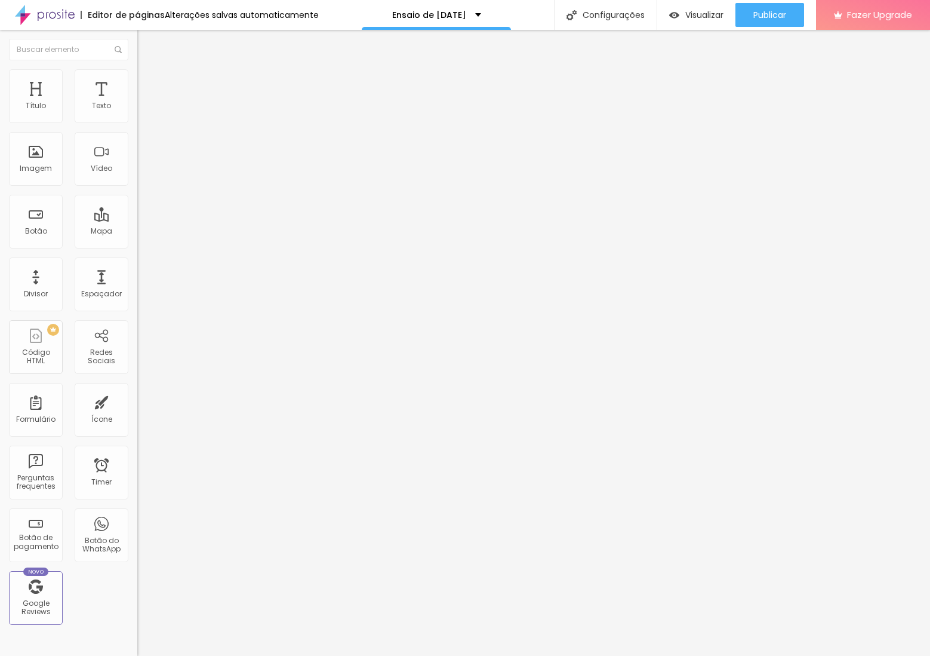
click at [137, 115] on button "button" at bounding box center [145, 108] width 17 height 13
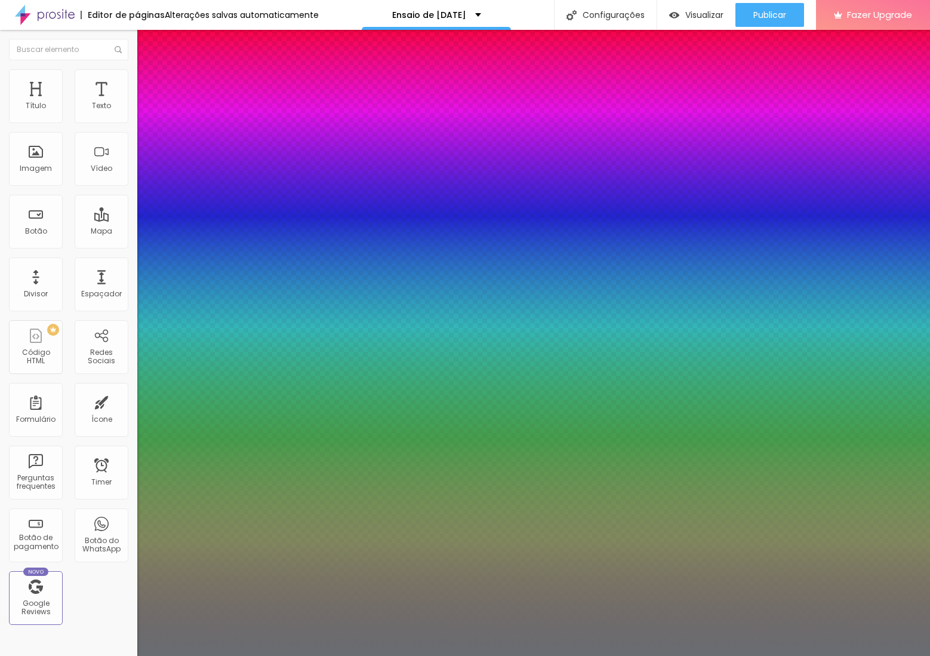
type input "1"
click at [128, 655] on select "AbrilFatface-Regular Actor-Regular Alegreya AlegreyaBlack [PERSON_NAME] [PERSON…" at bounding box center [64, 669] width 128 height 13
click at [390, 655] on div at bounding box center [465, 656] width 930 height 0
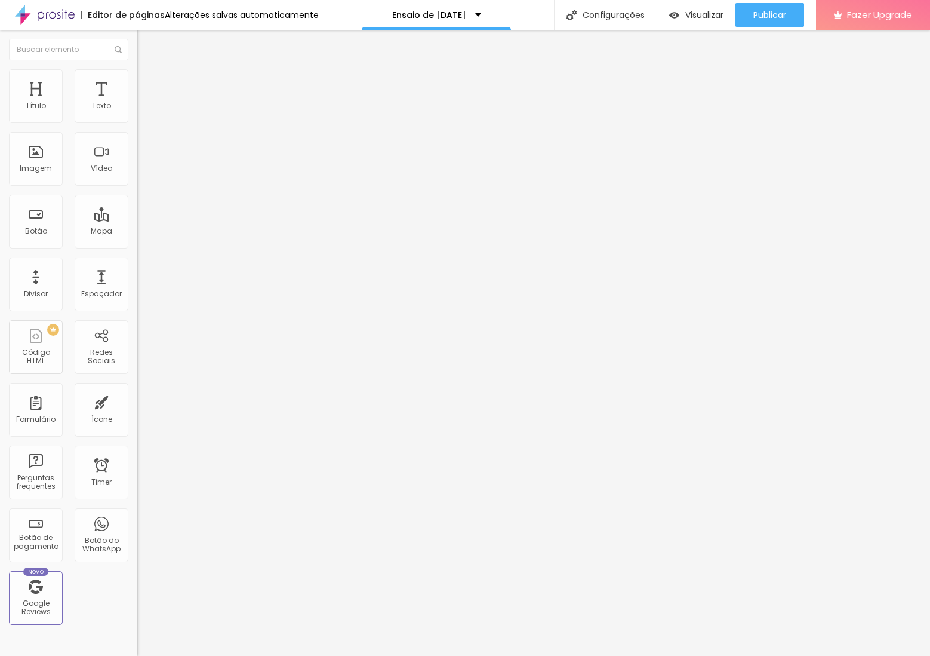
click at [137, 72] on img at bounding box center [142, 74] width 11 height 11
click at [137, 68] on img at bounding box center [142, 62] width 11 height 11
click at [137, 179] on button "button" at bounding box center [145, 173] width 17 height 13
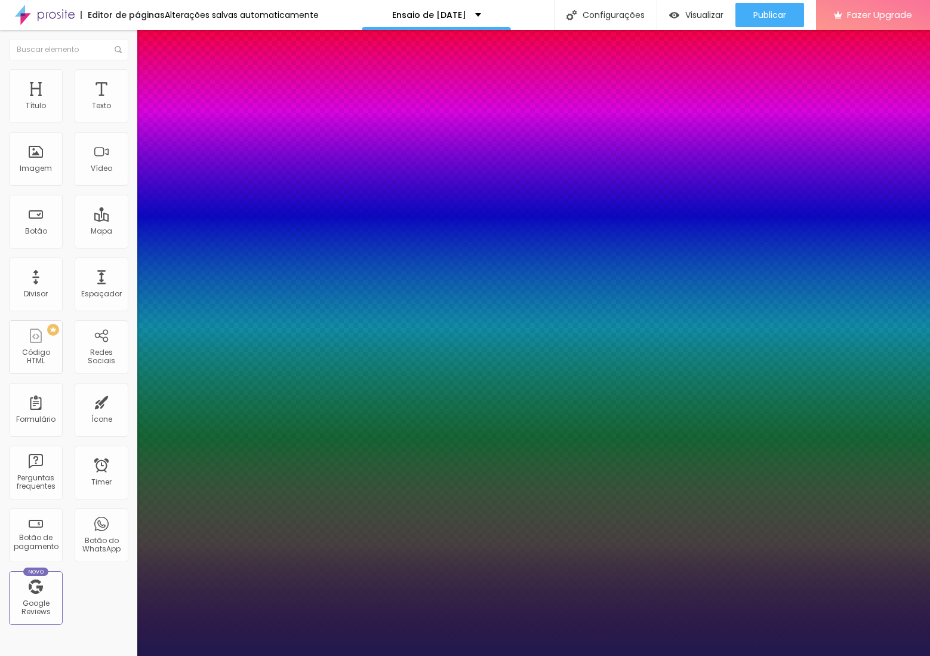
type input "1"
click at [128, 655] on select "AbrilFatface-Regular Actor-Regular Alegreya AlegreyaBlack [PERSON_NAME] [PERSON…" at bounding box center [64, 669] width 128 height 13
select select "Quicksand"
click at [127, 655] on select "AbrilFatface-Regular Actor-Regular Alegreya AlegreyaBlack [PERSON_NAME] [PERSON…" at bounding box center [64, 669] width 128 height 13
type input "1"
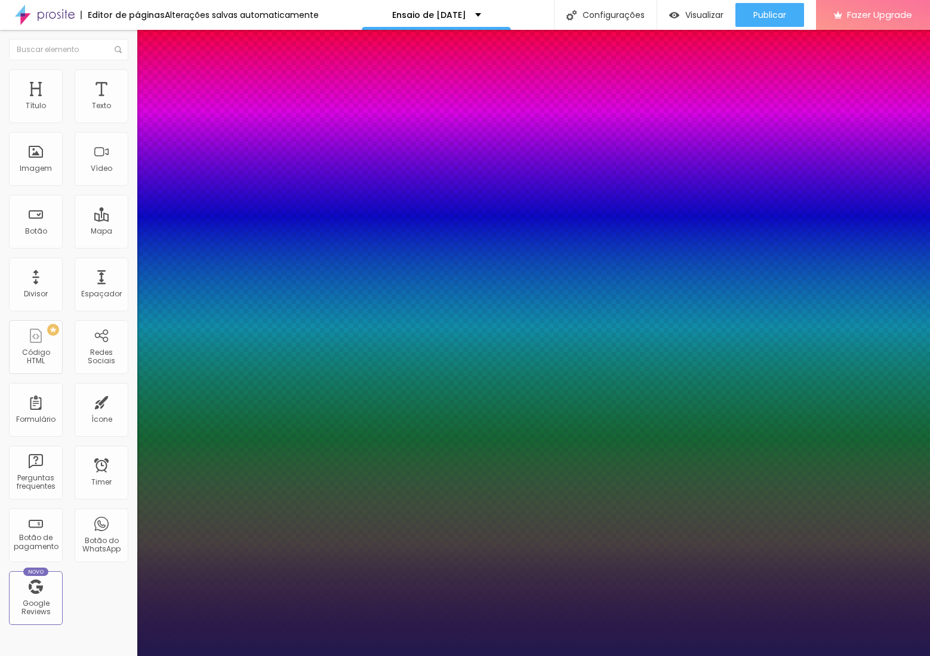
click at [433, 655] on div at bounding box center [465, 656] width 930 height 0
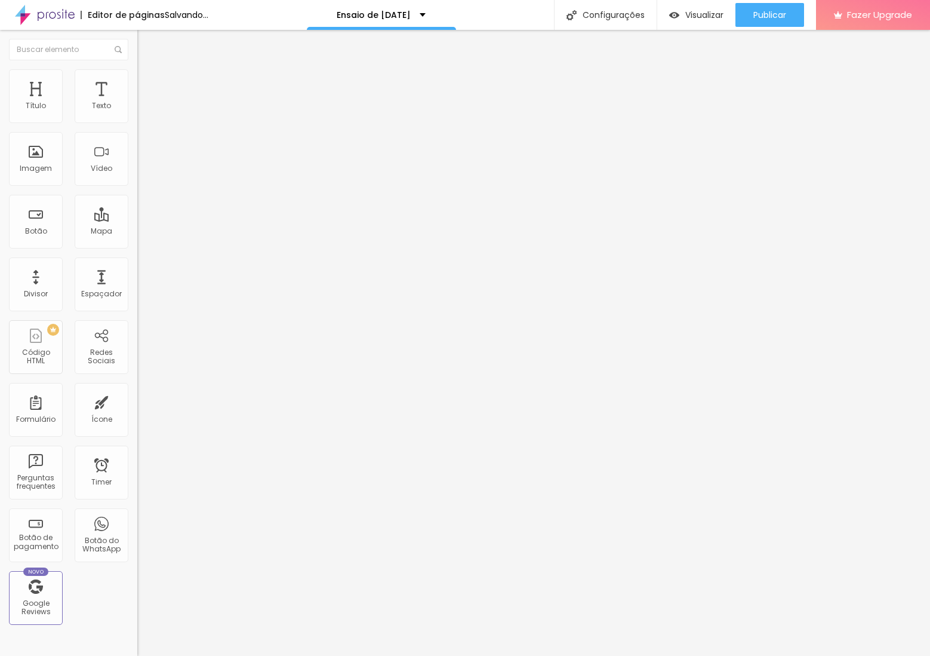
click at [137, 103] on span "Titulo 1" at bounding box center [156, 94] width 39 height 17
click at [137, 113] on span "Titulo 2" at bounding box center [156, 105] width 39 height 15
click at [142, 174] on icon "button" at bounding box center [145, 170] width 7 height 7
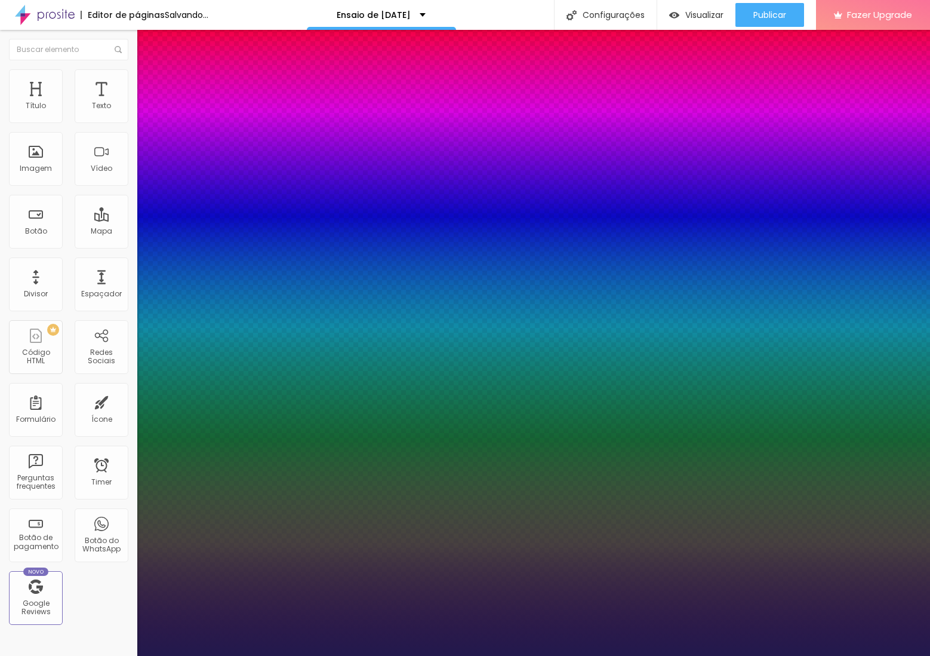
type input "1"
type input "15"
type input "1"
type input "16"
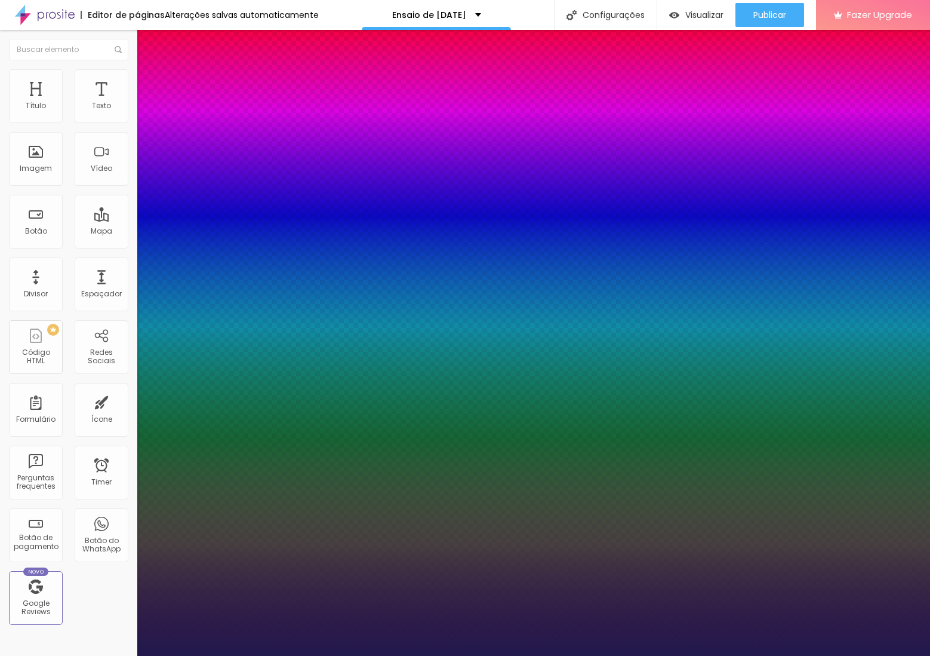
type input "16"
type input "1"
type input "18"
type input "1"
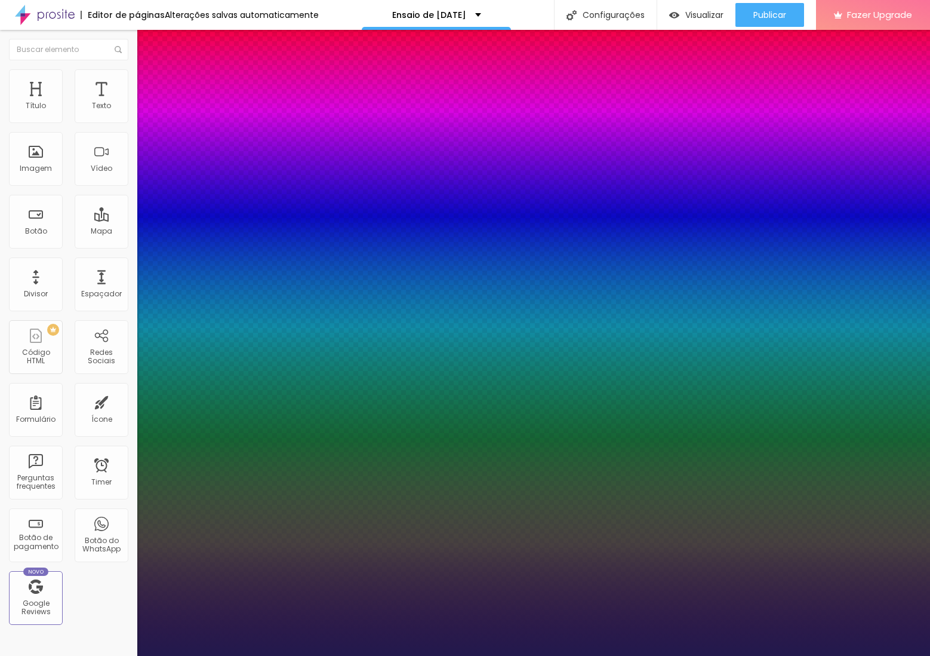
type input "19"
type input "1"
type input "20"
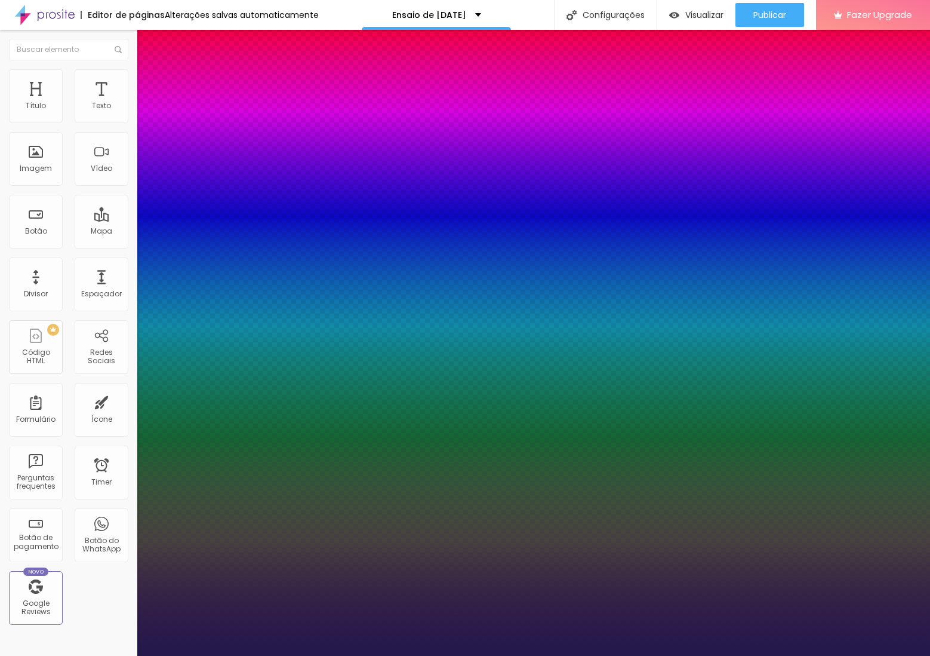
type input "1"
type input "19"
type input "1"
type input "17"
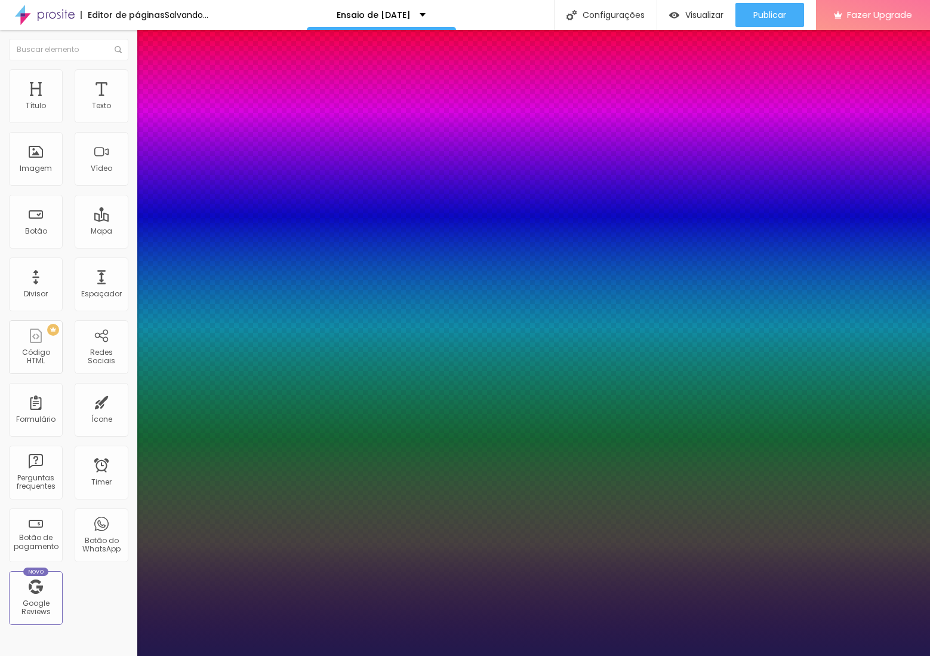
type input "17"
type input "1"
type input "18"
type input "1"
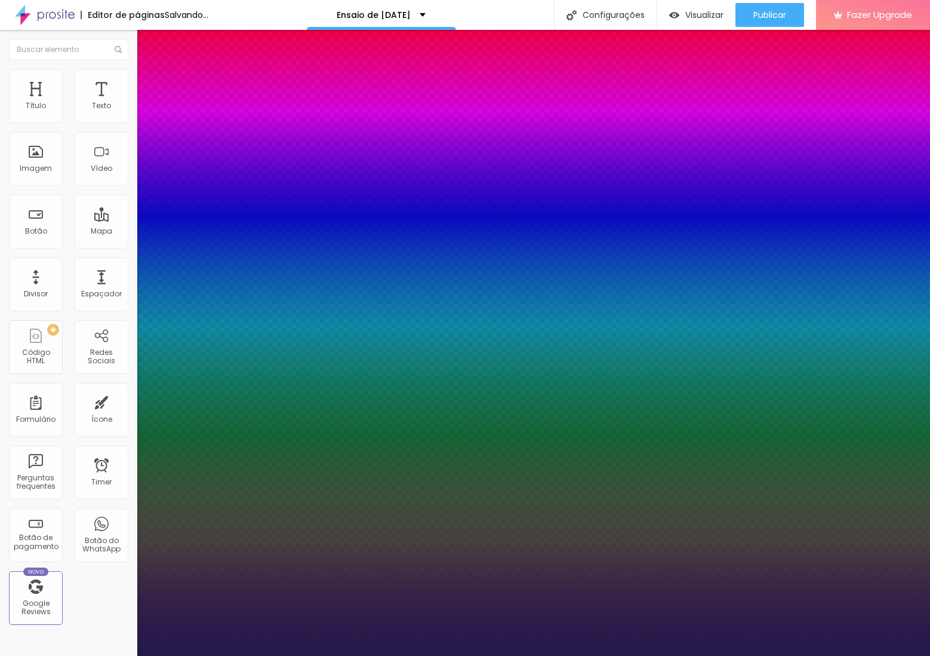
type input "19"
type input "1"
type input "20"
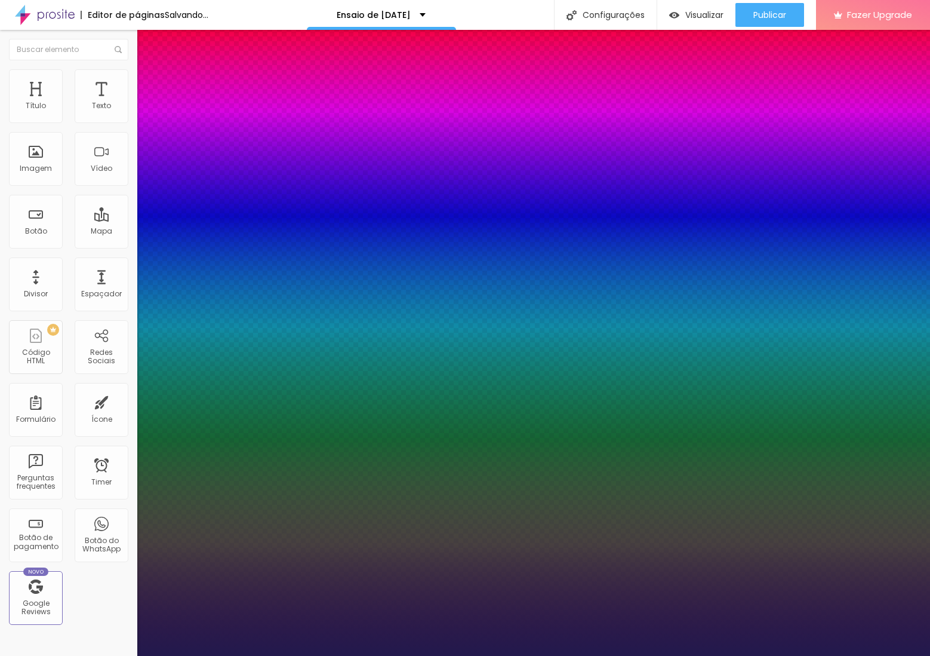
type input "1"
type input "21"
type input "1"
type input "22"
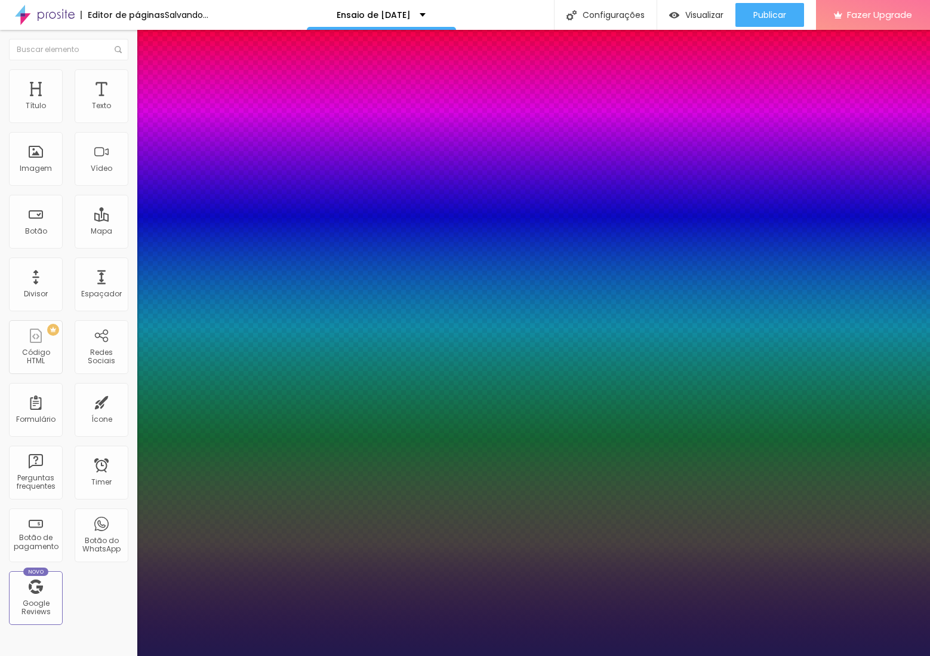
type input "22"
type input "1"
type input "22"
type input "1"
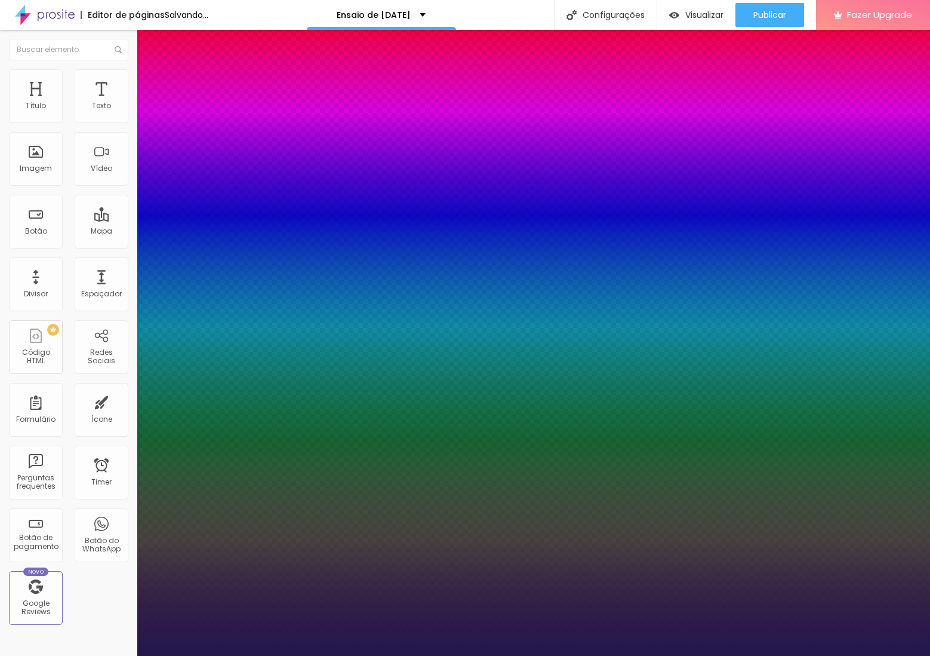
click at [524, 655] on div at bounding box center [465, 656] width 930 height 0
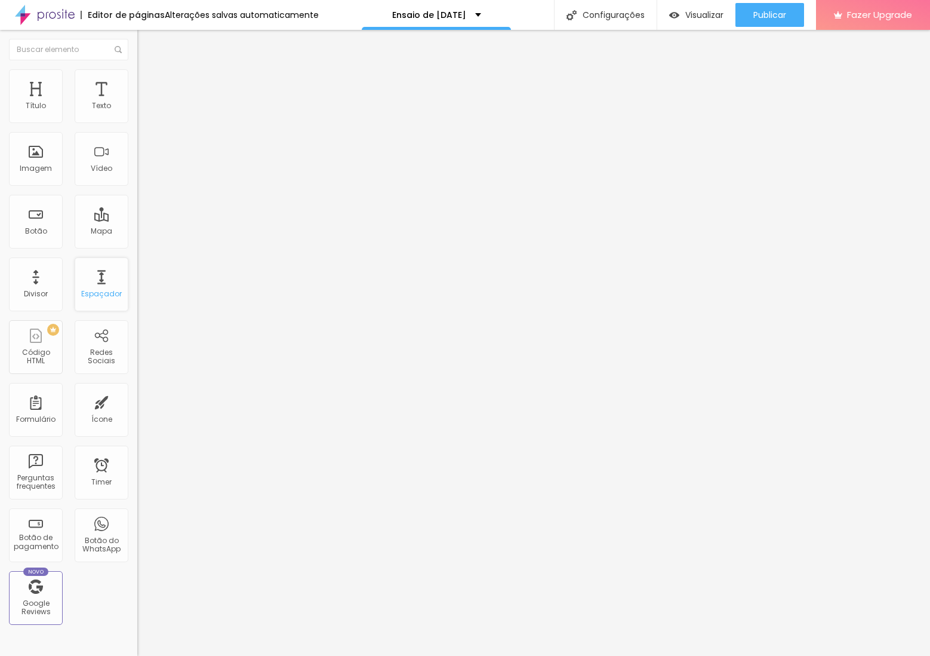
click at [90, 279] on div "Espaçador" at bounding box center [102, 284] width 54 height 54
click at [137, 70] on li "Avançado" at bounding box center [205, 75] width 137 height 12
click at [137, 59] on li "Conteúdo" at bounding box center [205, 63] width 137 height 12
click at [137, 103] on span "Trocar imagem" at bounding box center [169, 98] width 65 height 10
click at [869, 655] on div at bounding box center [465, 668] width 930 height 11
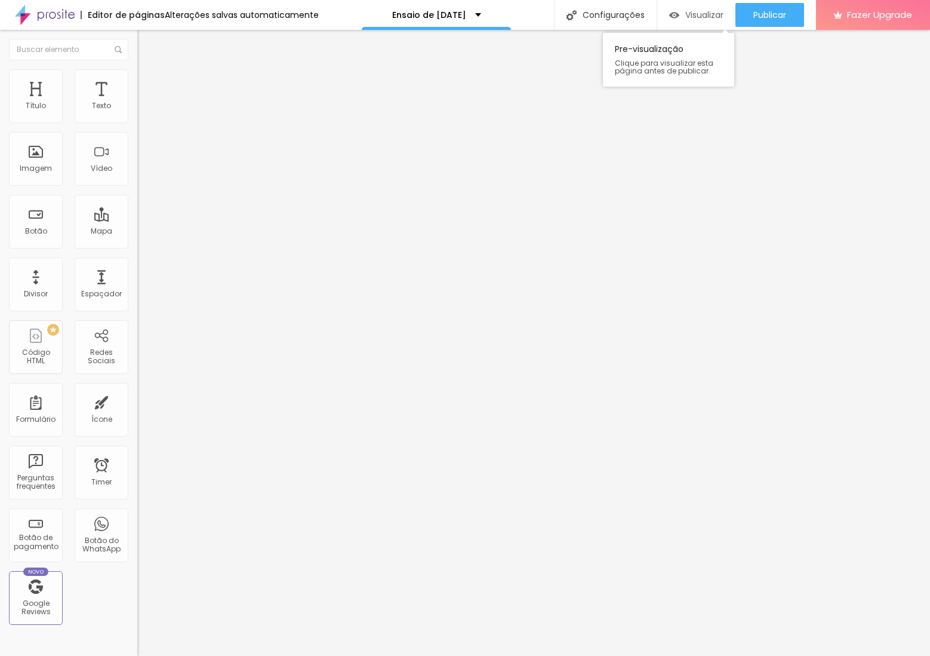
click at [669, 23] on div "Visualizar" at bounding box center [696, 15] width 54 height 24
click at [137, 109] on span "Encaixotado" at bounding box center [160, 104] width 47 height 10
click at [137, 127] on span "Completo" at bounding box center [155, 122] width 36 height 10
click at [137, 103] on span "Adicionar imagem" at bounding box center [175, 98] width 77 height 10
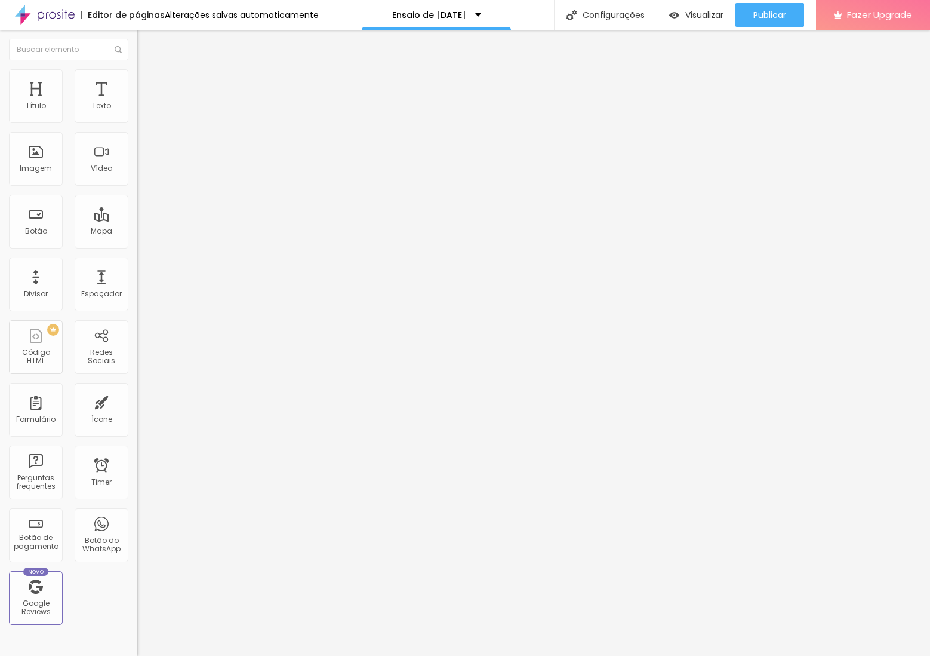
click at [137, 72] on li "Estilo" at bounding box center [205, 75] width 137 height 12
click at [137, 81] on img at bounding box center [142, 86] width 11 height 11
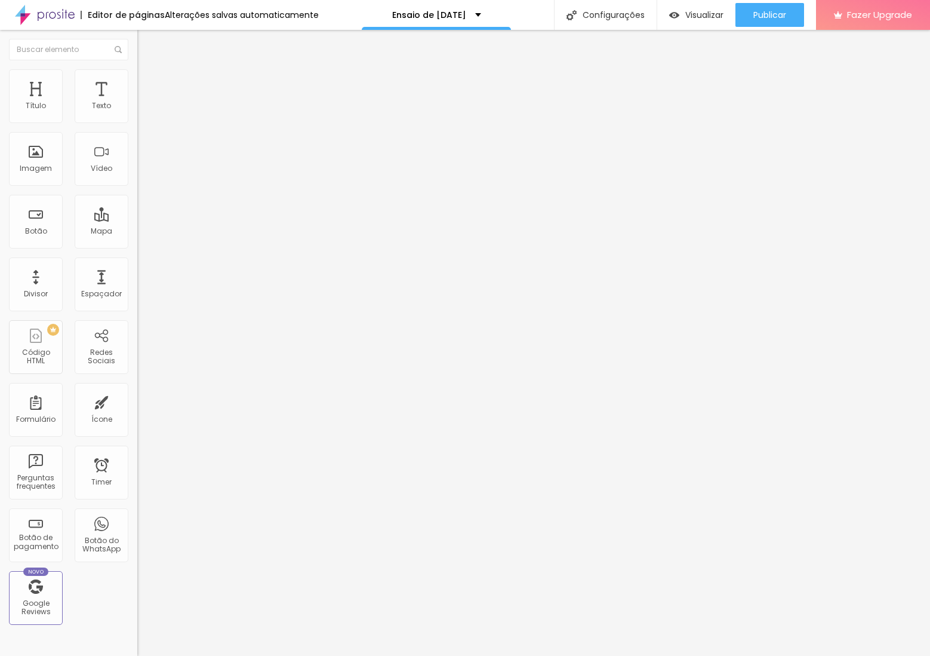
click at [137, 70] on img at bounding box center [142, 74] width 11 height 11
type input "114"
type input "200"
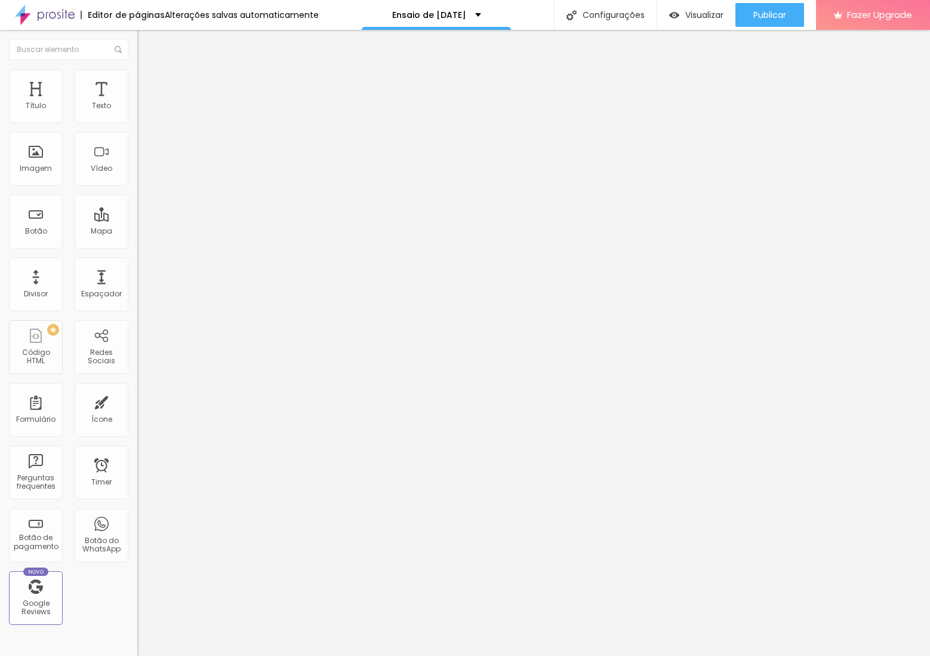
type input "181"
type input "109"
type input "91"
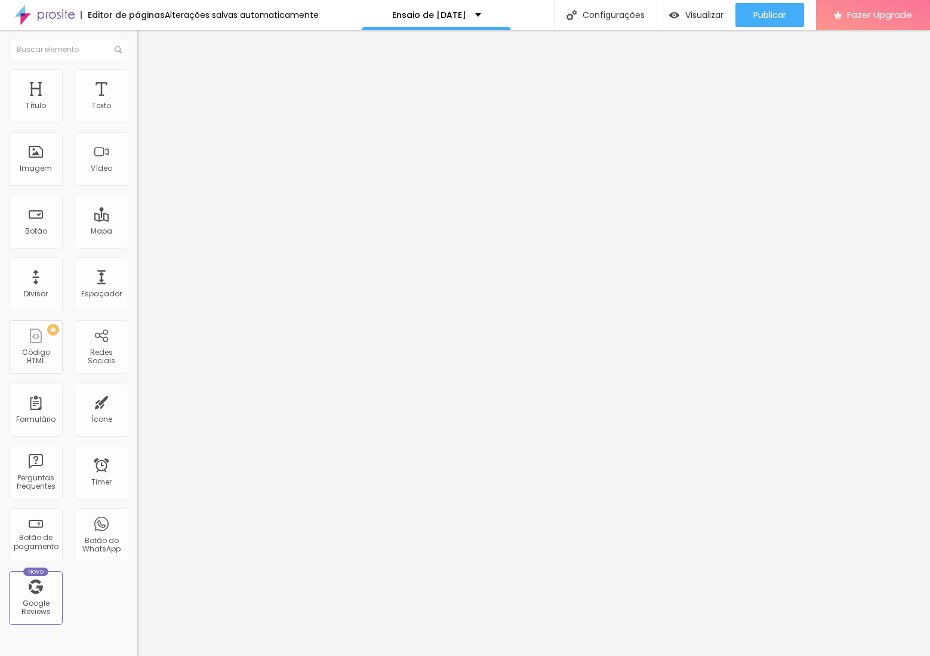
type input "91"
type input "41"
type input "0"
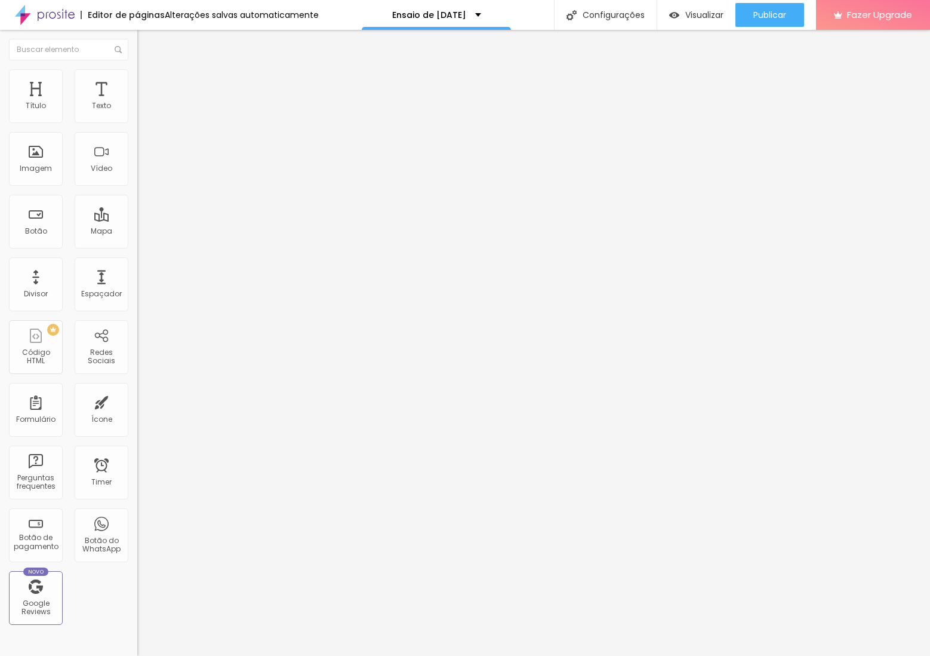
drag, startPoint x: 27, startPoint y: 149, endPoint x: -12, endPoint y: 150, distance: 38.9
click at [137, 262] on input "range" at bounding box center [175, 267] width 77 height 10
click at [137, 69] on li "Conteúdo" at bounding box center [205, 63] width 137 height 12
click at [137, 187] on span "Original" at bounding box center [151, 182] width 29 height 10
click at [137, 193] on div "Cinema 16:9" at bounding box center [205, 189] width 137 height 7
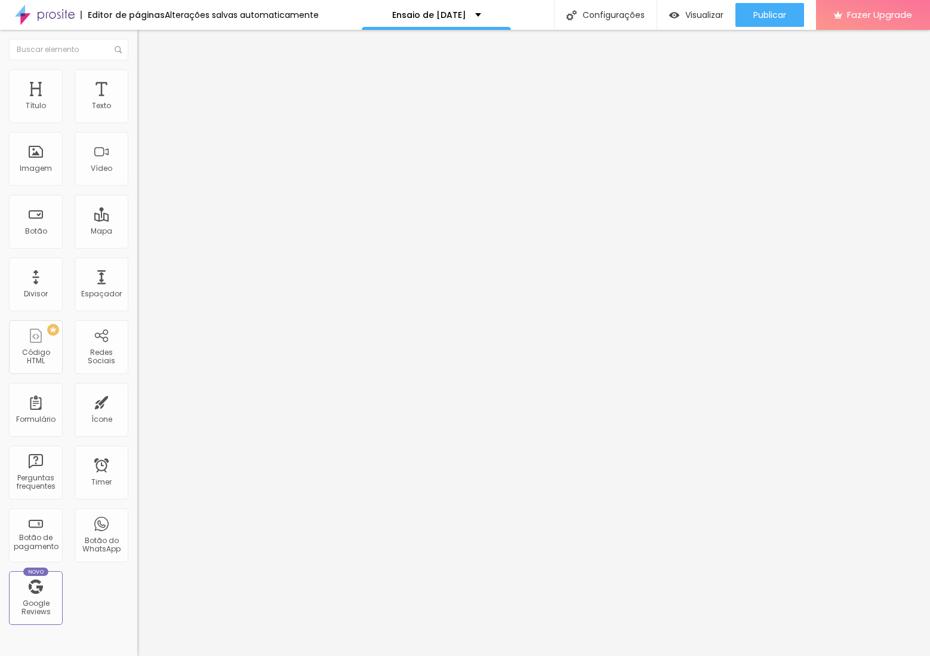
click at [137, 204] on div "Padrão 4:3" at bounding box center [205, 200] width 137 height 7
click at [137, 219] on div "Original" at bounding box center [205, 214] width 137 height 7
click at [137, 208] on span "Quadrado" at bounding box center [156, 203] width 39 height 10
click at [137, 219] on li "Original" at bounding box center [205, 214] width 137 height 7
click at [137, 220] on span "Original" at bounding box center [151, 215] width 29 height 10
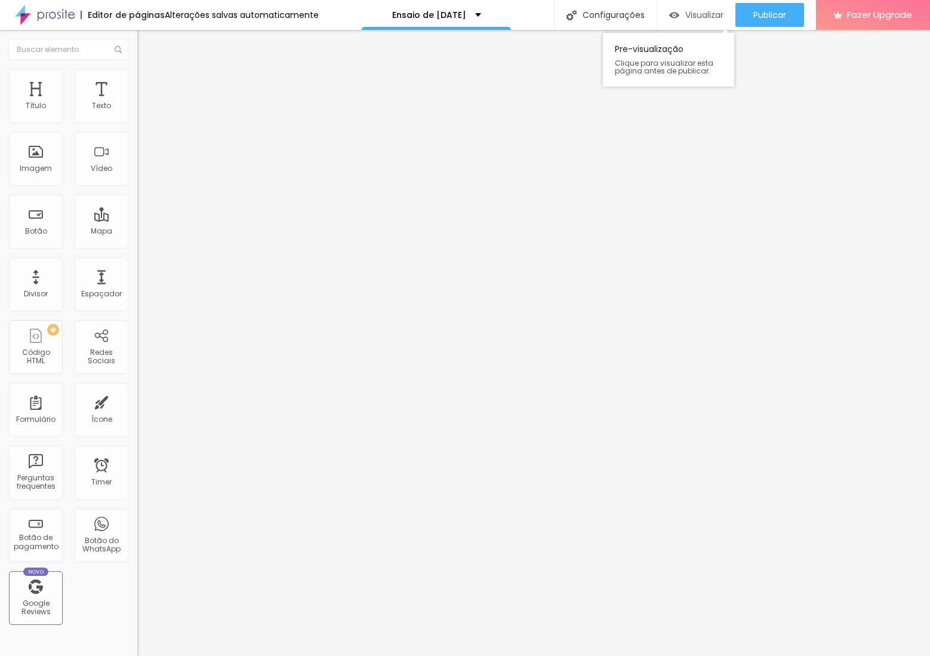
click at [685, 10] on span "Visualizar" at bounding box center [704, 15] width 38 height 10
click at [137, 73] on img at bounding box center [142, 74] width 11 height 11
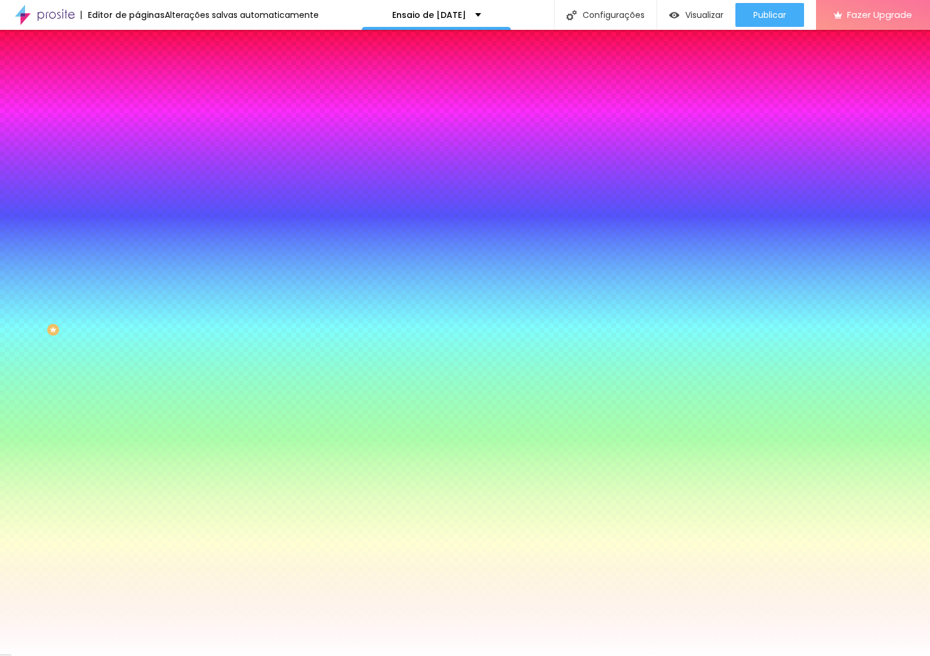
click at [137, 81] on li "Avançado" at bounding box center [205, 87] width 137 height 12
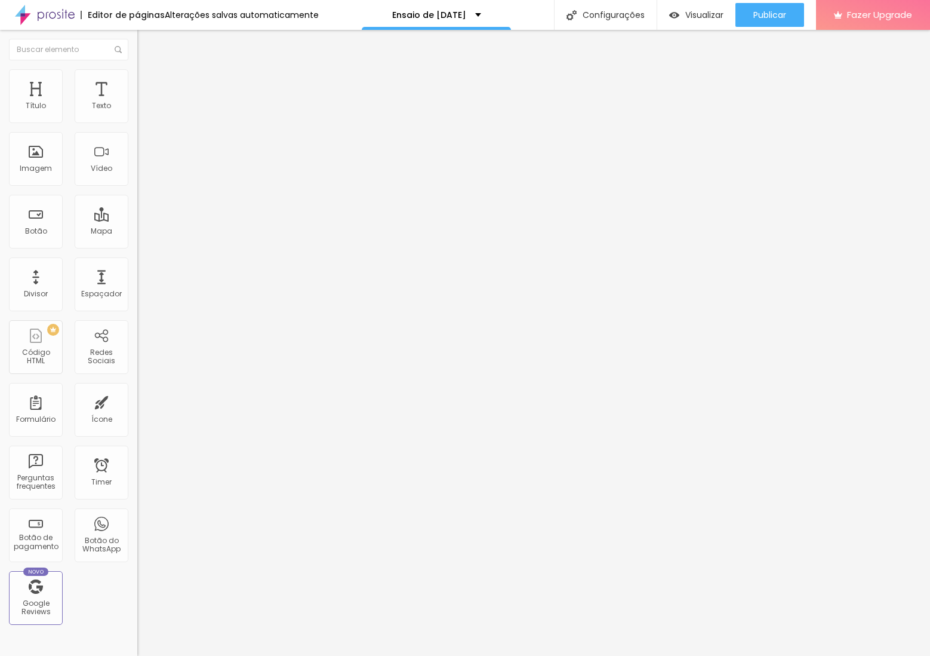
type input "0"
drag, startPoint x: 26, startPoint y: 141, endPoint x: 11, endPoint y: 142, distance: 14.9
type input "0"
click at [137, 401] on input "range" at bounding box center [175, 406] width 77 height 10
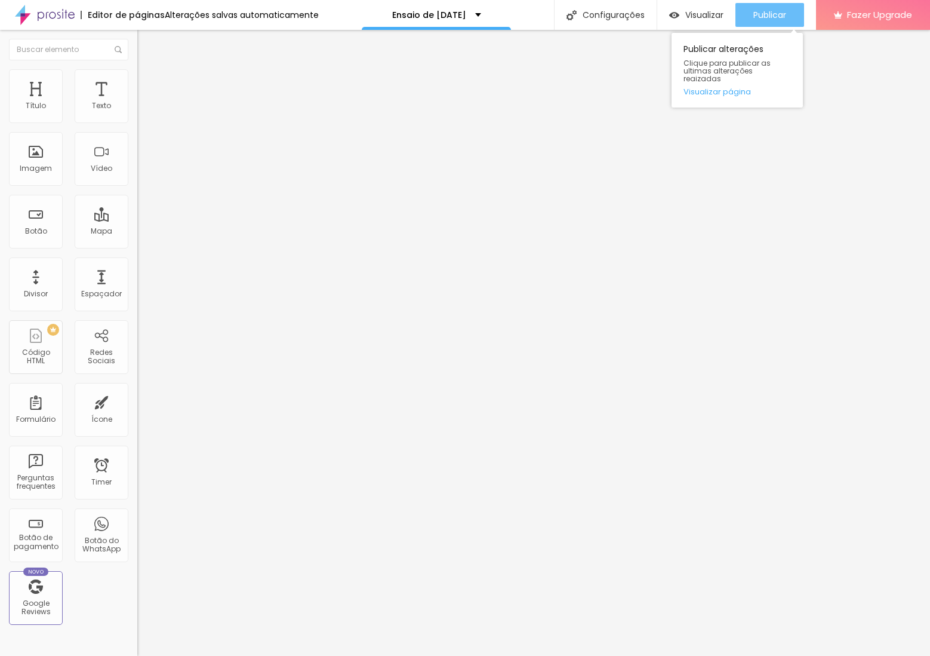
click at [759, 13] on span "Publicar" at bounding box center [770, 15] width 33 height 10
click at [704, 16] on span "Visualizar" at bounding box center [704, 15] width 38 height 10
click at [137, 71] on img at bounding box center [142, 74] width 11 height 11
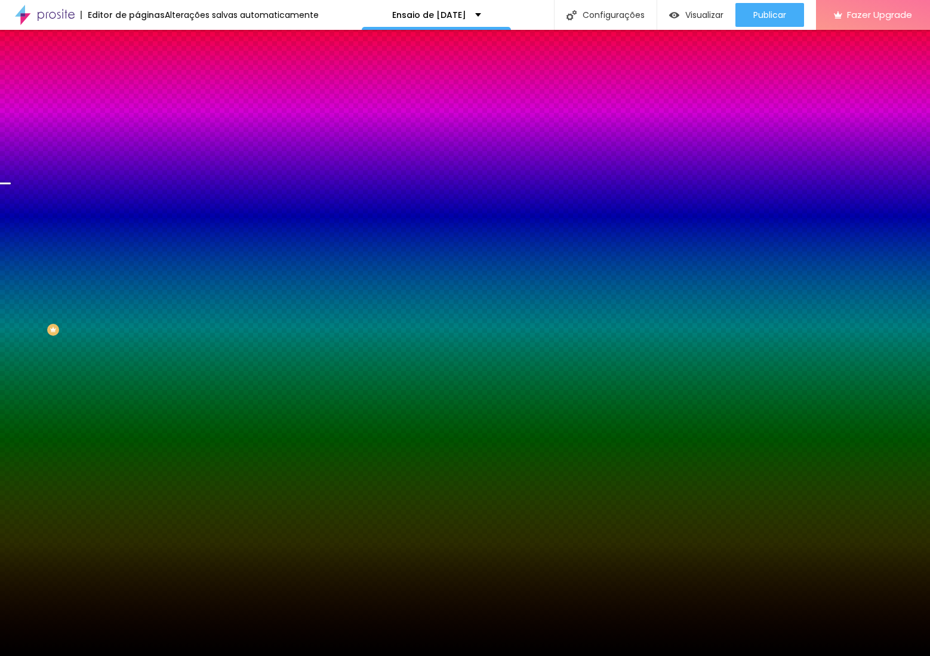
click at [137, 81] on li "Avançado" at bounding box center [205, 87] width 137 height 12
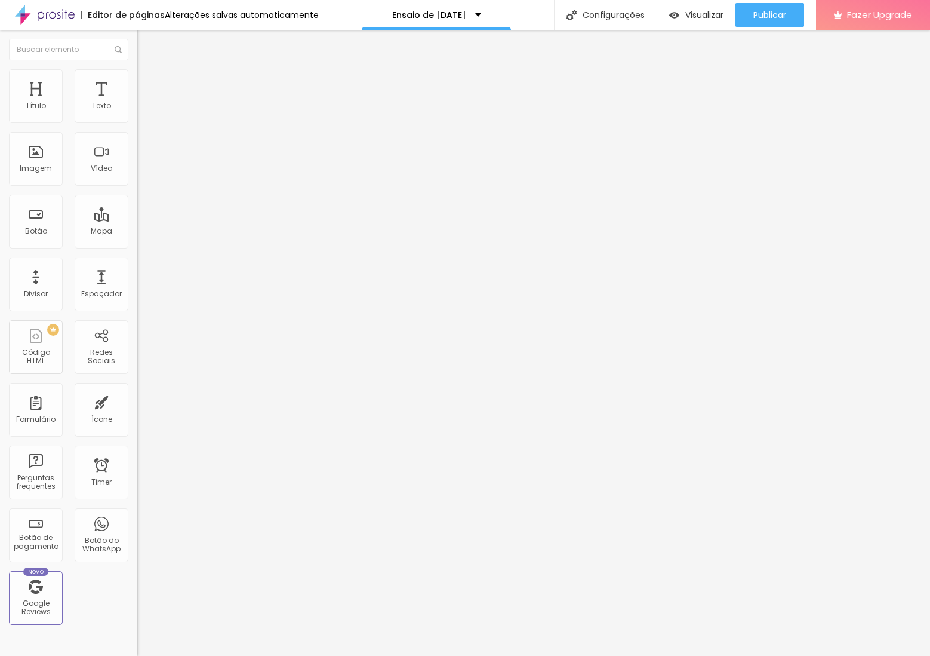
click at [137, 81] on img at bounding box center [142, 86] width 11 height 11
click at [137, 67] on ul "Conteúdo Estilo Avançado" at bounding box center [205, 75] width 137 height 36
click at [137, 76] on img at bounding box center [142, 74] width 11 height 11
type input "50"
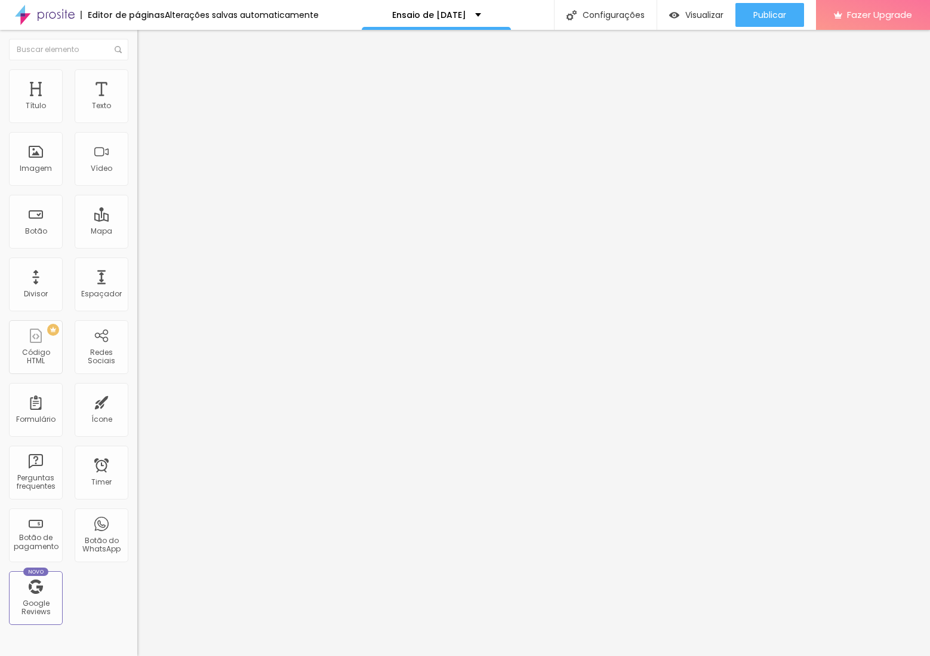
type input "55"
type input "50"
type input "55"
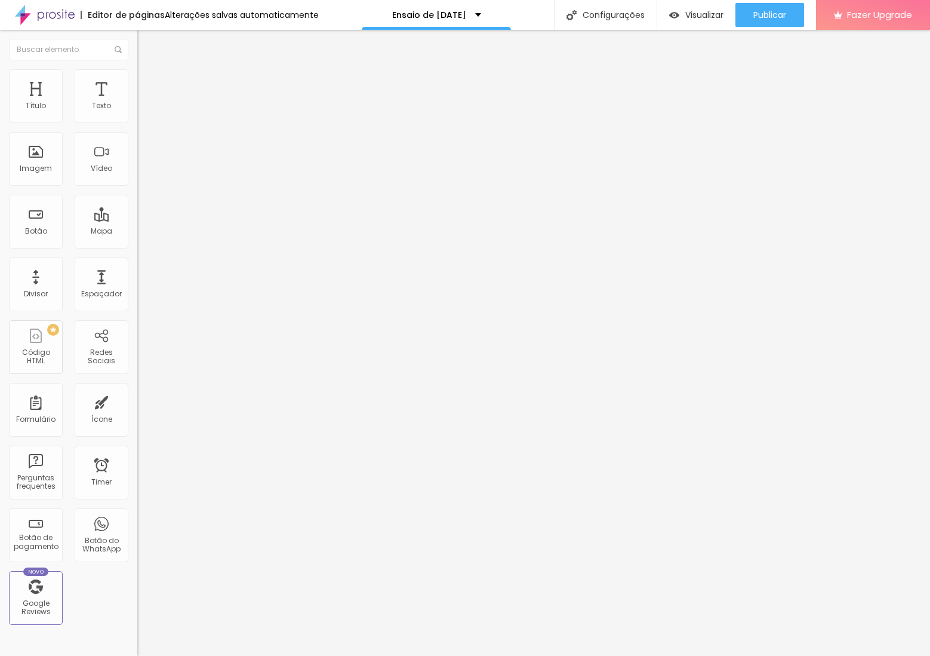
type input "55"
type input "60"
drag, startPoint x: 57, startPoint y: 125, endPoint x: 73, endPoint y: 125, distance: 16.7
type input "60"
click at [137, 122] on input "range" at bounding box center [175, 118] width 77 height 10
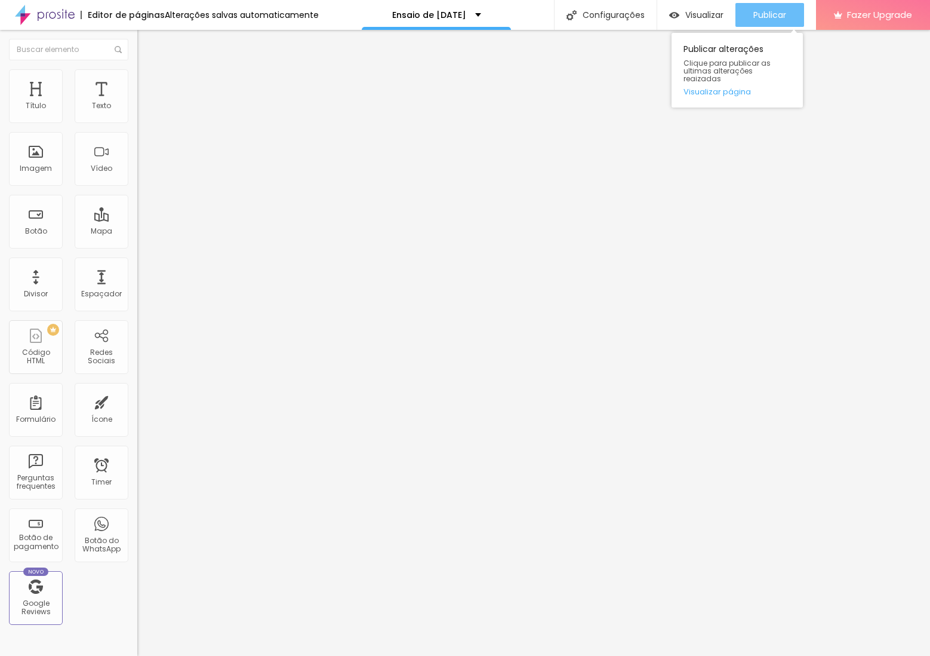
click at [759, 11] on span "Publicar" at bounding box center [770, 15] width 33 height 10
click at [137, 187] on span "4:3 Padrão" at bounding box center [156, 182] width 39 height 10
click at [137, 194] on span "Cinema" at bounding box center [152, 189] width 30 height 10
click at [137, 219] on div "Original" at bounding box center [205, 214] width 137 height 7
click at [137, 109] on span "Encaixotado" at bounding box center [160, 104] width 47 height 10
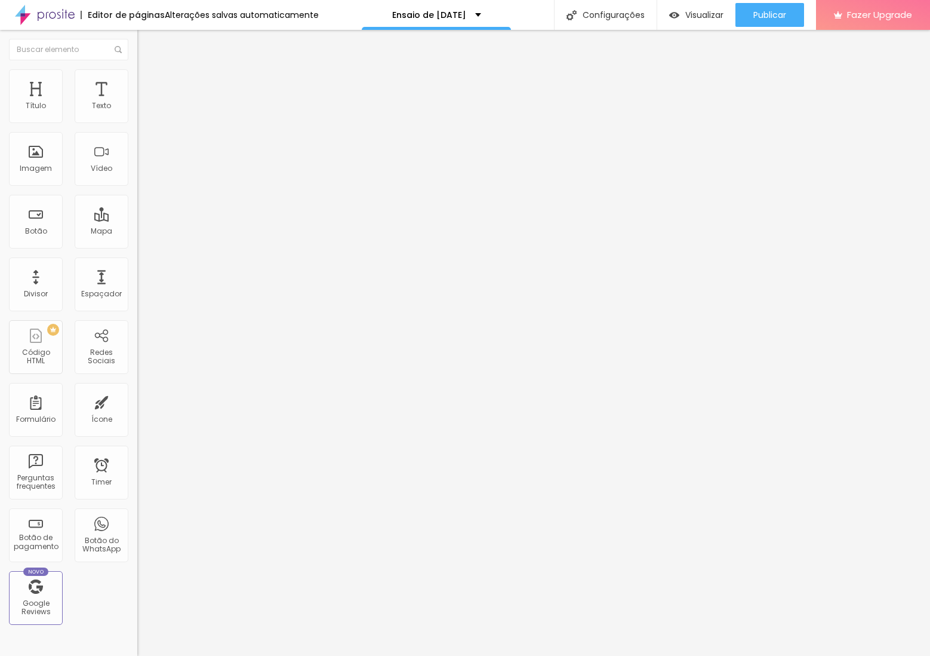
click at [137, 127] on span "Completo" at bounding box center [155, 122] width 36 height 10
click at [137, 109] on span "Encaixotado" at bounding box center [160, 104] width 47 height 10
click at [137, 127] on span "Completo" at bounding box center [155, 122] width 36 height 10
click at [707, 10] on span "Visualizar" at bounding box center [704, 15] width 38 height 10
click at [137, 69] on img at bounding box center [142, 74] width 11 height 11
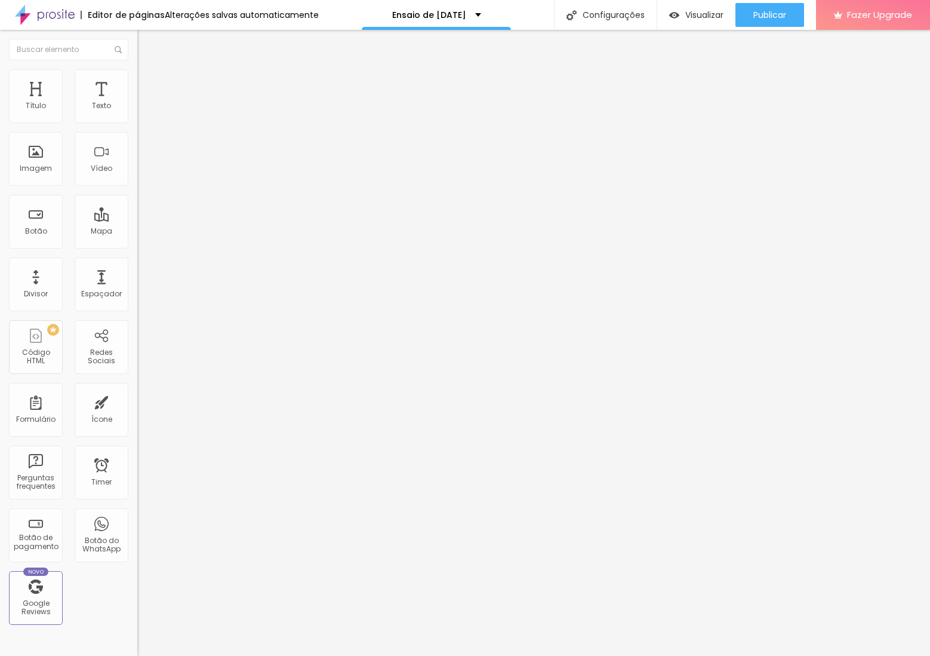
type input "55"
type input "50"
type input "45"
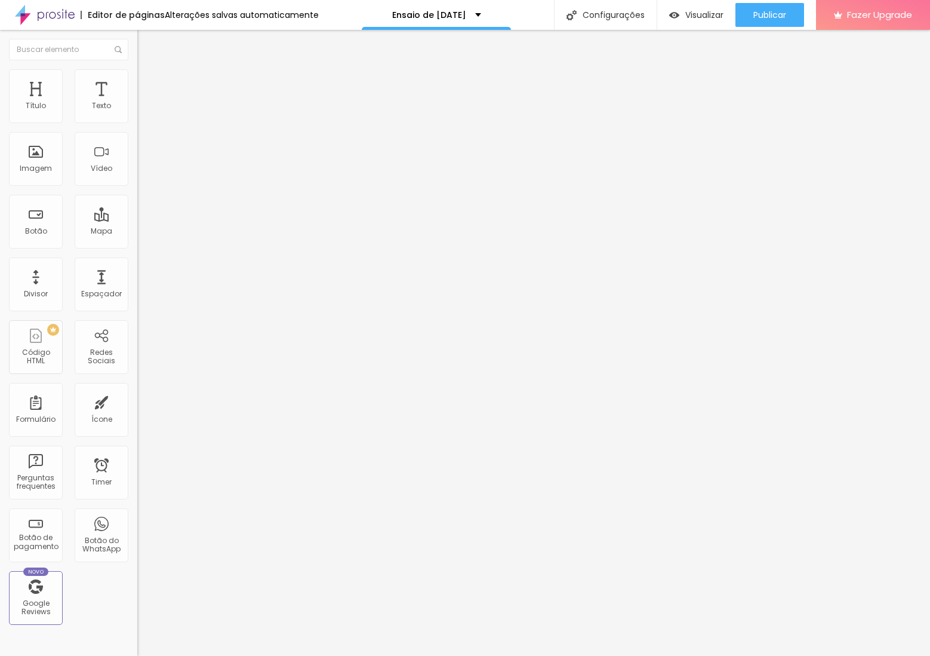
drag, startPoint x: 73, startPoint y: 127, endPoint x: 57, endPoint y: 133, distance: 16.6
type input "45"
click at [137, 122] on input "range" at bounding box center [175, 118] width 77 height 10
click at [693, 19] on span "Visualizar" at bounding box center [704, 15] width 38 height 10
click at [137, 103] on span "Trocar imagem" at bounding box center [169, 98] width 65 height 10
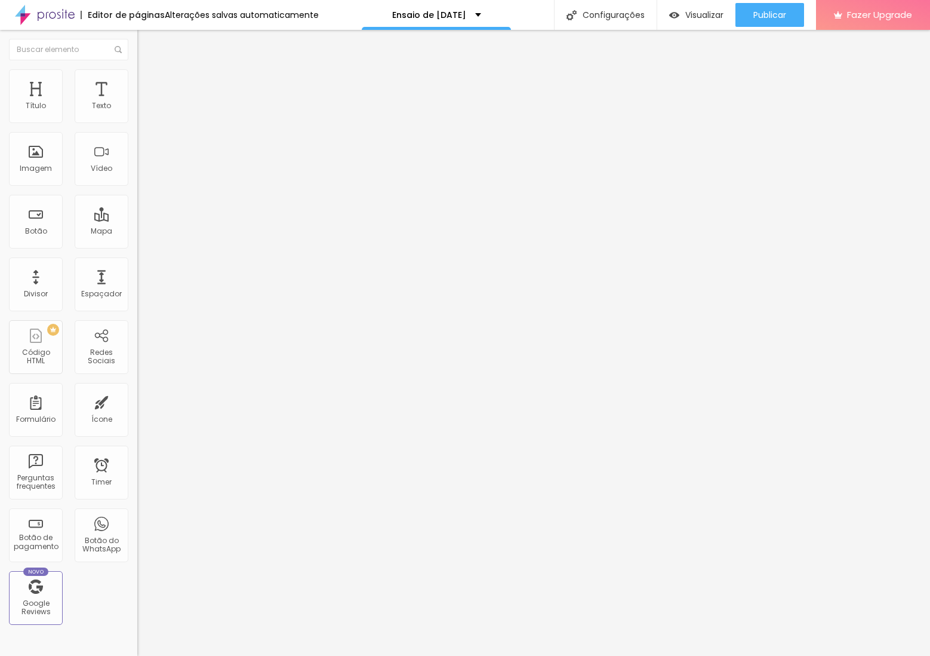
click at [137, 103] on span "Trocar imagem" at bounding box center [169, 98] width 65 height 10
drag, startPoint x: 205, startPoint y: 186, endPoint x: 240, endPoint y: 223, distance: 51.1
